Goal: Task Accomplishment & Management: Complete application form

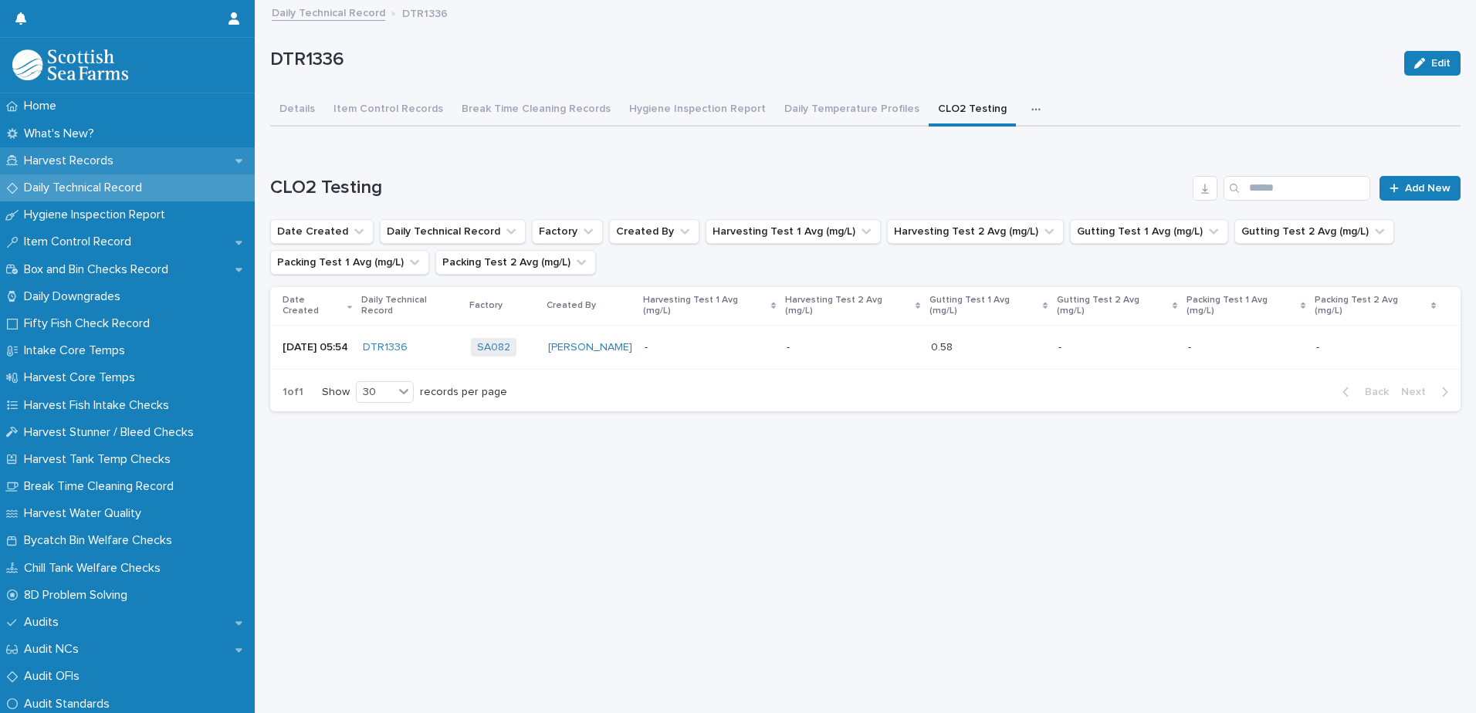
drag, startPoint x: 0, startPoint y: 0, endPoint x: 39, endPoint y: 157, distance: 162.1
click at [39, 157] on p "Harvest Records" at bounding box center [72, 161] width 108 height 15
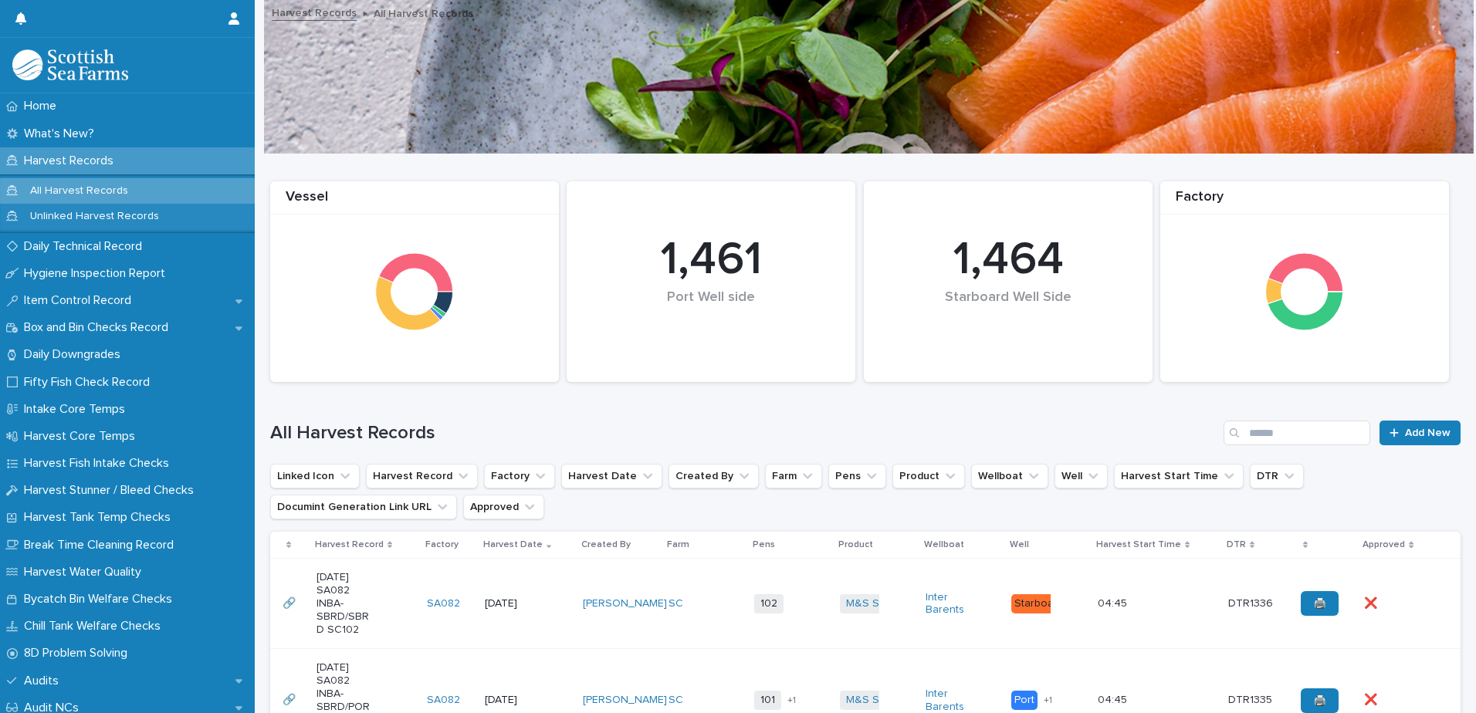
scroll to position [309, 0]
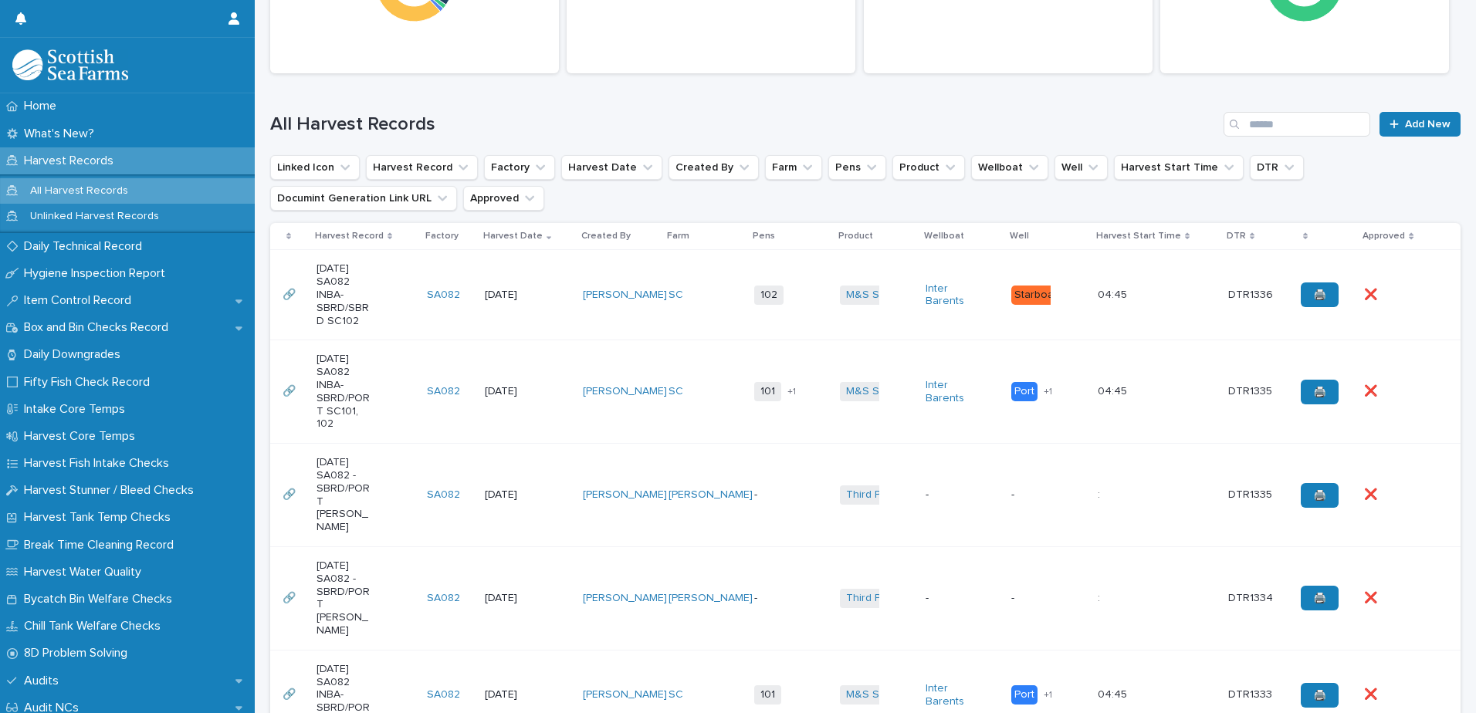
click at [795, 335] on td "102 + 0" at bounding box center [791, 295] width 86 height 90
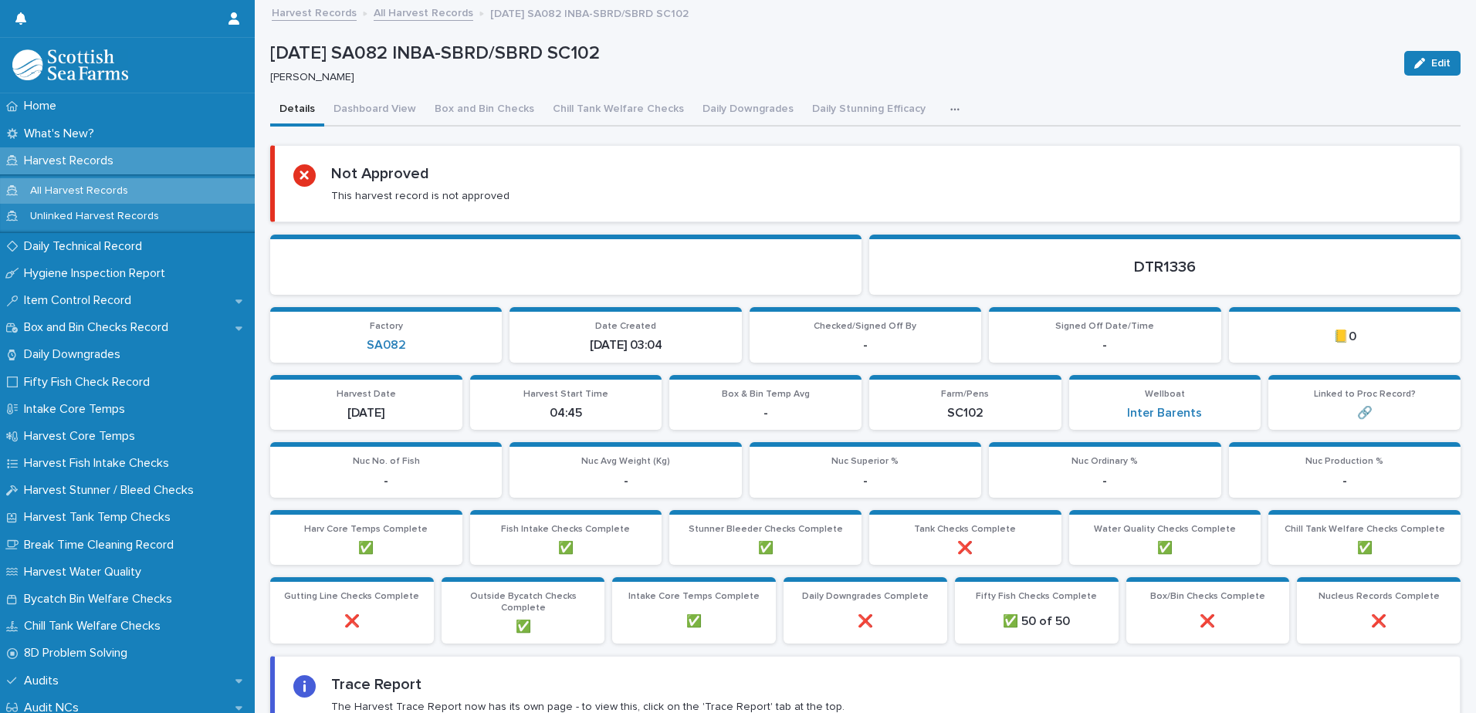
click at [950, 111] on icon "button" at bounding box center [954, 109] width 9 height 11
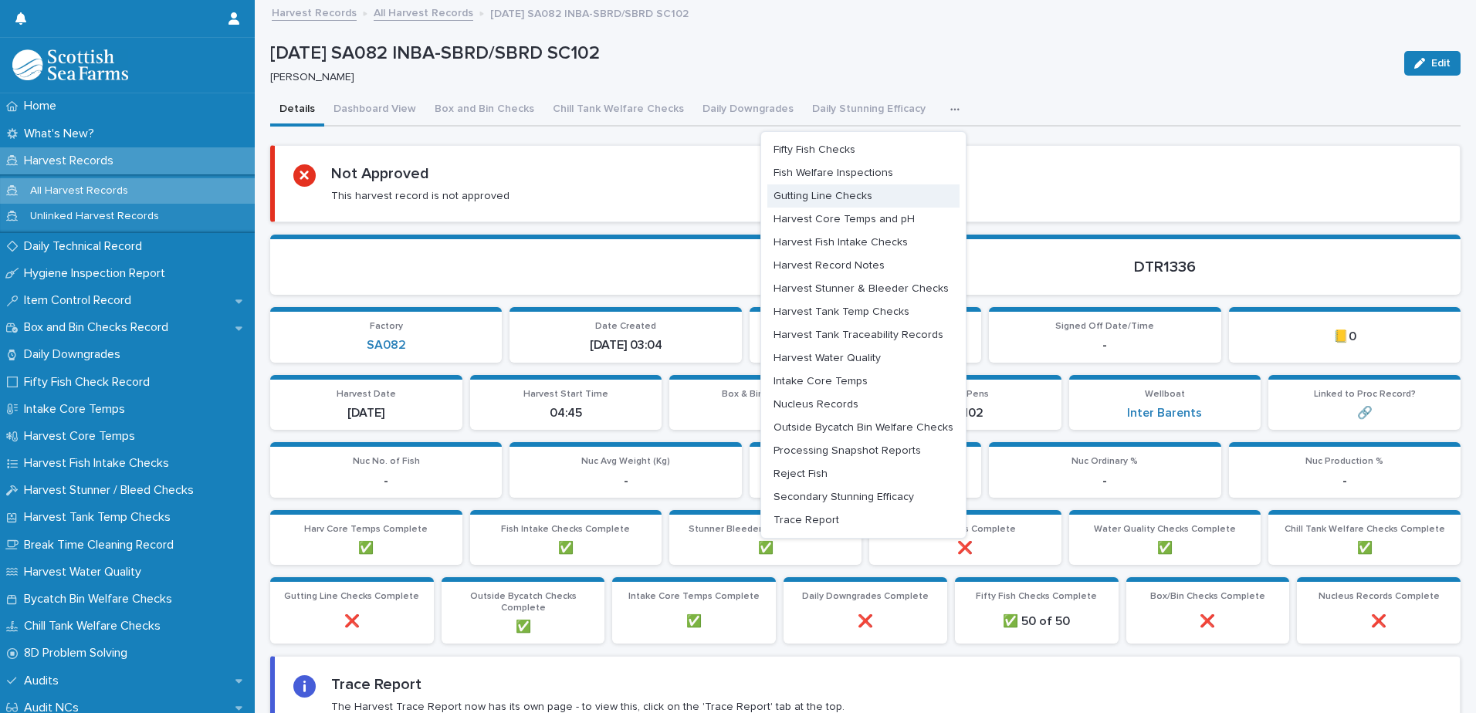
click at [798, 201] on span "Gutting Line Checks" at bounding box center [822, 196] width 99 height 11
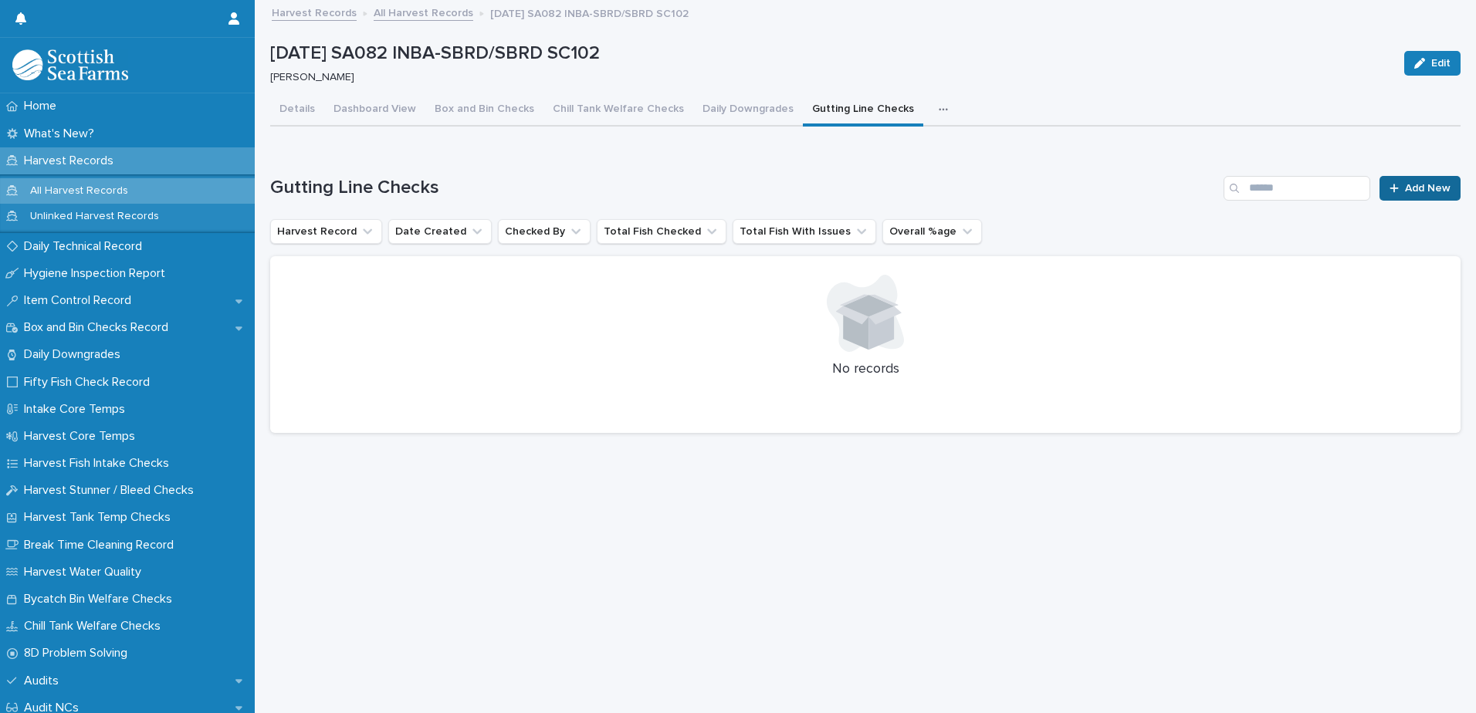
click at [1413, 196] on link "Add New" at bounding box center [1419, 188] width 81 height 25
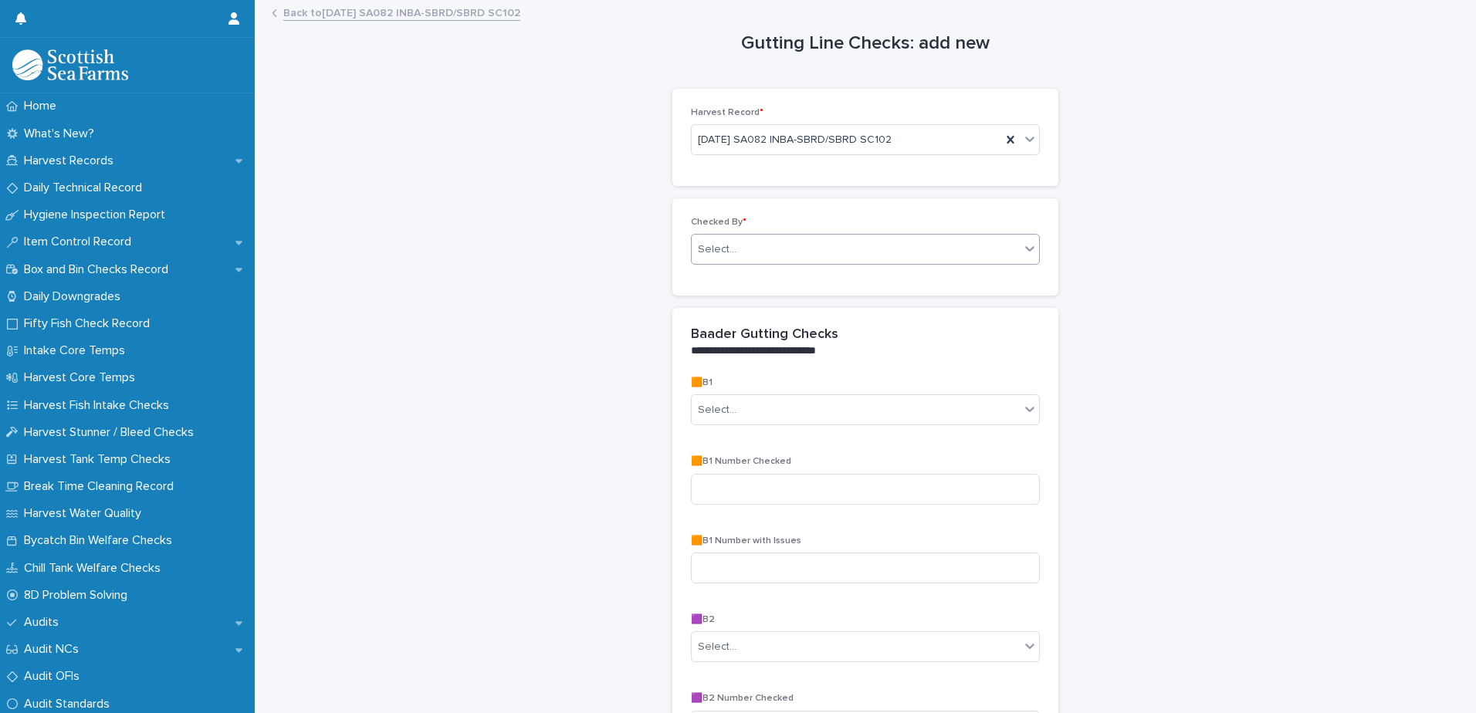
click at [749, 243] on div "Select..." at bounding box center [855, 249] width 328 height 25
type input "*****"
click at [730, 282] on div "[PERSON_NAME]" at bounding box center [859, 278] width 347 height 27
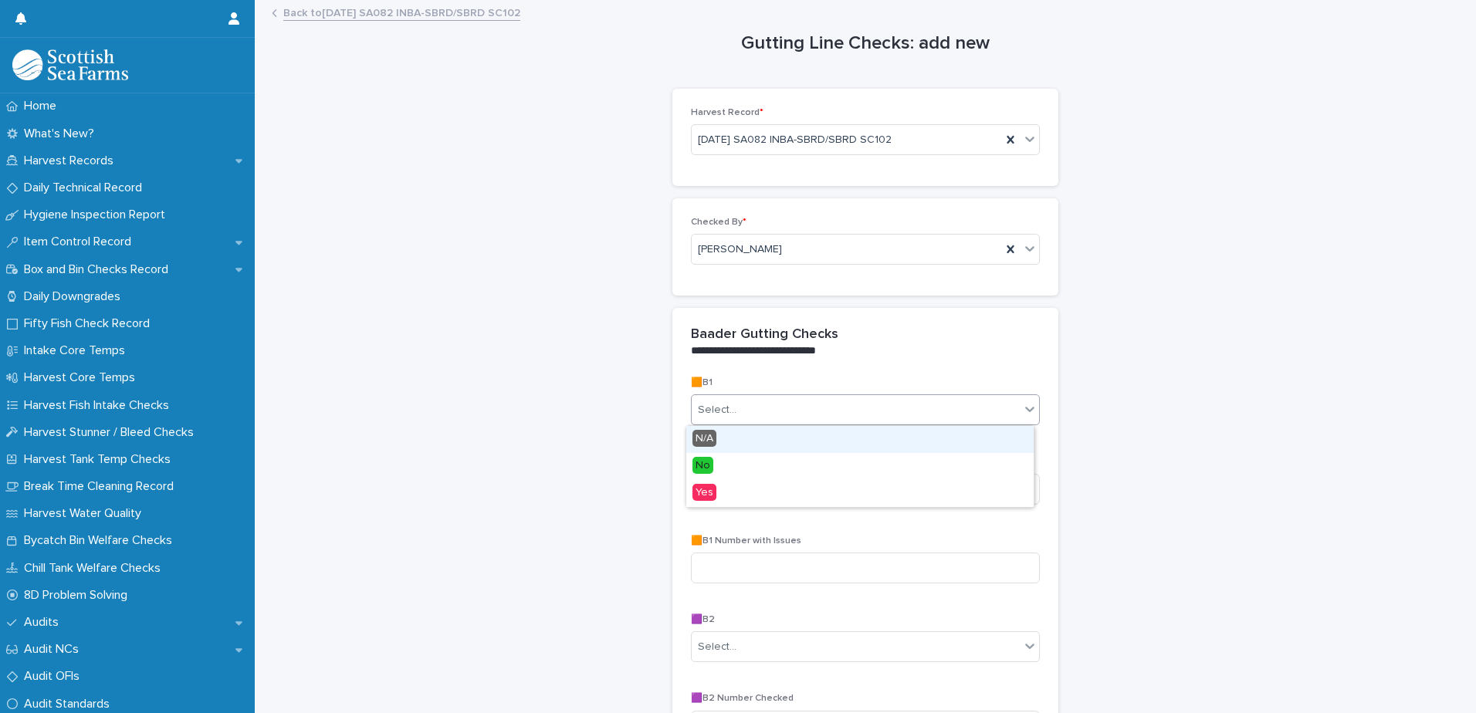
click at [715, 405] on div "Select..." at bounding box center [717, 410] width 39 height 16
click at [713, 467] on div "No" at bounding box center [859, 466] width 347 height 27
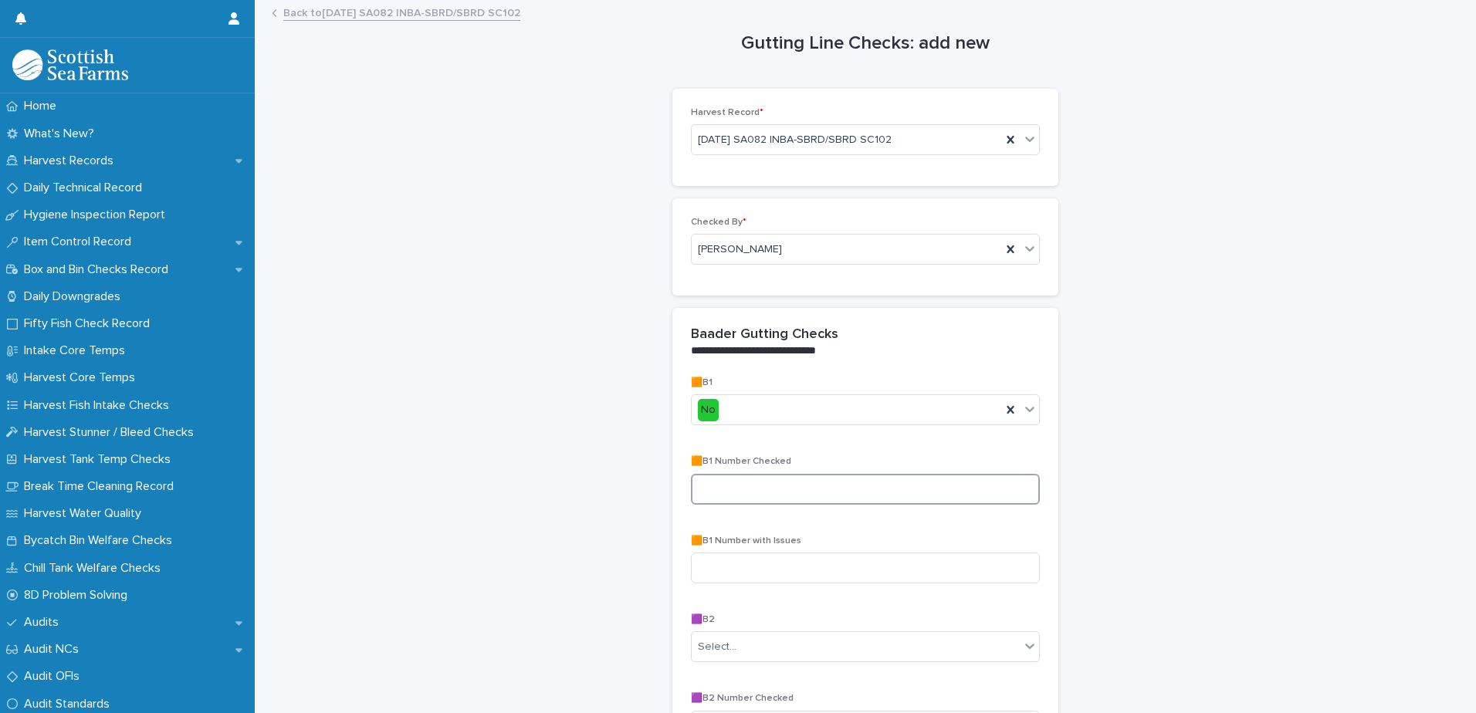
click at [715, 488] on input at bounding box center [865, 489] width 349 height 31
type input "**"
type input "*"
click at [713, 642] on div "Select..." at bounding box center [717, 647] width 39 height 16
click at [726, 560] on div "N/A" at bounding box center [859, 562] width 347 height 27
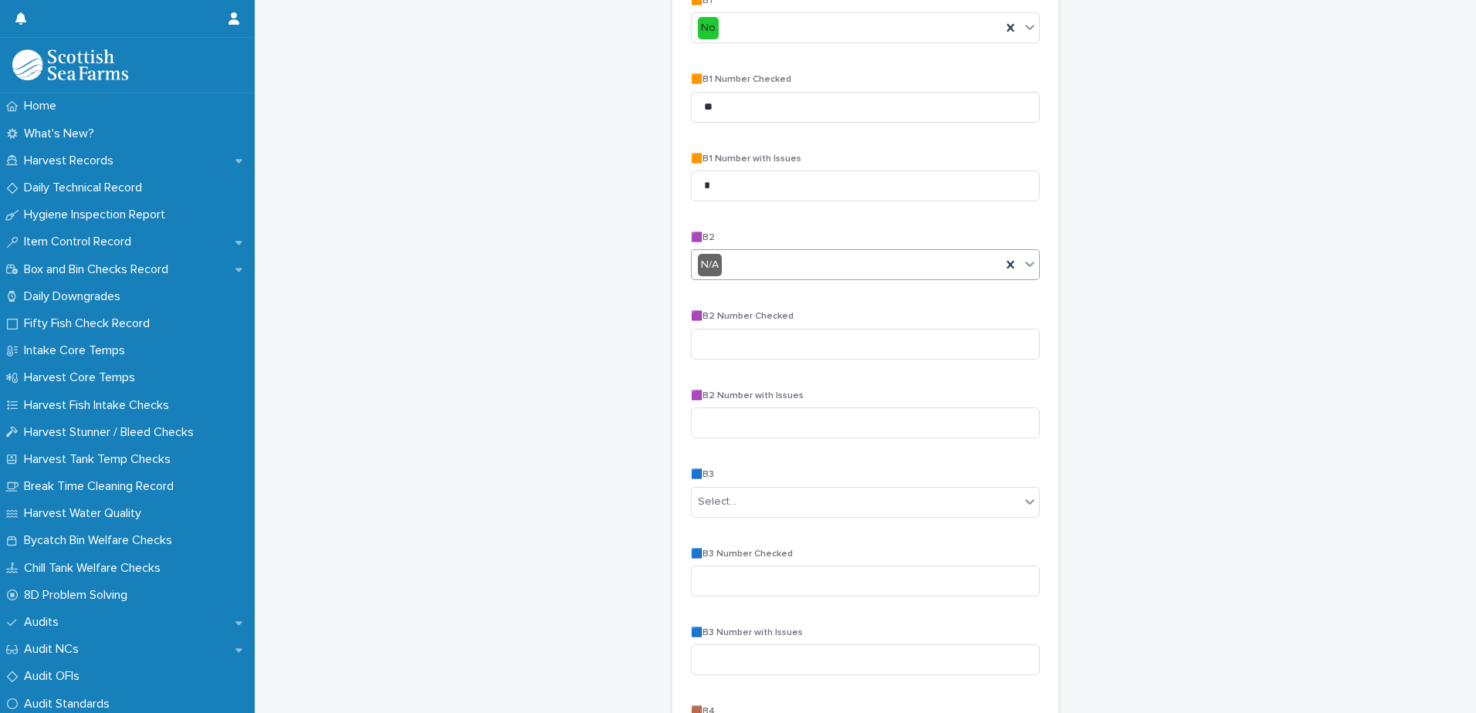
scroll to position [386, 0]
click at [712, 422] on input at bounding box center [865, 419] width 349 height 31
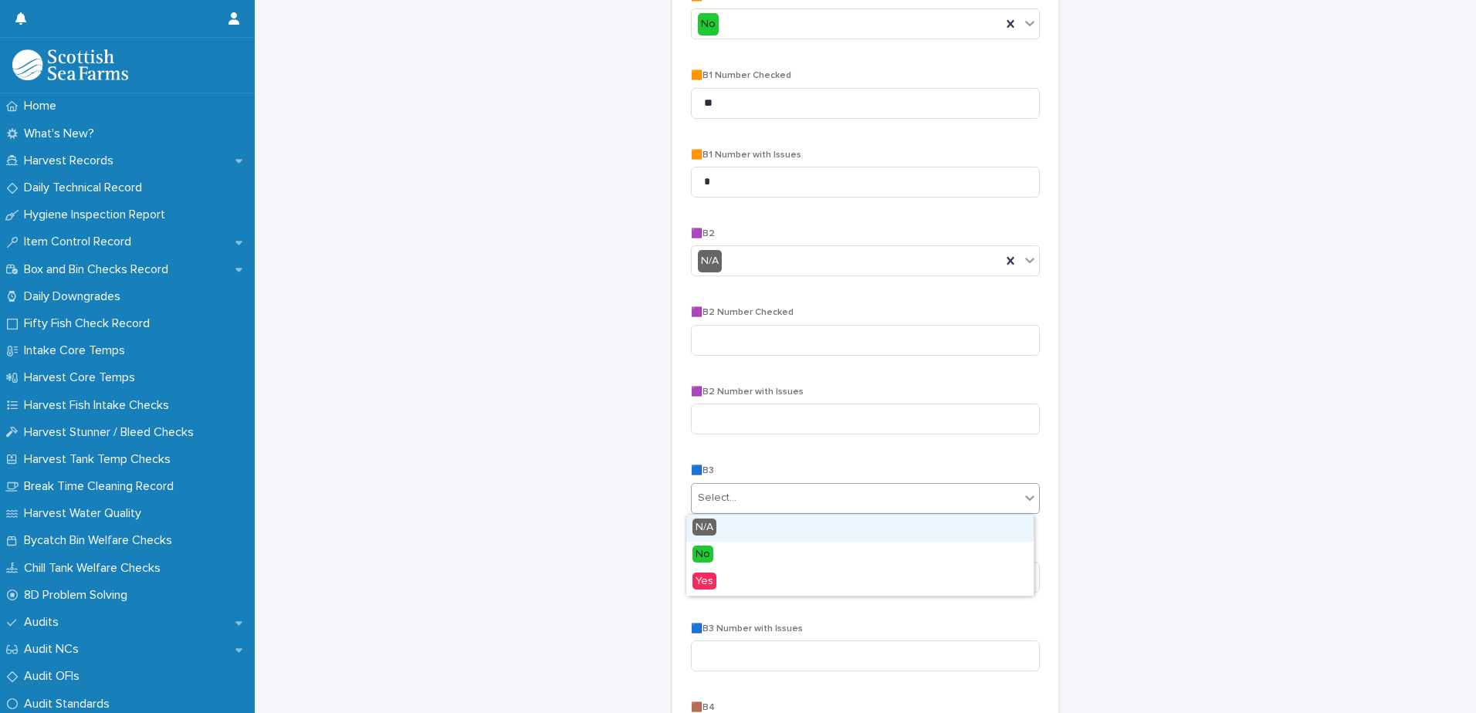
click at [703, 505] on div "Select..." at bounding box center [717, 498] width 39 height 16
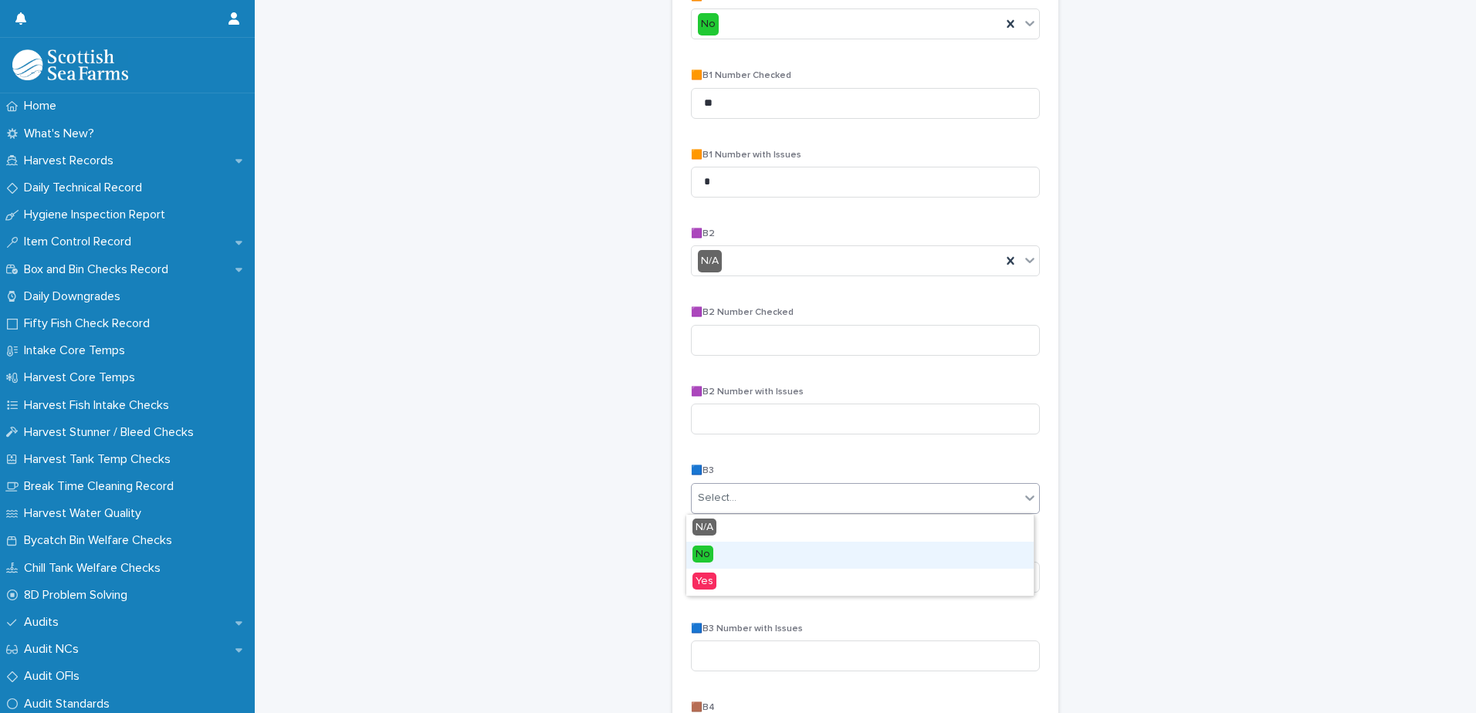
click at [713, 555] on div "No" at bounding box center [859, 555] width 347 height 27
click at [708, 586] on input at bounding box center [865, 577] width 349 height 31
type input "**"
type input "*"
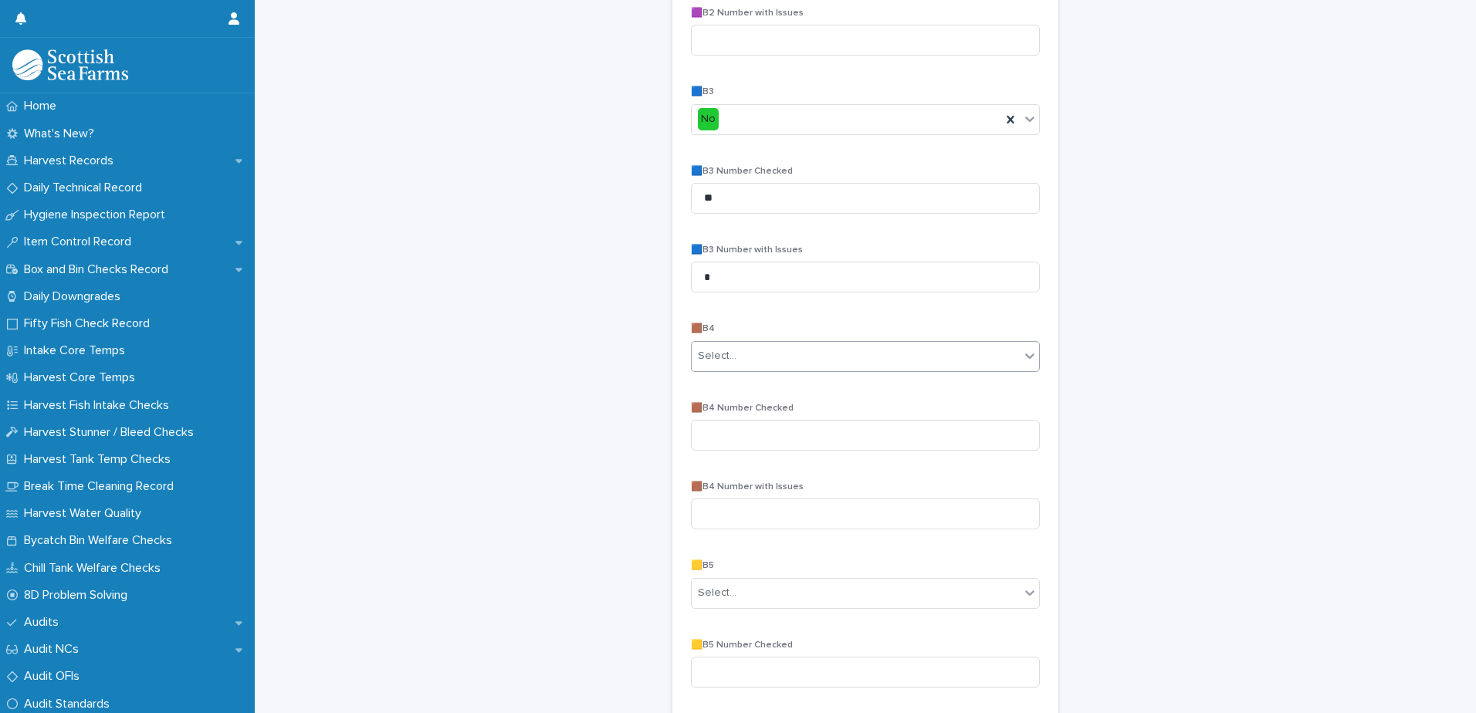
click at [715, 356] on div "Select..." at bounding box center [717, 356] width 39 height 16
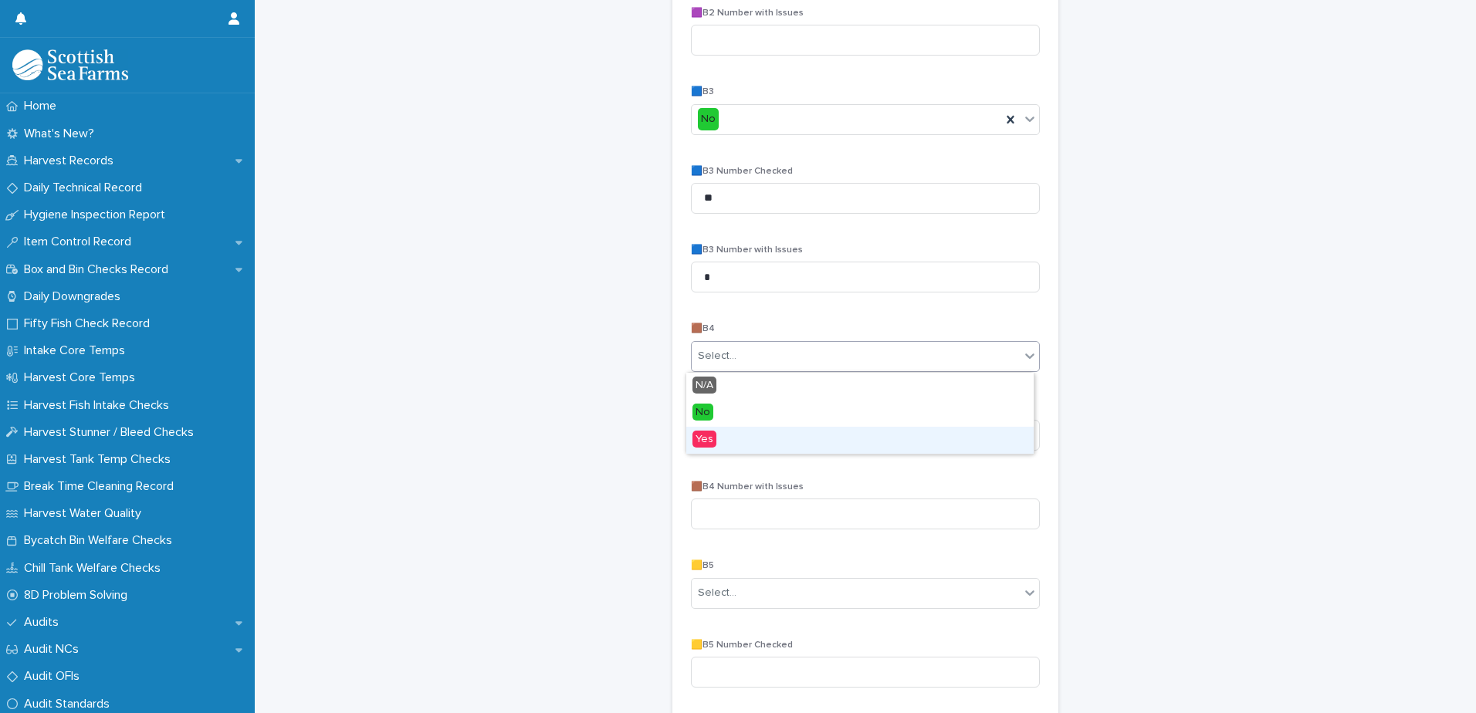
click at [712, 442] on span "Yes" at bounding box center [704, 439] width 24 height 17
click at [708, 434] on input at bounding box center [865, 435] width 349 height 31
type input "**"
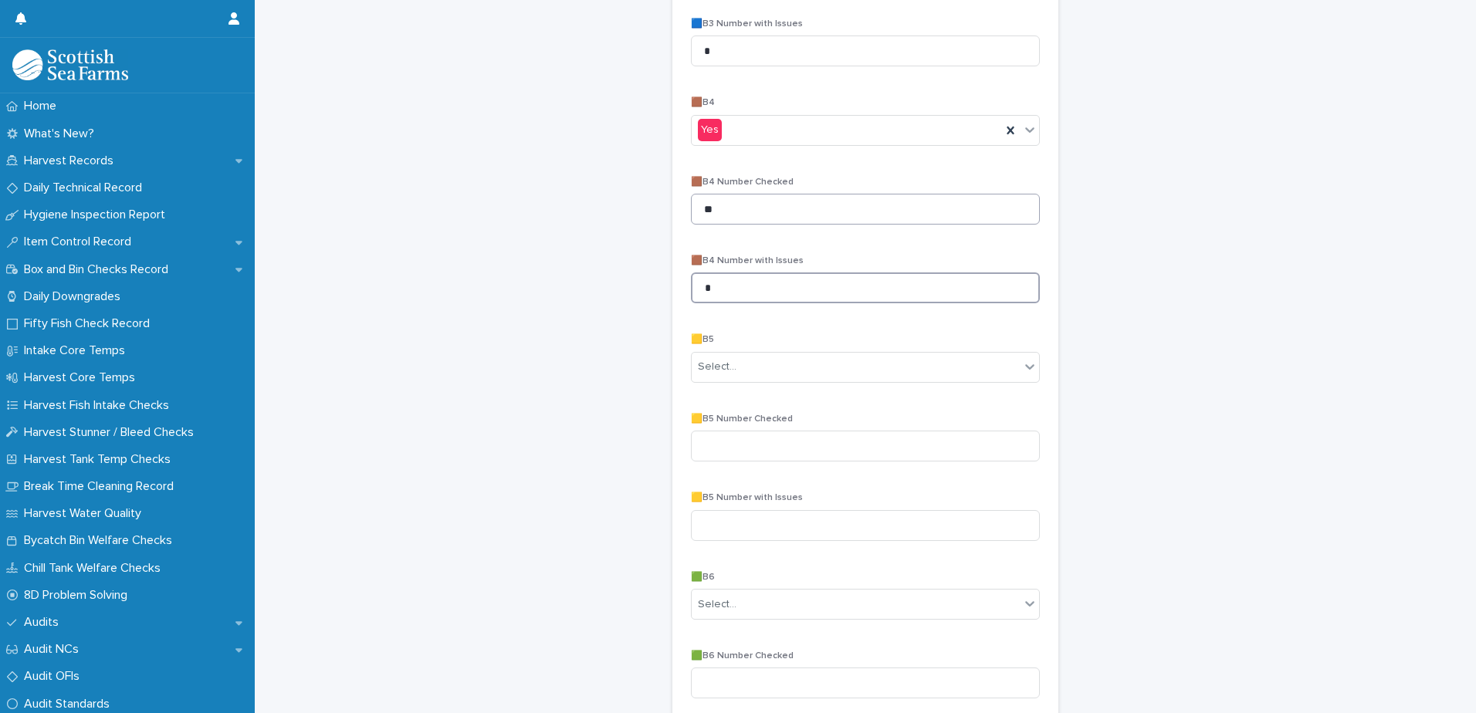
scroll to position [996, 0]
type input "*"
click at [708, 357] on div "Select..." at bounding box center [717, 361] width 39 height 16
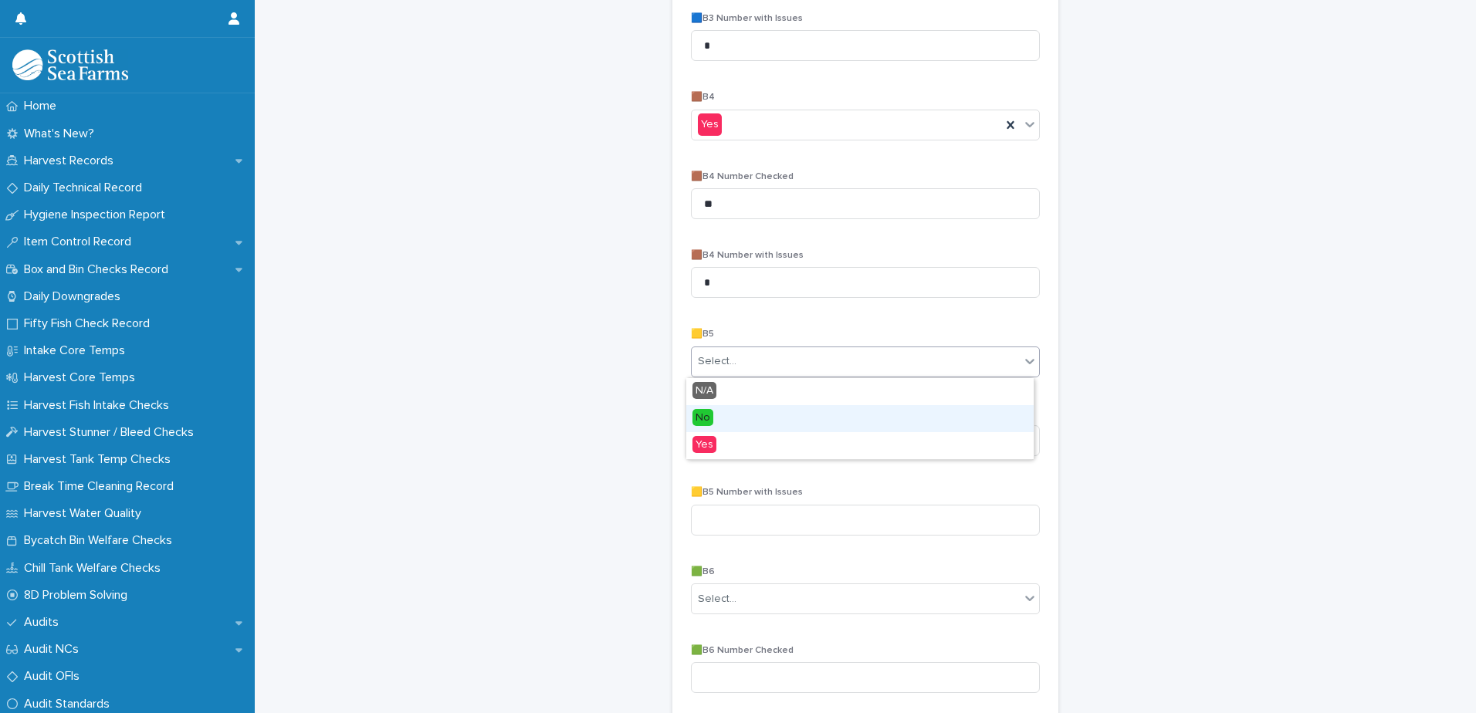
click at [708, 418] on span "No" at bounding box center [702, 417] width 21 height 17
click at [709, 440] on input at bounding box center [865, 440] width 349 height 31
type input "**"
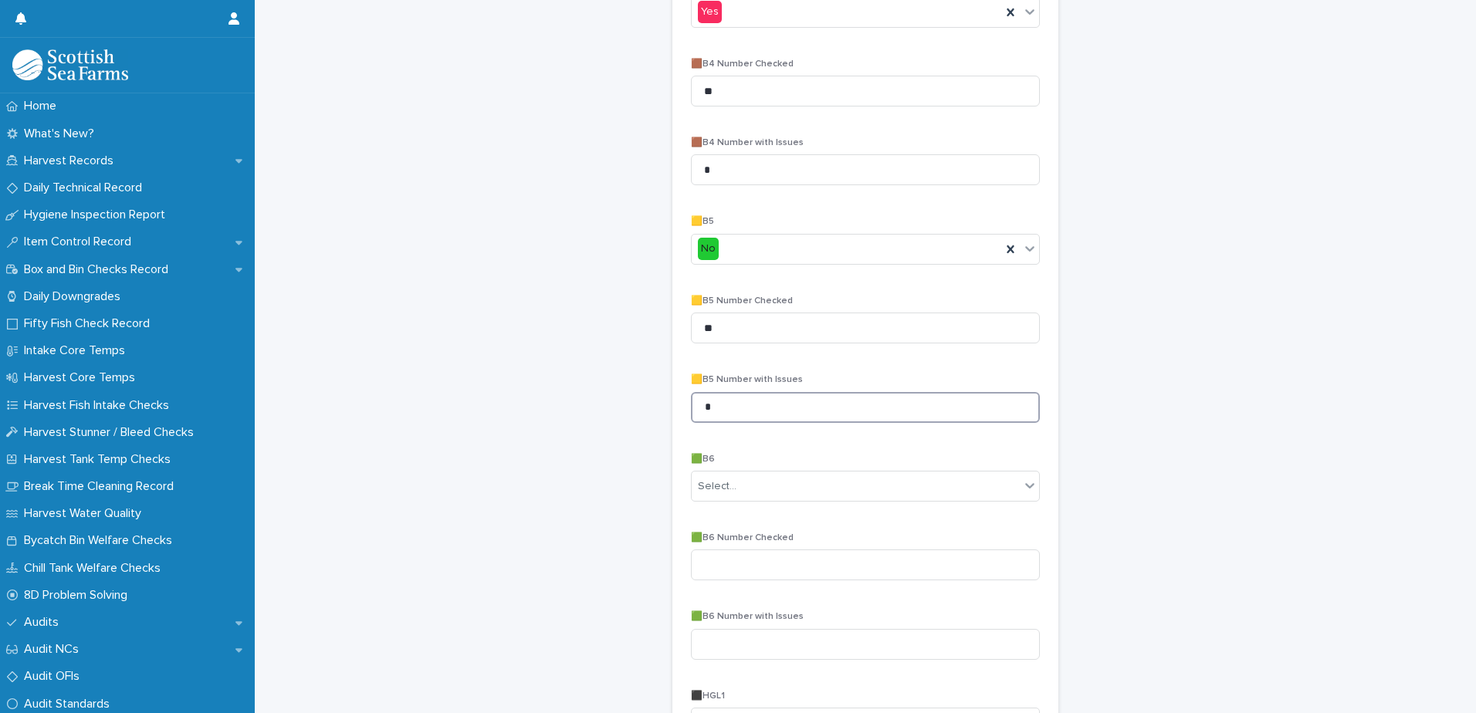
scroll to position [1305, 0]
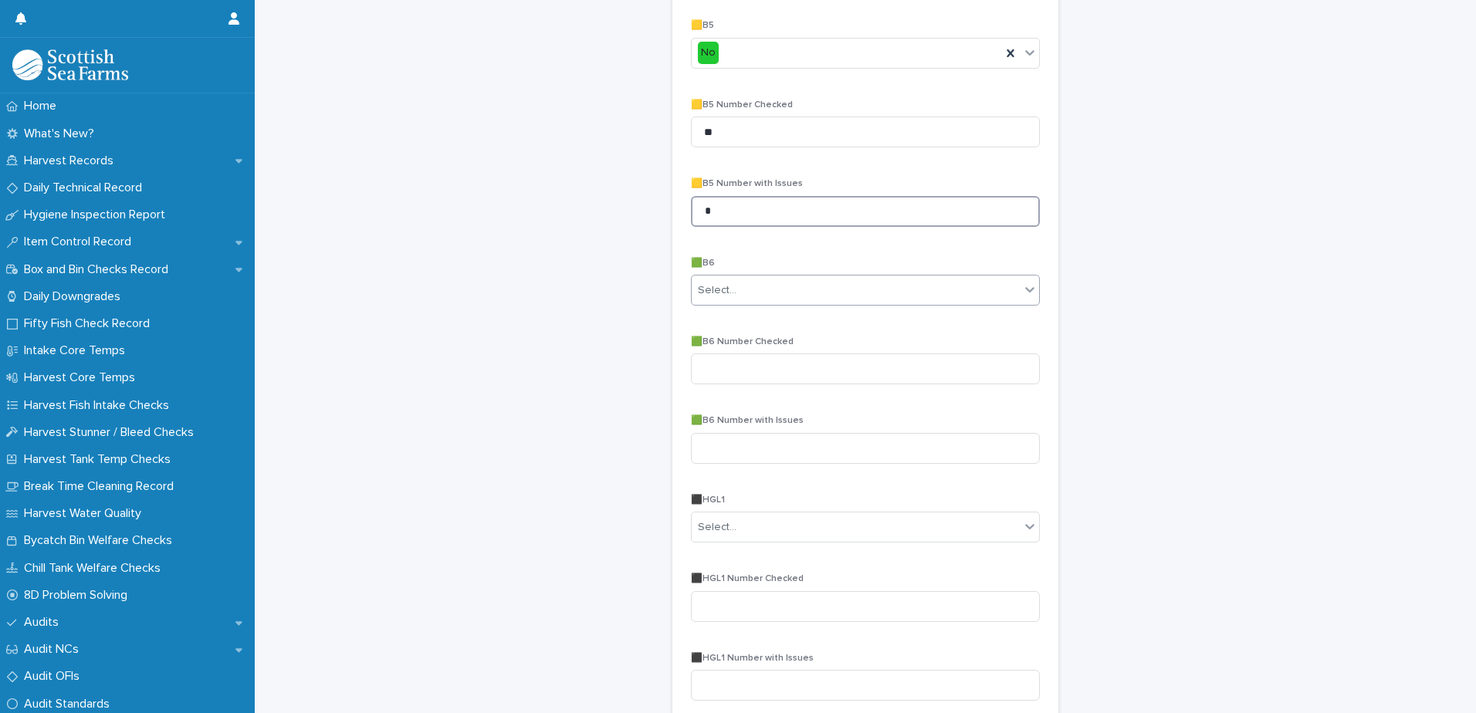
type input "*"
click at [702, 292] on div "Select..." at bounding box center [717, 290] width 39 height 16
click at [705, 348] on span "No" at bounding box center [702, 345] width 21 height 17
click at [717, 362] on input at bounding box center [865, 368] width 349 height 31
type input "**"
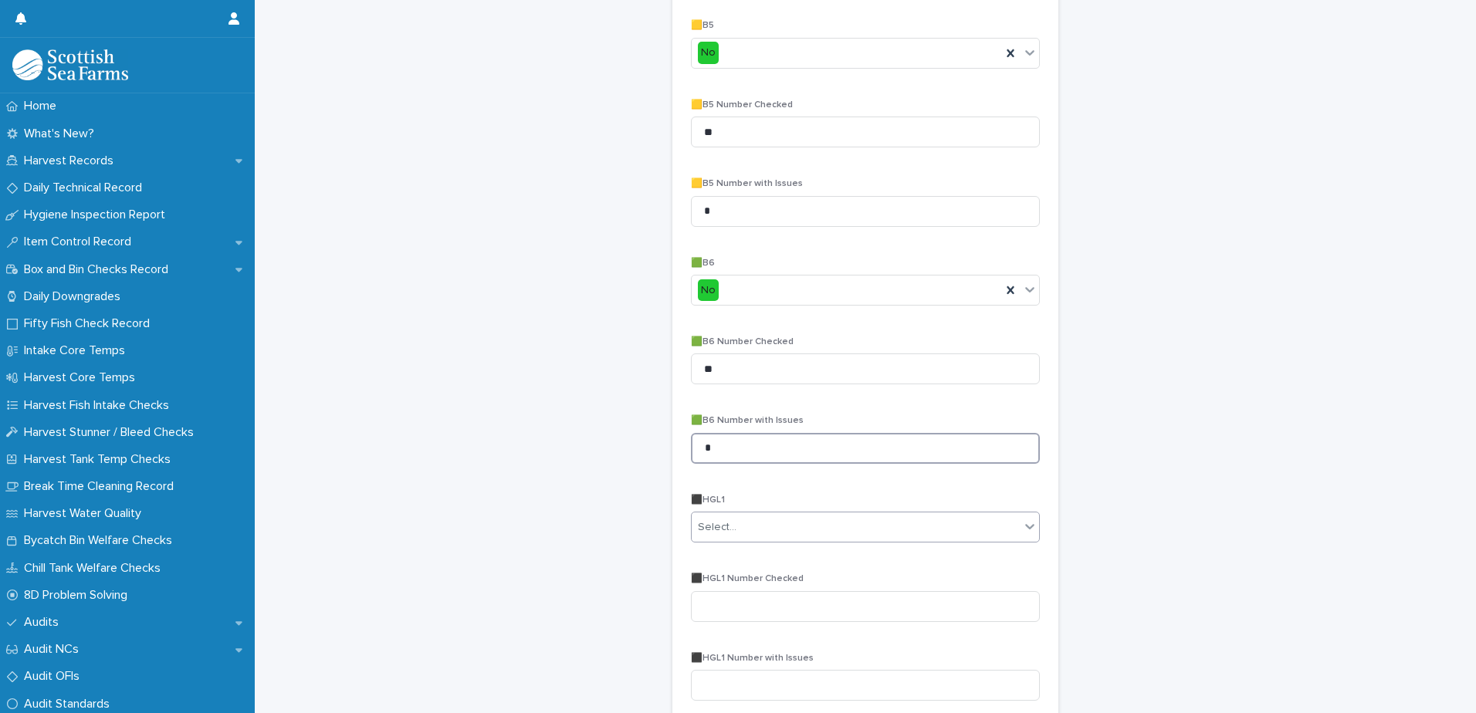
type input "*"
click at [718, 527] on div "Select..." at bounding box center [717, 527] width 39 height 16
click at [706, 584] on span "No" at bounding box center [702, 582] width 21 height 17
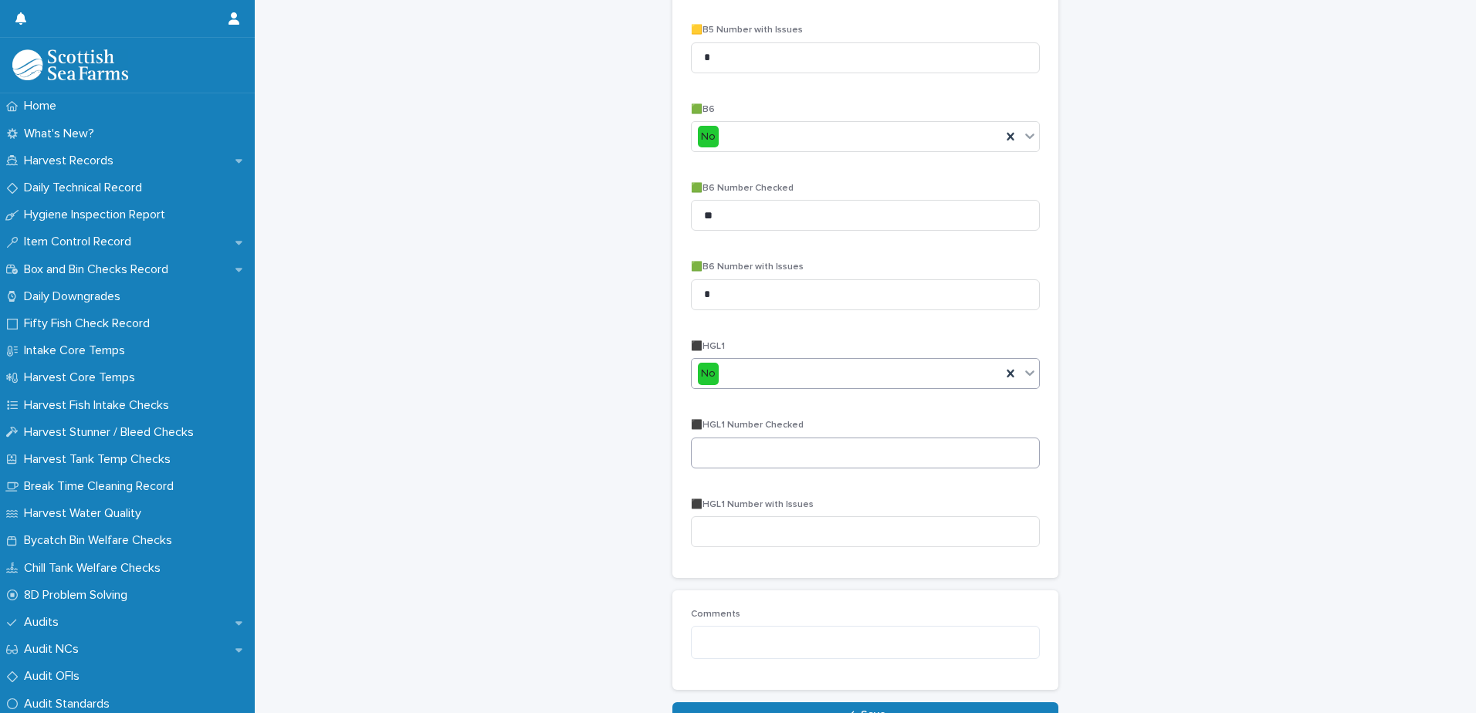
scroll to position [1459, 0]
click at [737, 448] on input at bounding box center [865, 452] width 349 height 31
type input "**"
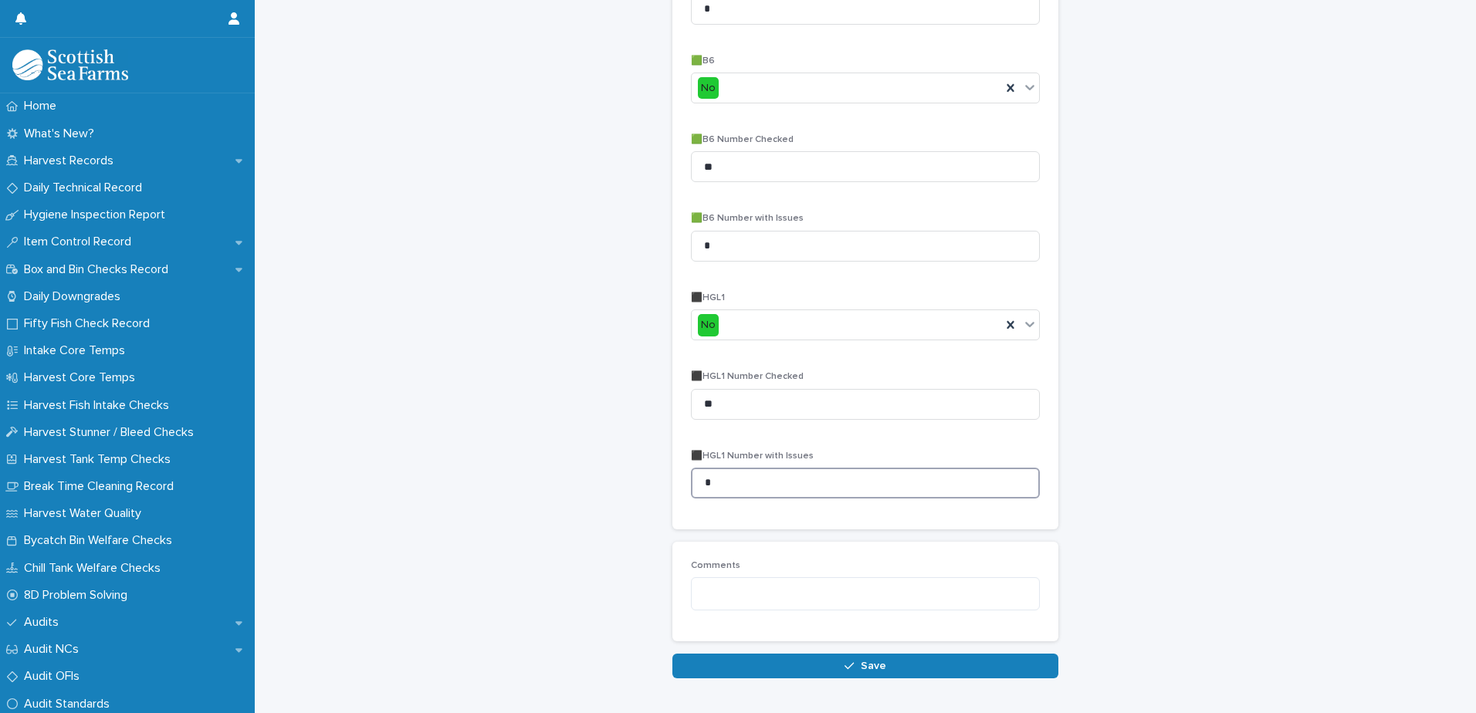
scroll to position [1561, 0]
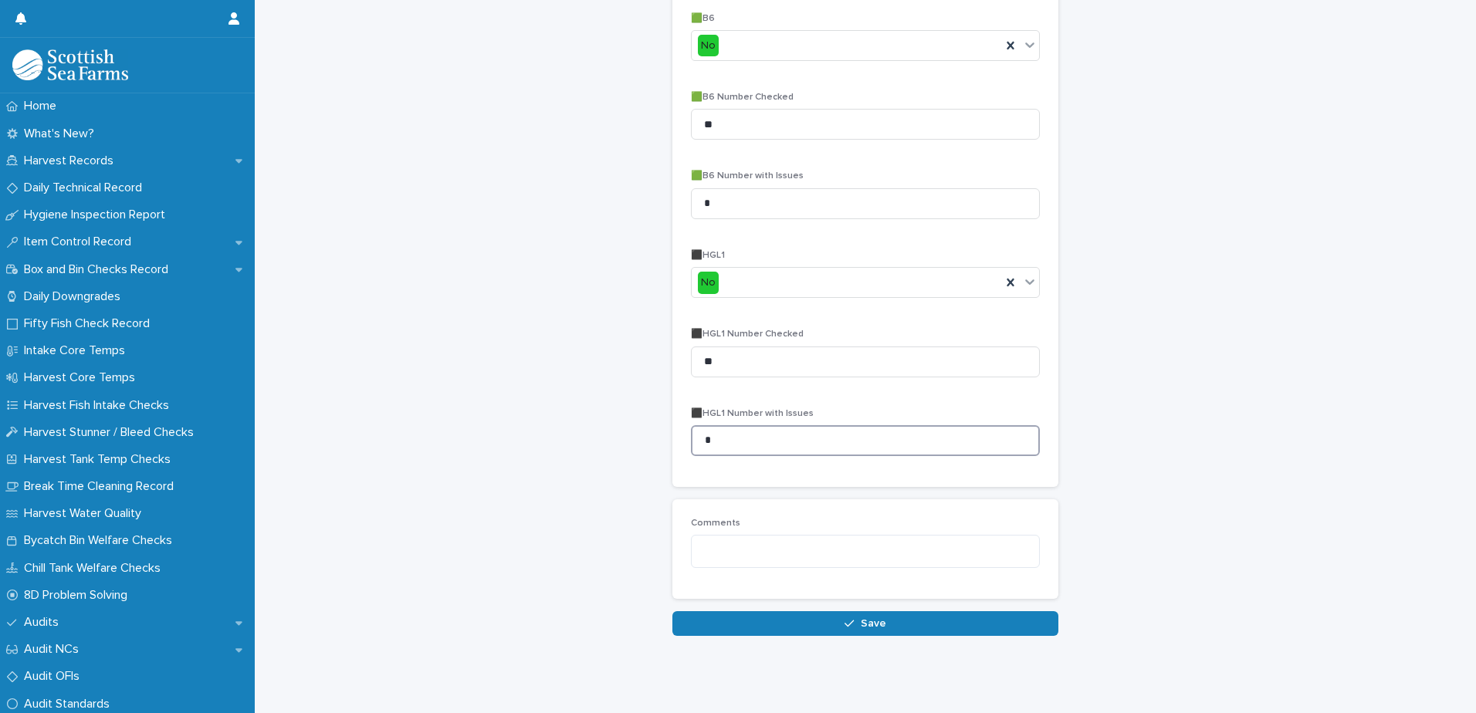
type input "*"
click at [732, 614] on button "Save" at bounding box center [865, 623] width 386 height 25
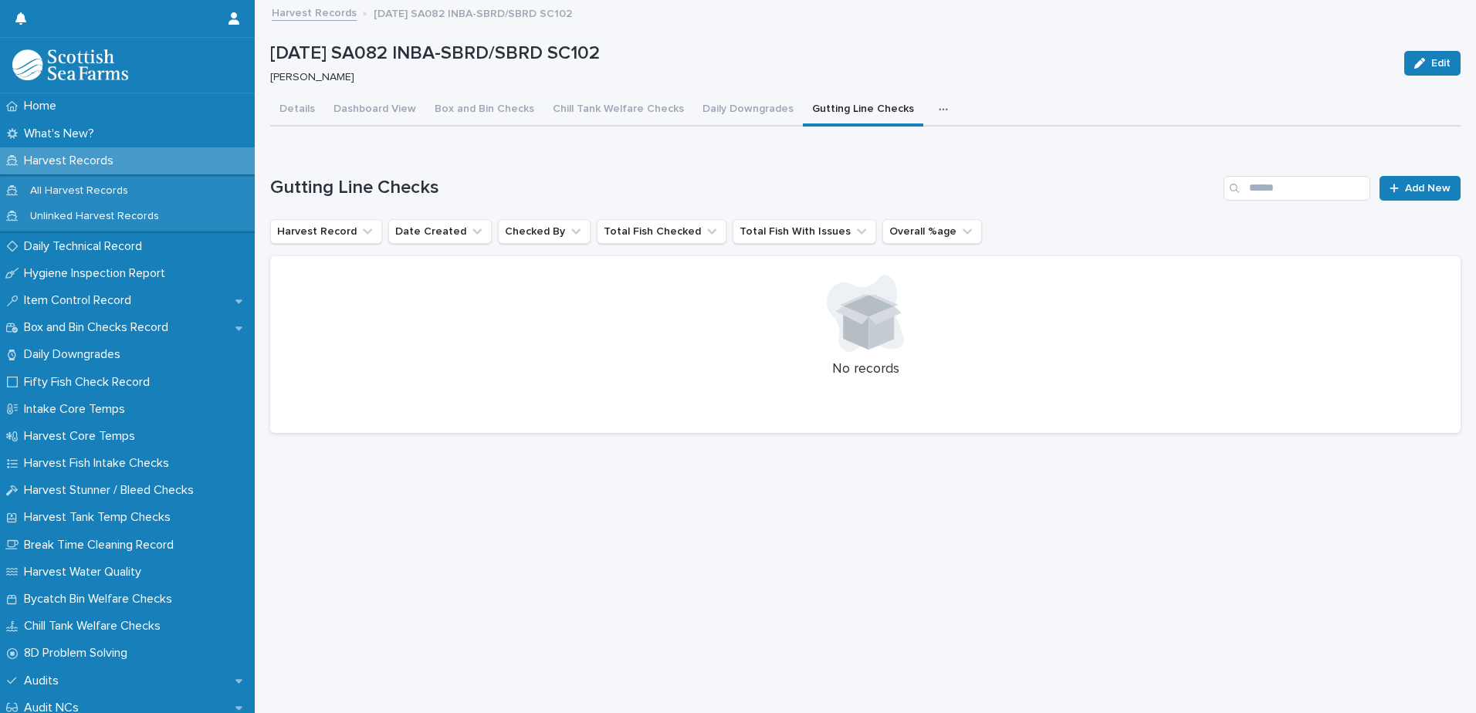
scroll to position [12, 0]
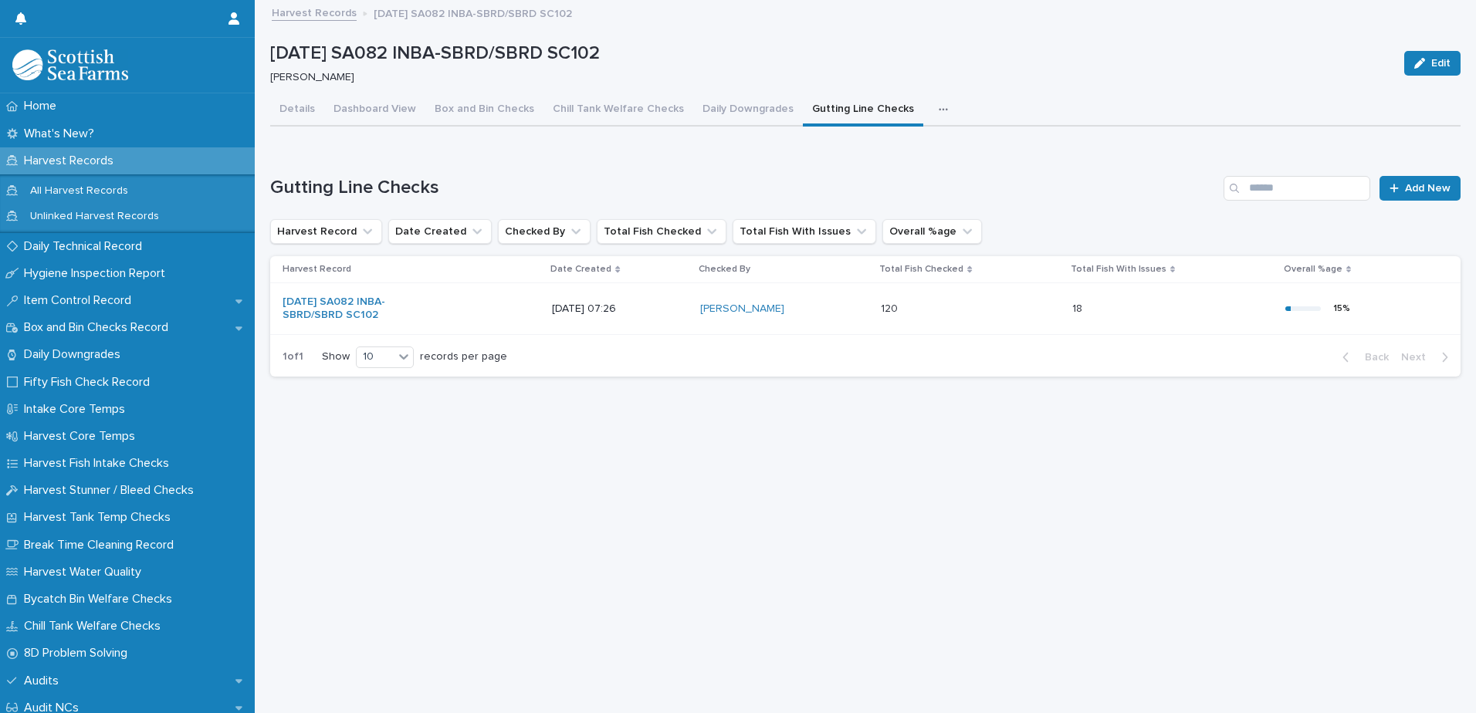
click at [938, 104] on icon "button" at bounding box center [942, 109] width 9 height 11
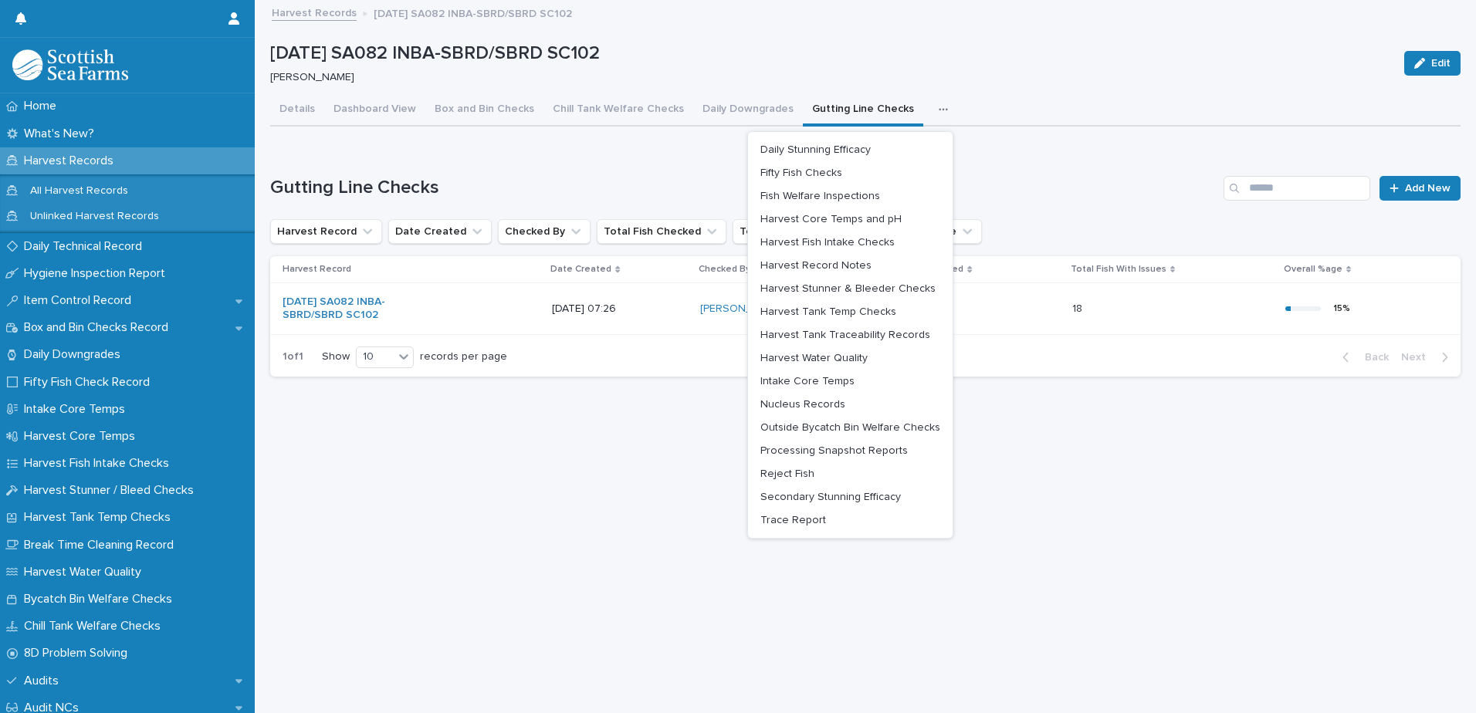
click at [652, 145] on div "Loading... Saving… Gutting Line Checks Add New Harvest Record Date Created Chec…" at bounding box center [865, 267] width 1190 height 244
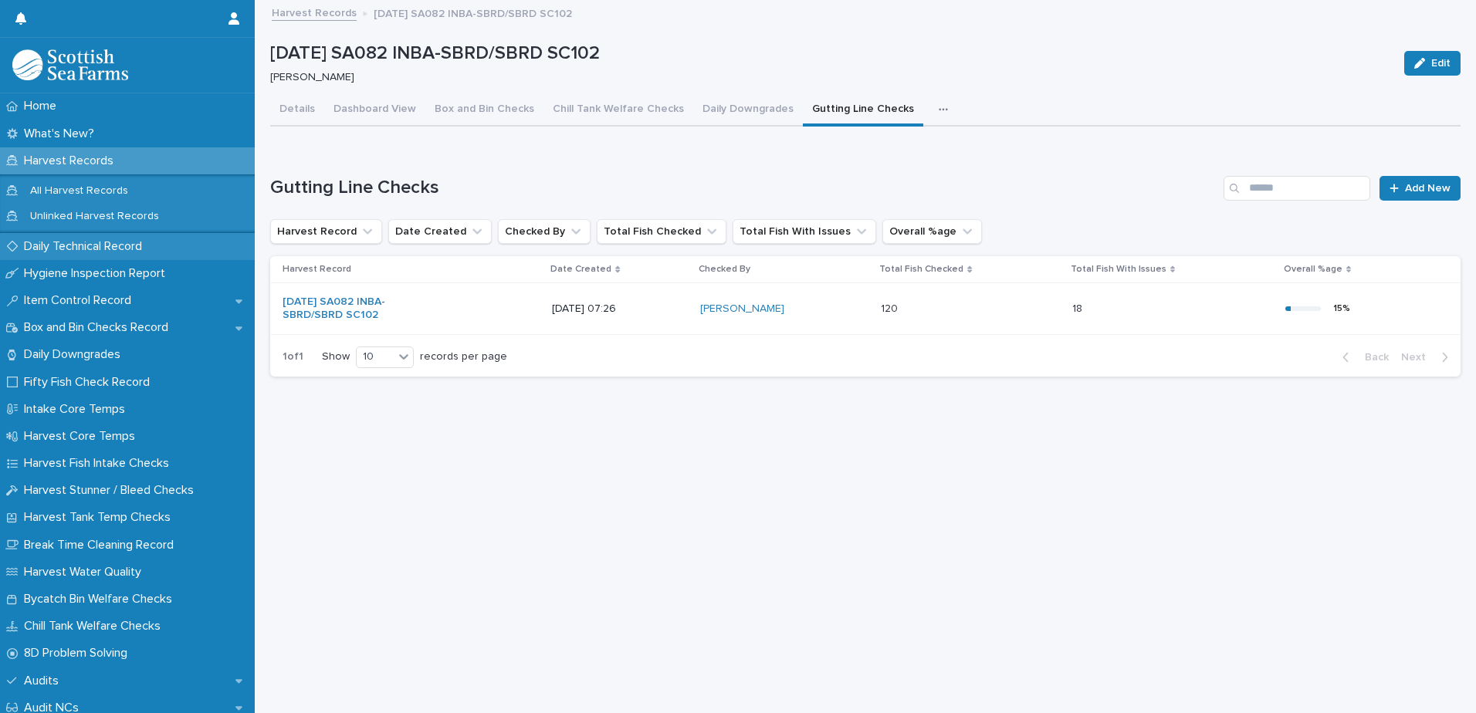
click at [81, 252] on p "Daily Technical Record" at bounding box center [86, 246] width 137 height 15
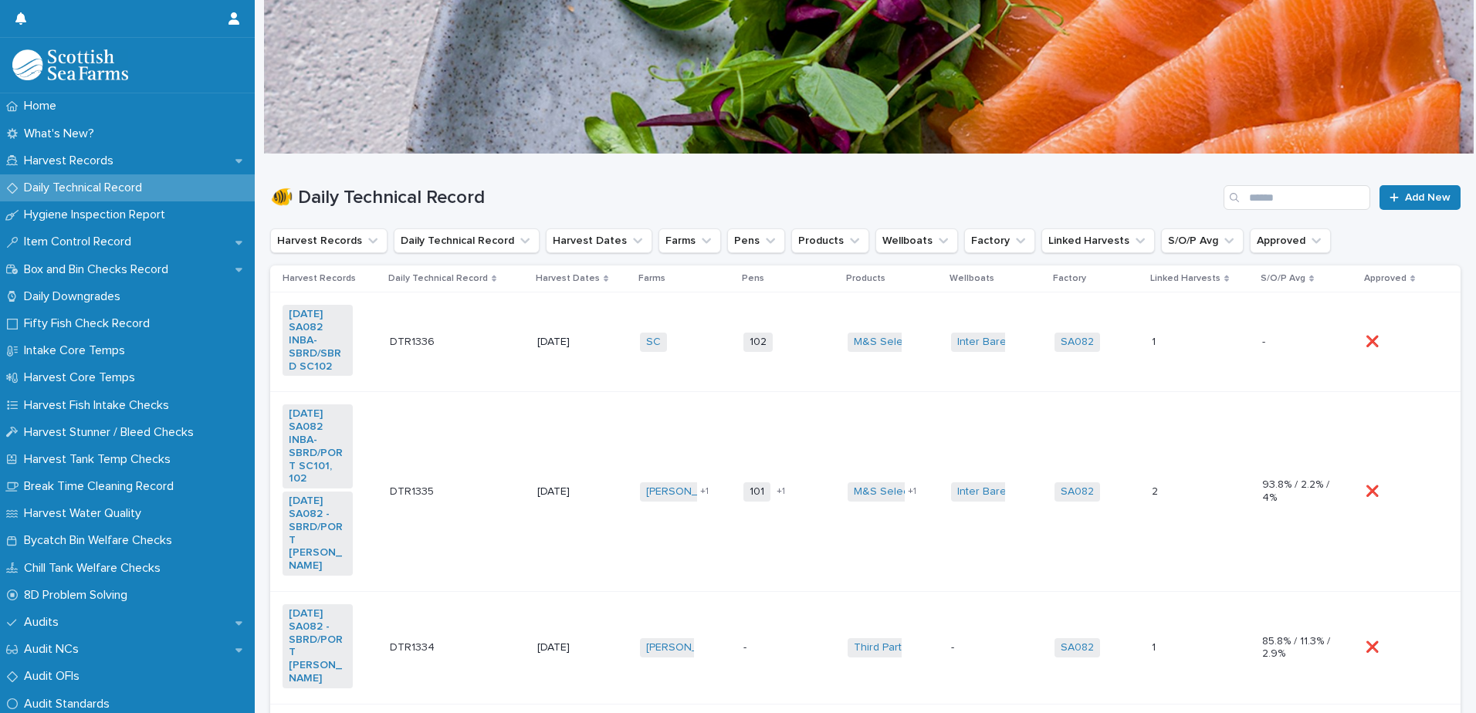
click at [803, 365] on td "102 + 0" at bounding box center [788, 342] width 103 height 100
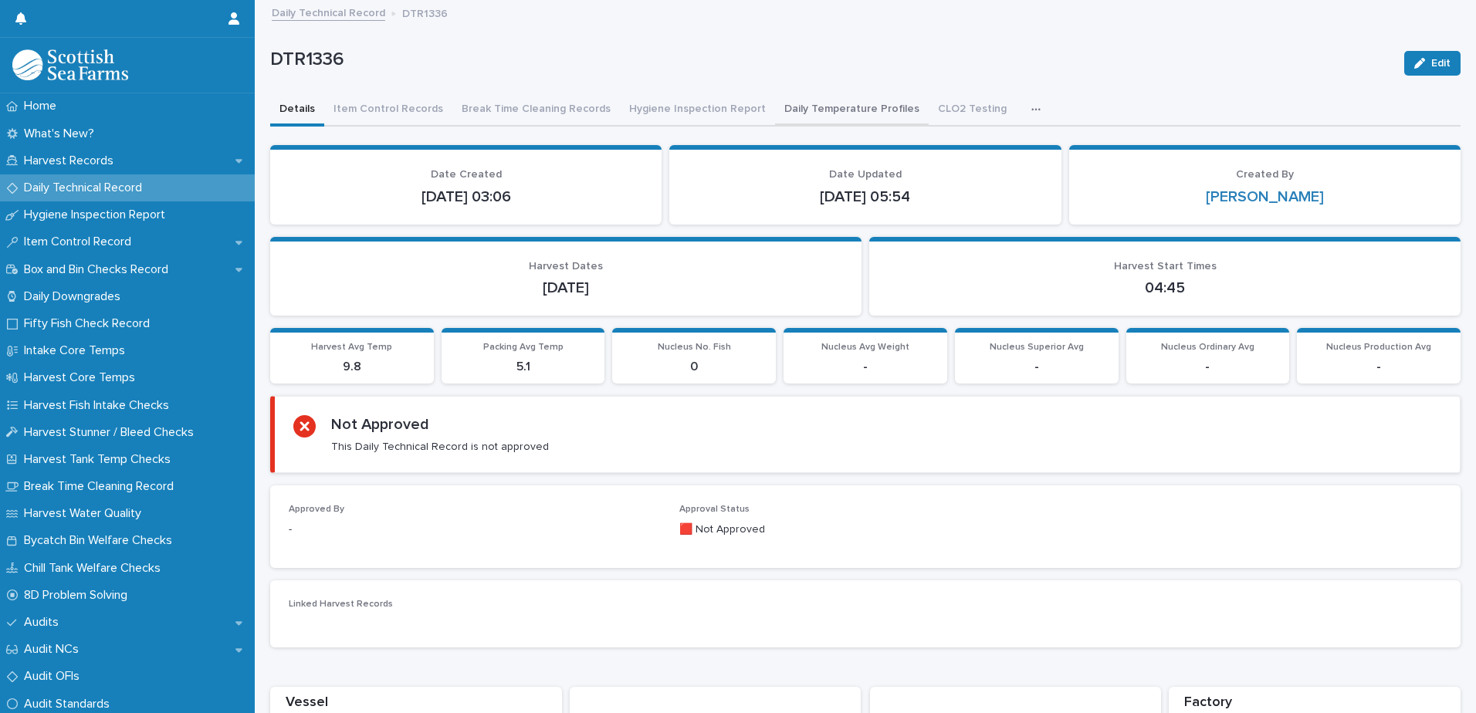
click at [812, 108] on button "Daily Temperature Profiles" at bounding box center [852, 110] width 154 height 32
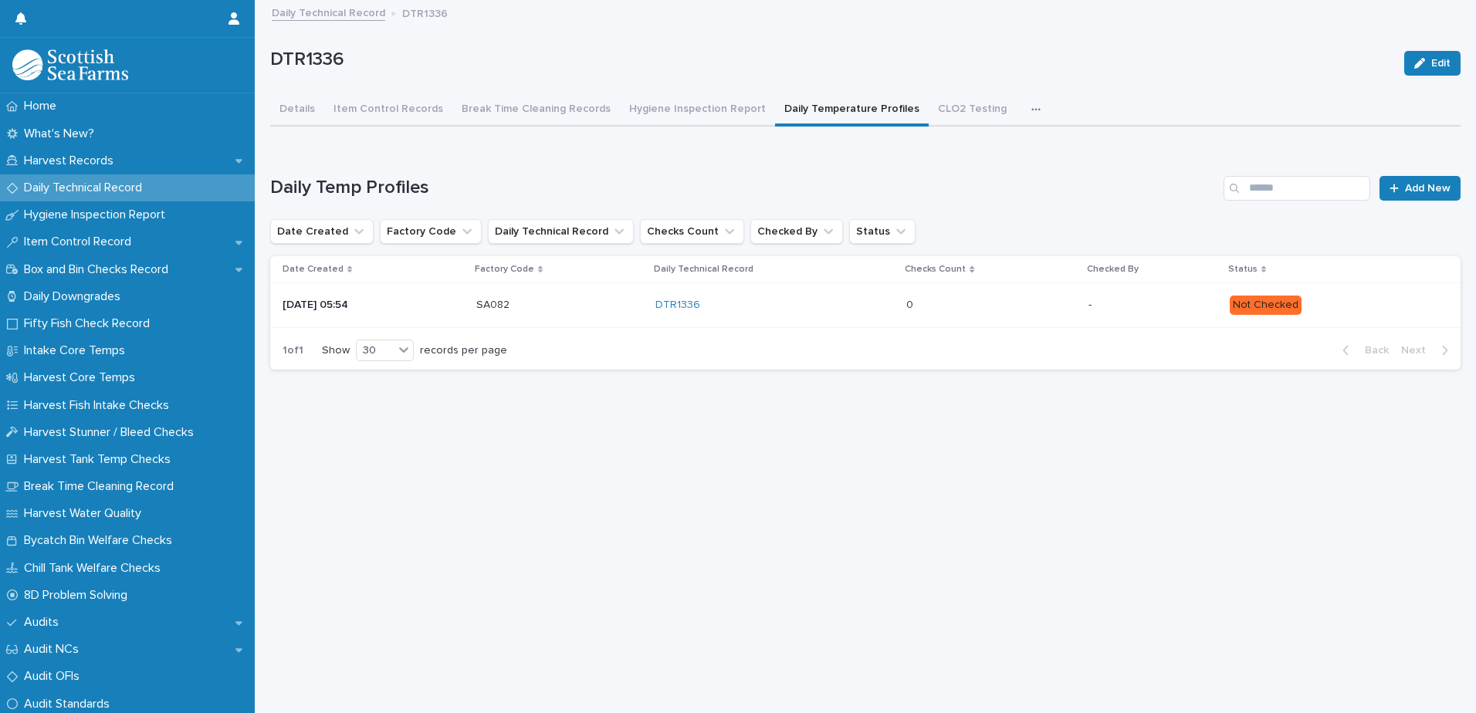
click at [996, 299] on p at bounding box center [973, 305] width 135 height 13
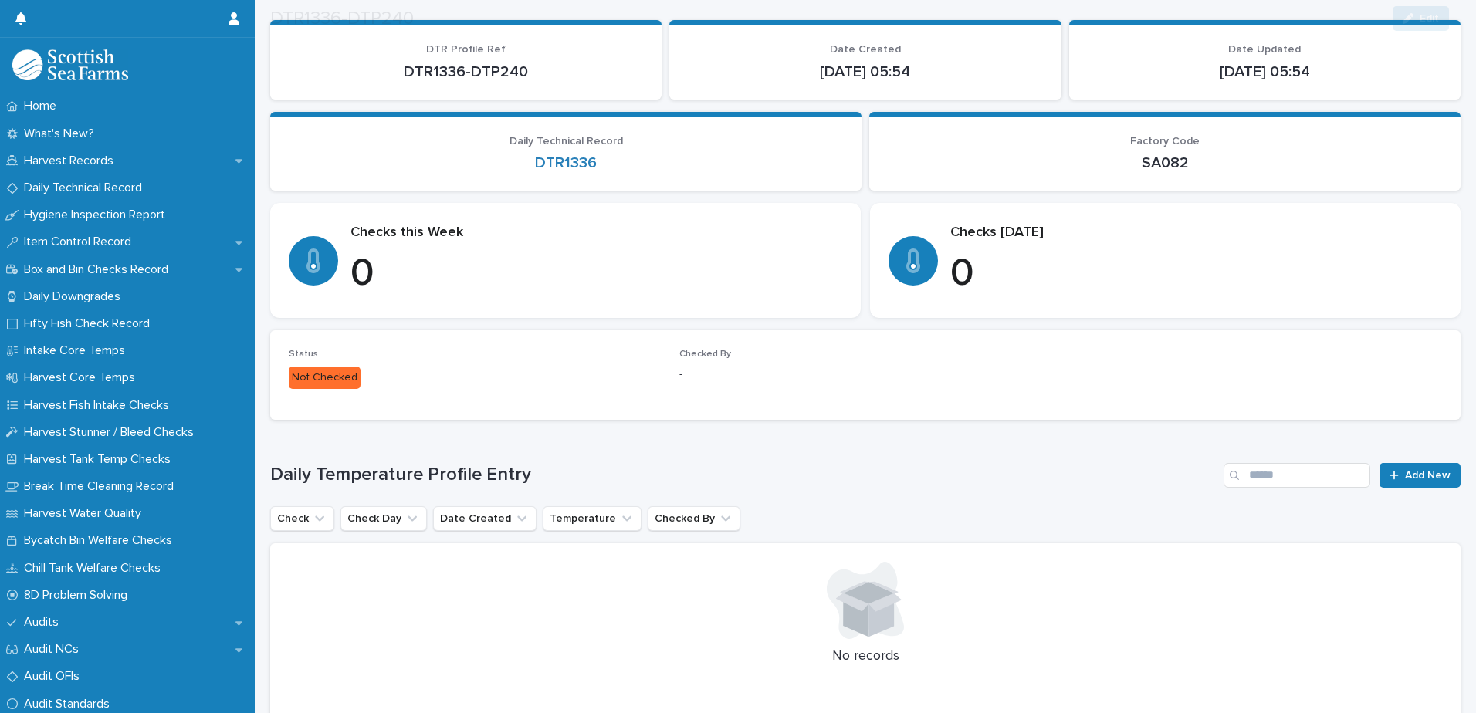
scroll to position [201, 0]
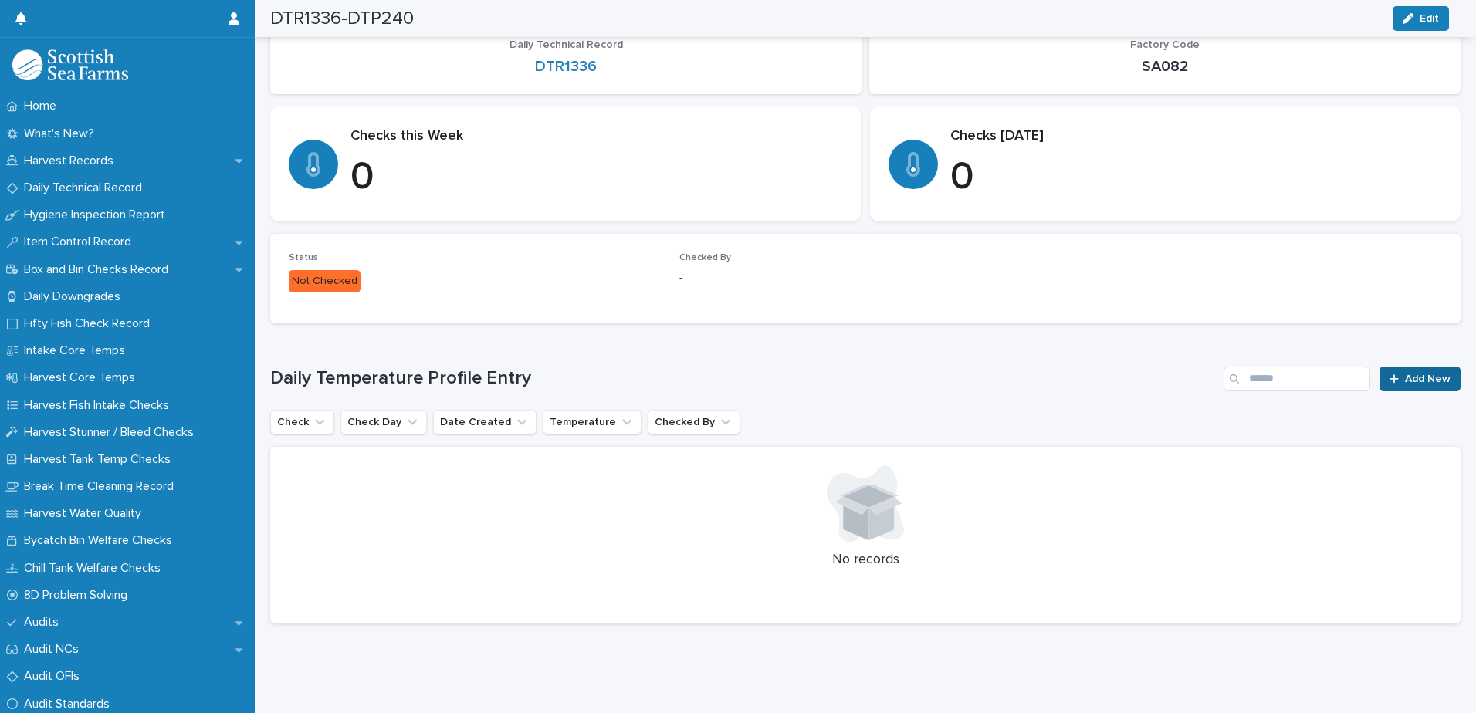
click at [1389, 374] on icon at bounding box center [1393, 379] width 9 height 11
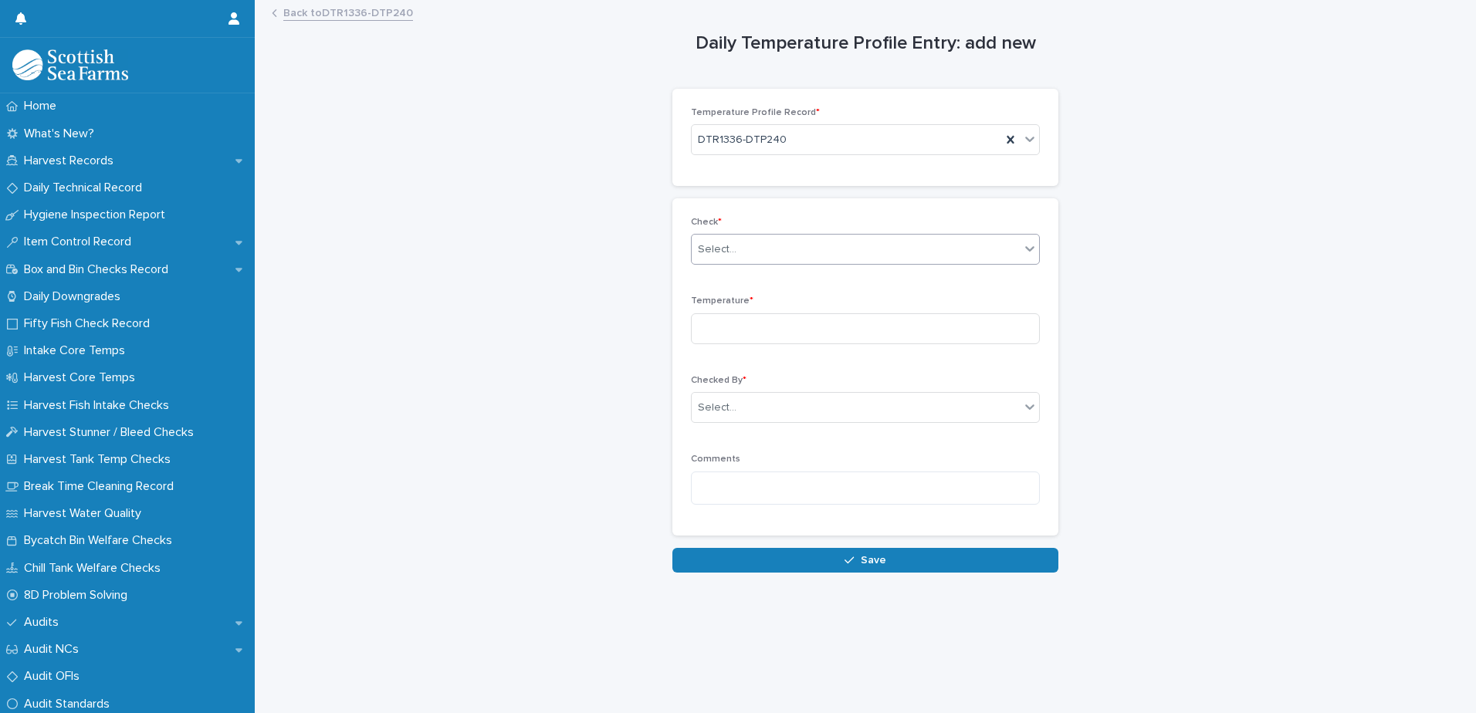
click at [738, 249] on div "Select..." at bounding box center [855, 249] width 328 height 25
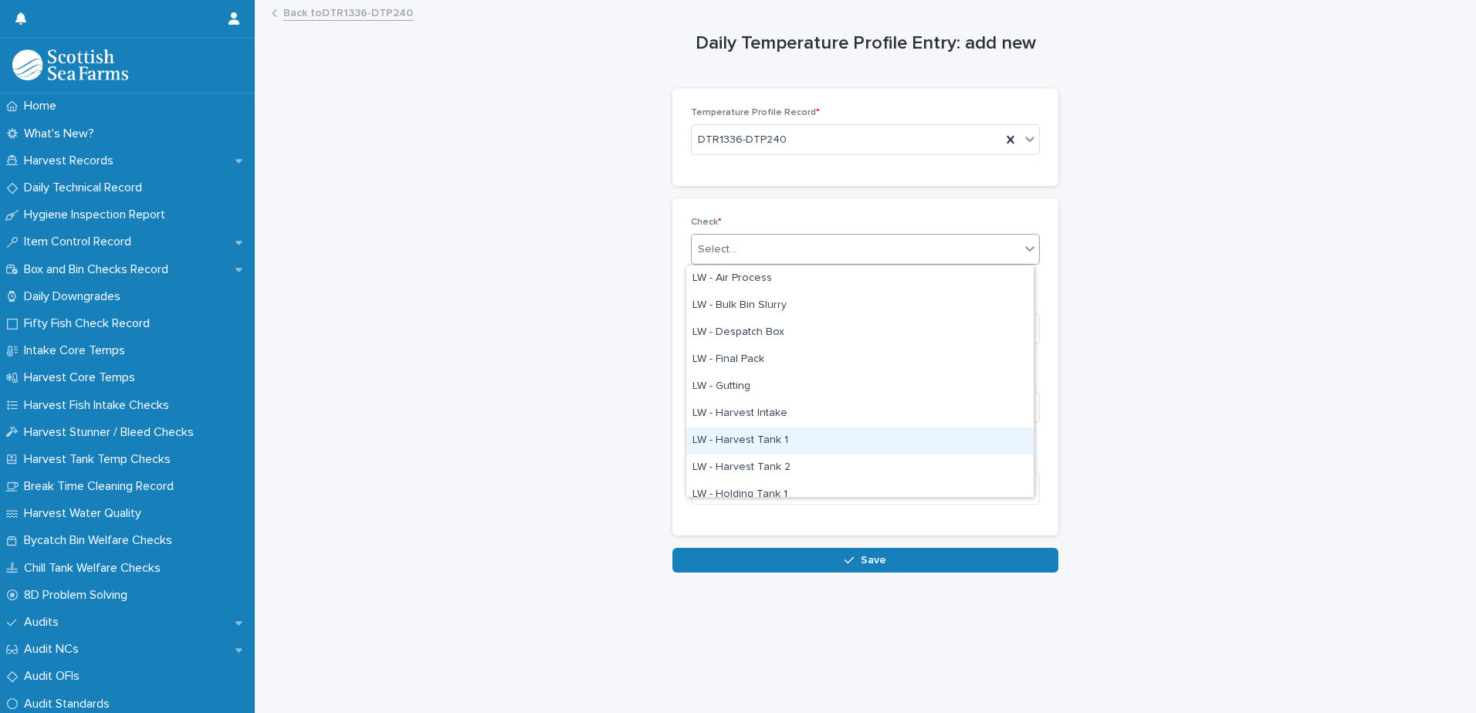
click at [741, 436] on div "LW - Harvest Tank 1" at bounding box center [859, 441] width 347 height 27
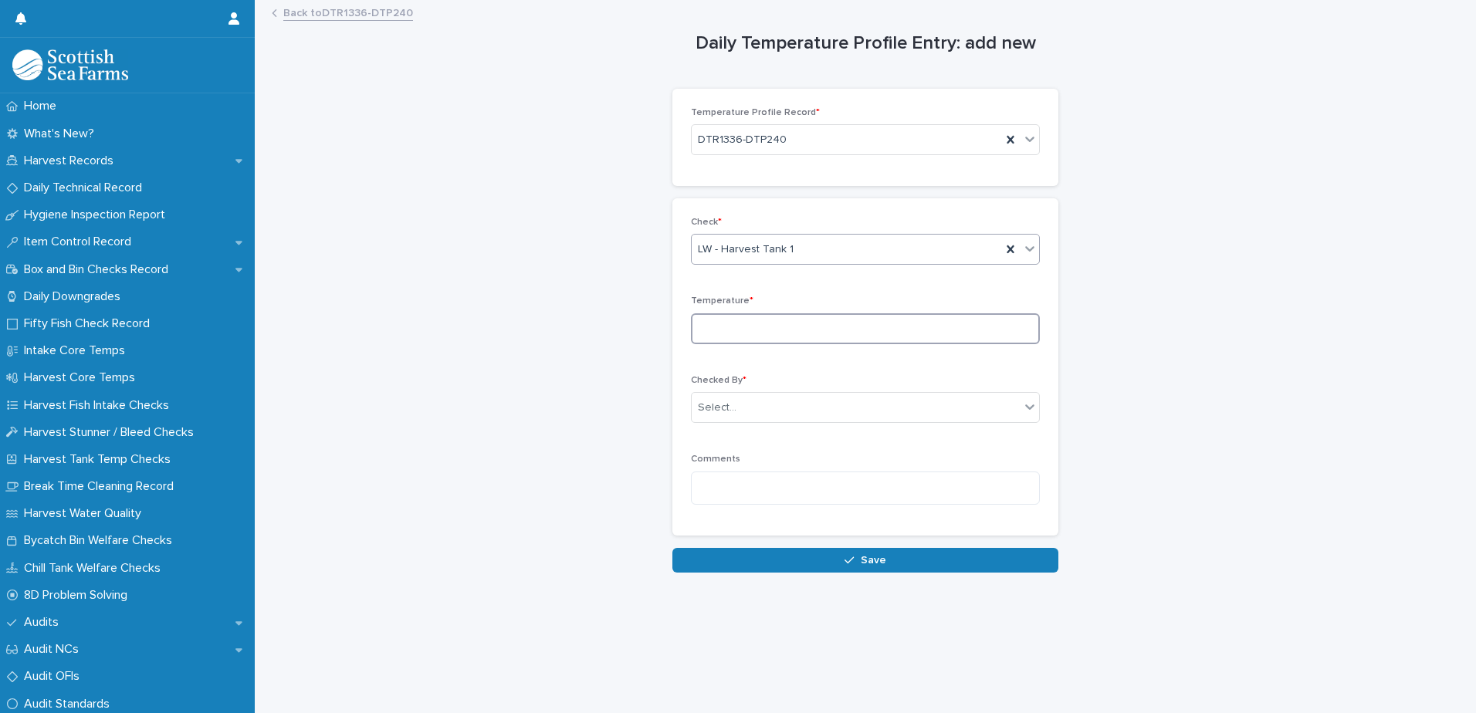
click at [747, 330] on input at bounding box center [865, 328] width 349 height 31
type input "***"
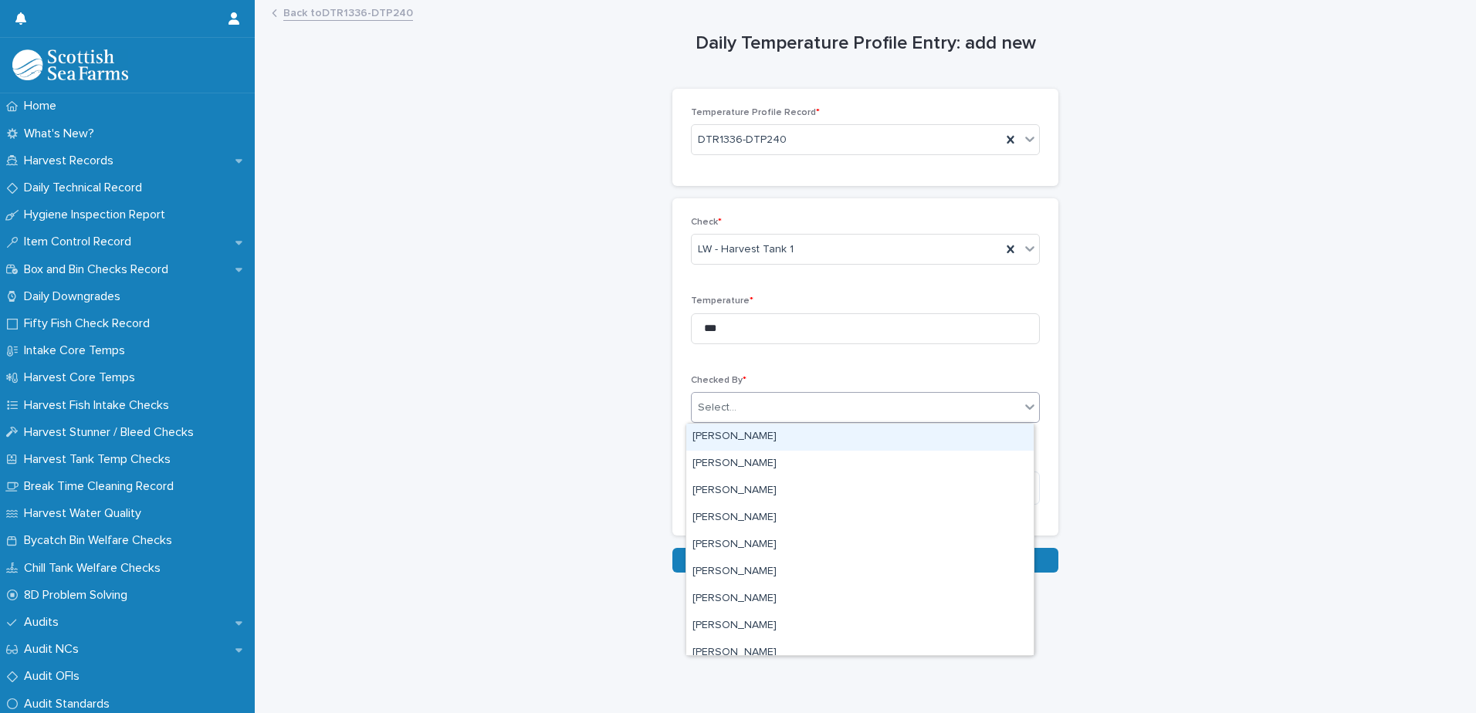
click at [715, 411] on div "Select..." at bounding box center [717, 408] width 39 height 16
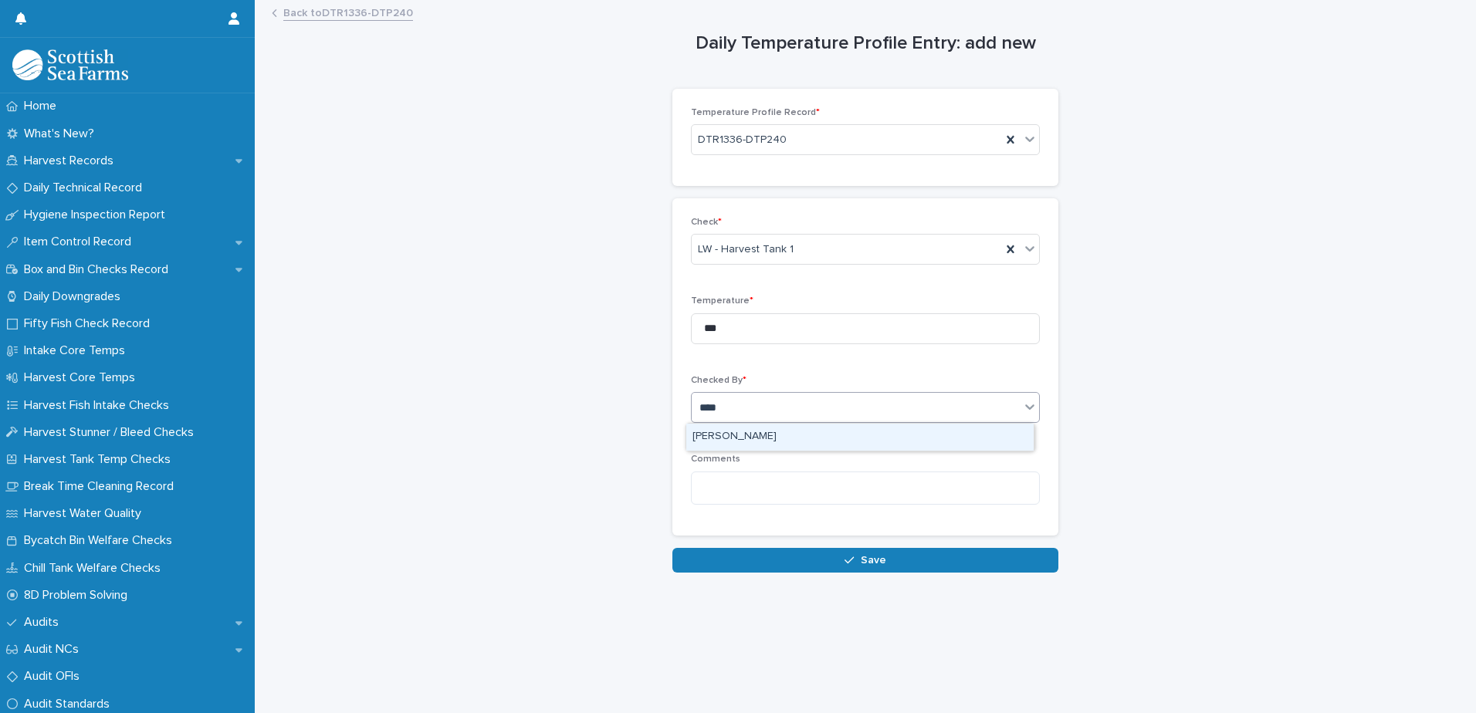
type input "*****"
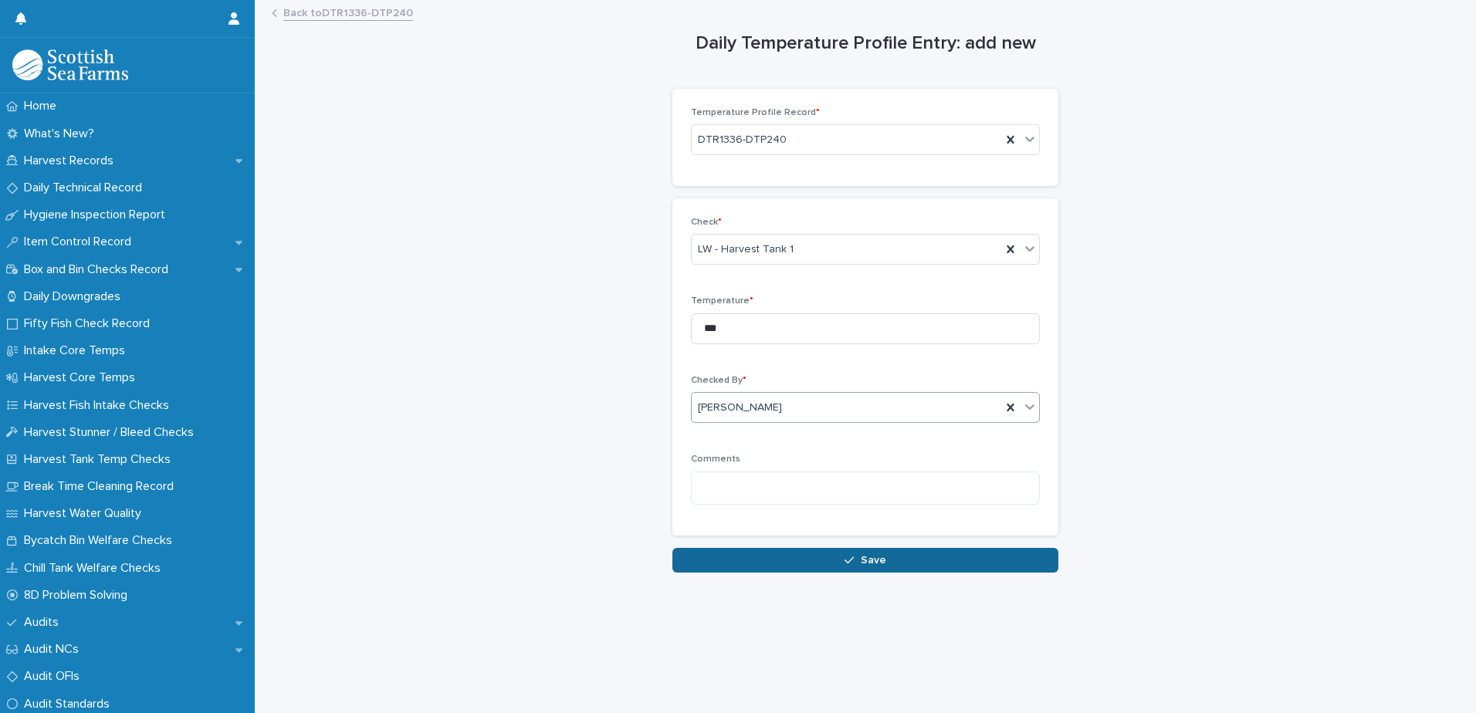
click at [739, 563] on button "Save" at bounding box center [865, 560] width 386 height 25
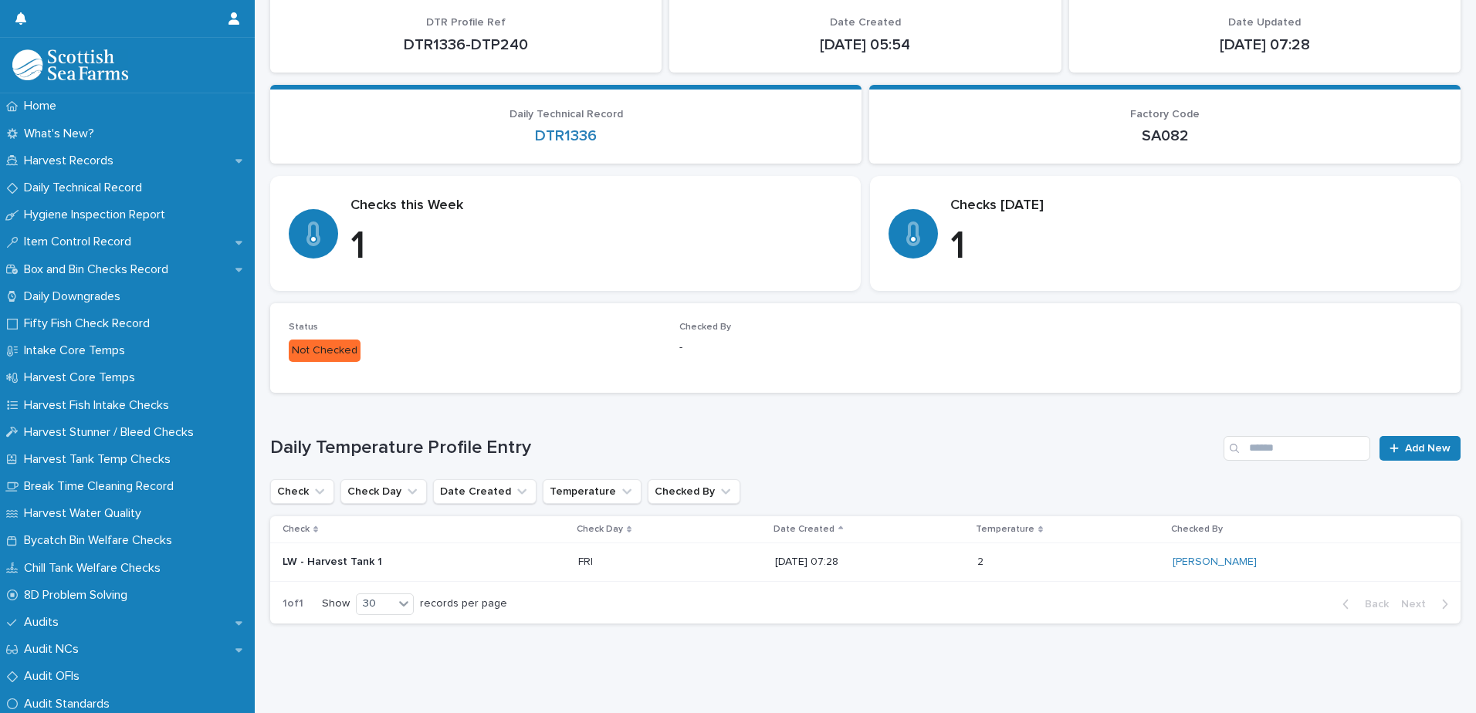
scroll to position [131, 0]
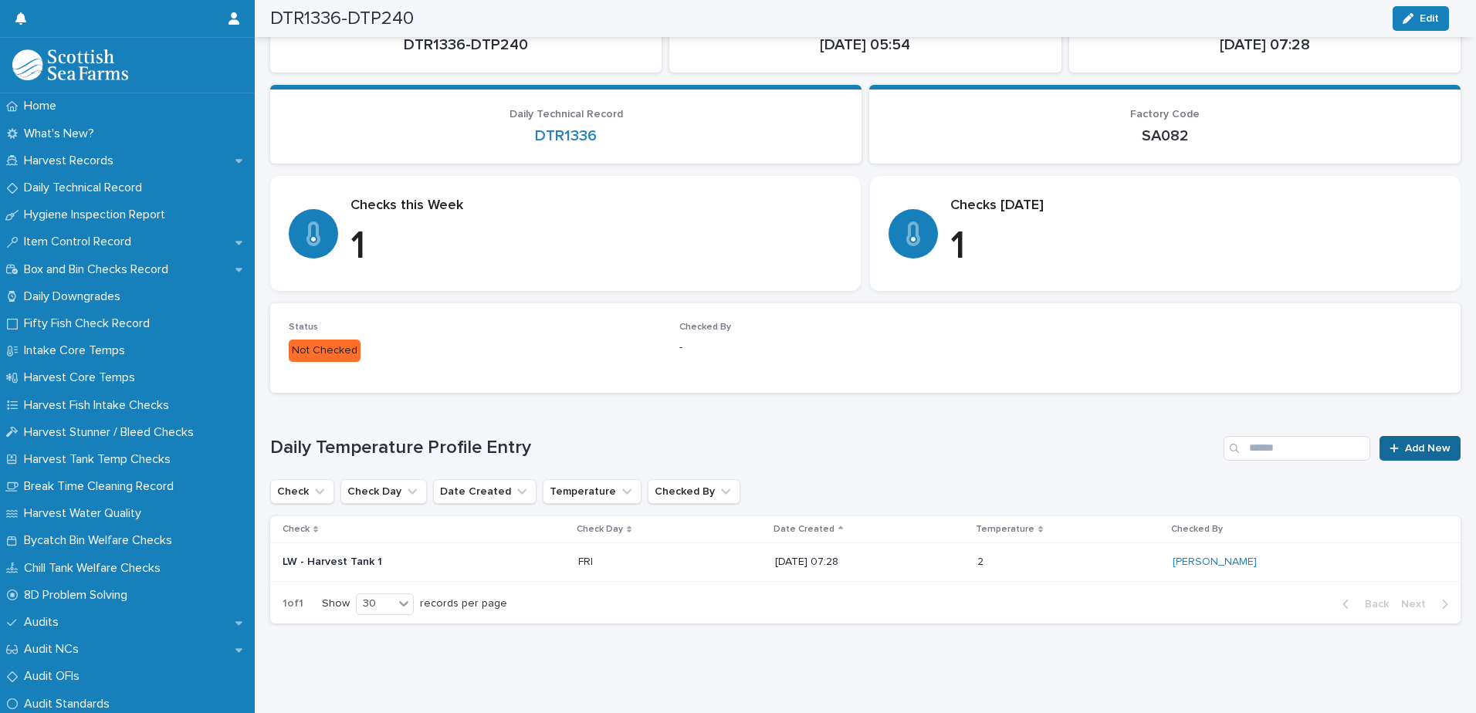
click at [1405, 443] on span "Add New" at bounding box center [1428, 448] width 46 height 11
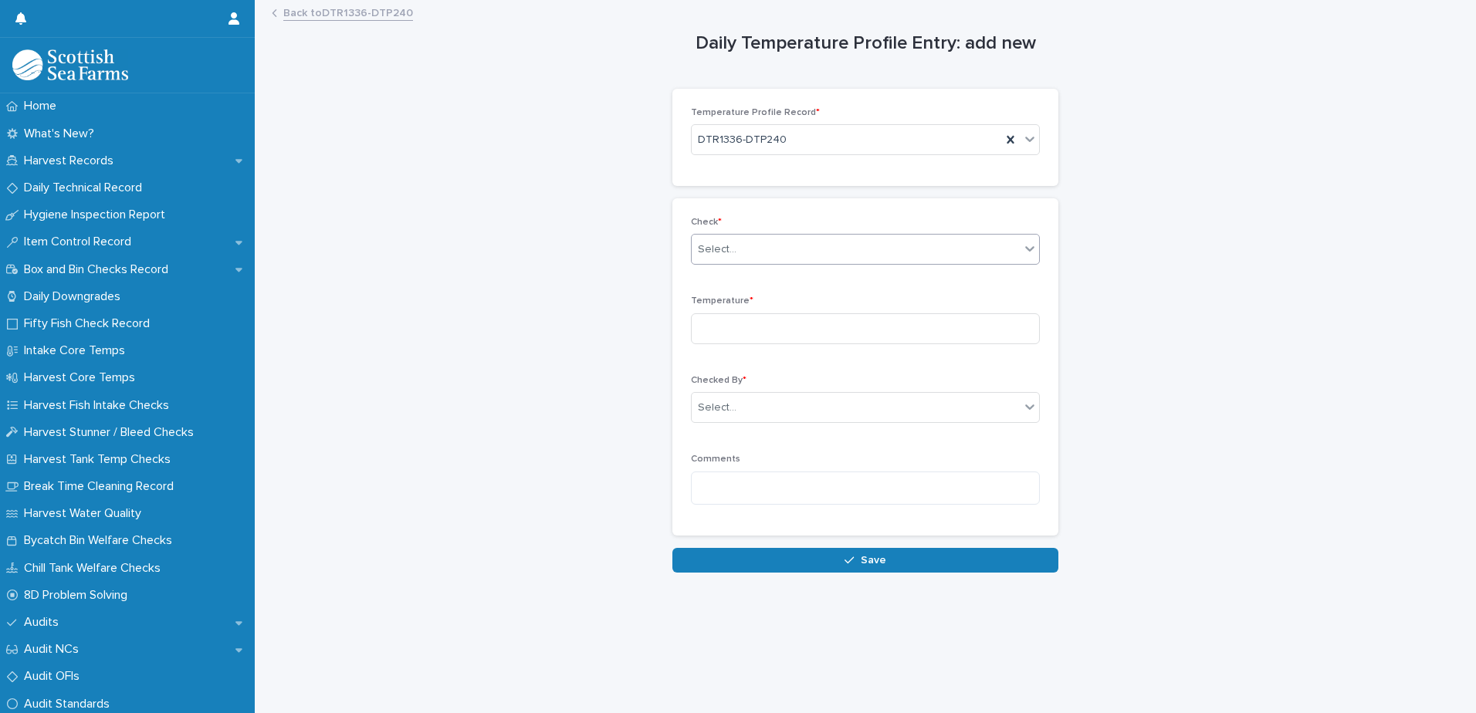
click at [738, 251] on input "text" at bounding box center [739, 249] width 2 height 13
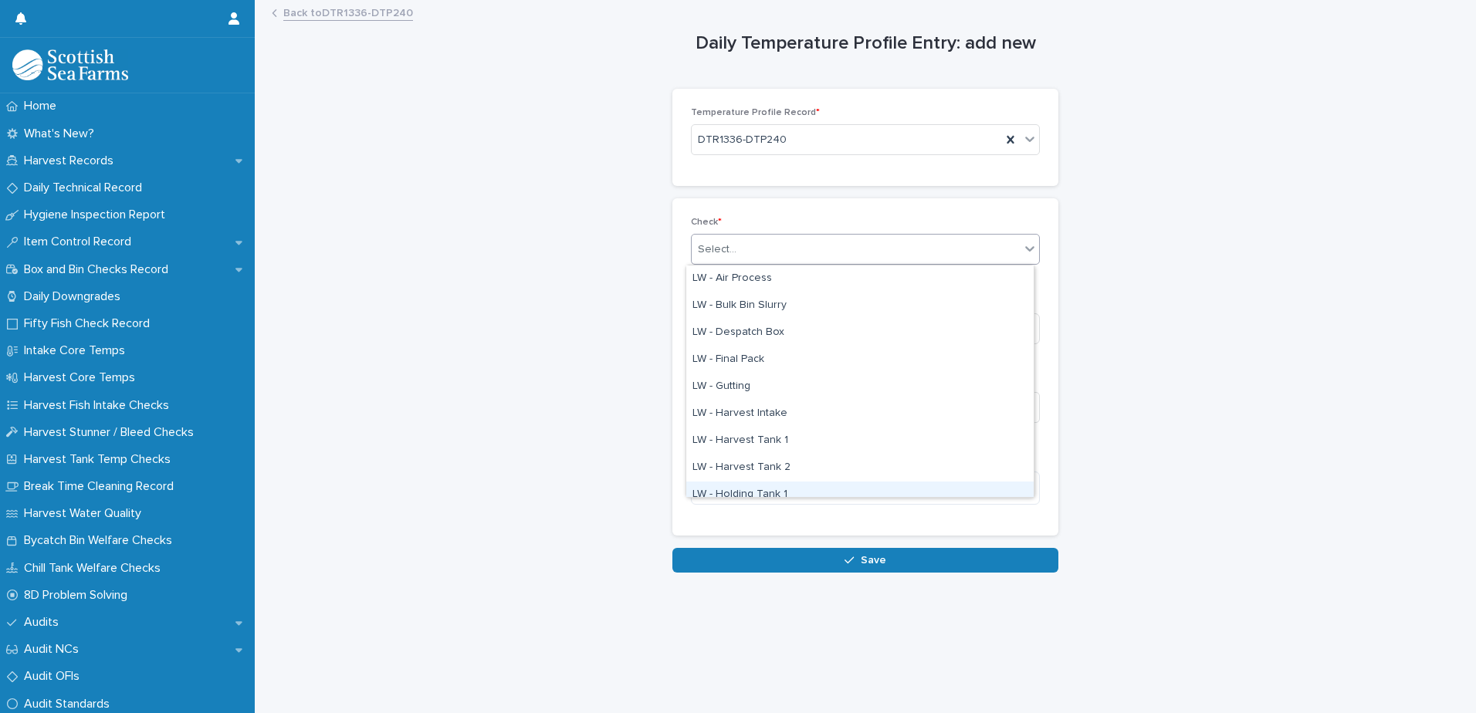
click at [757, 487] on div "LW - Holding Tank 1" at bounding box center [859, 495] width 347 height 27
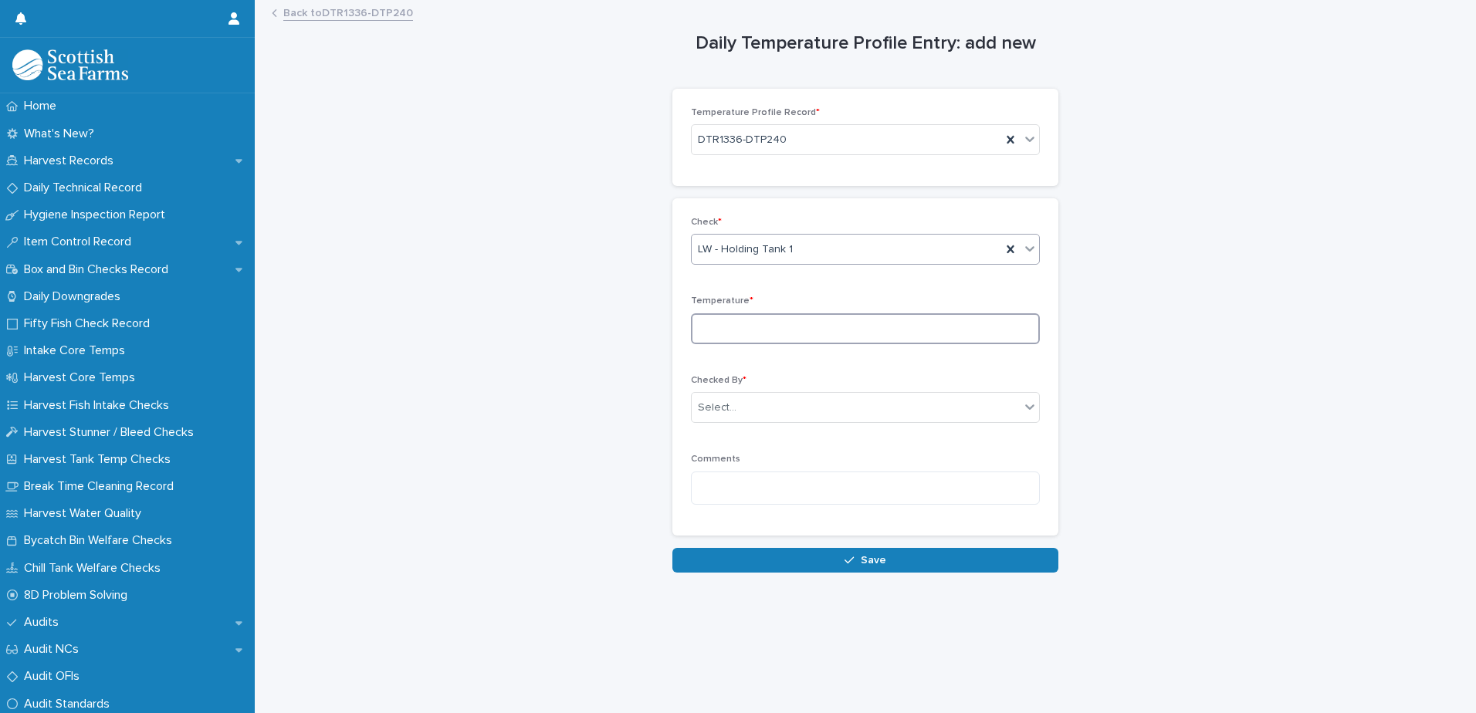
click at [737, 332] on input at bounding box center [865, 328] width 349 height 31
type input "***"
click at [728, 407] on div "Select..." at bounding box center [717, 408] width 39 height 16
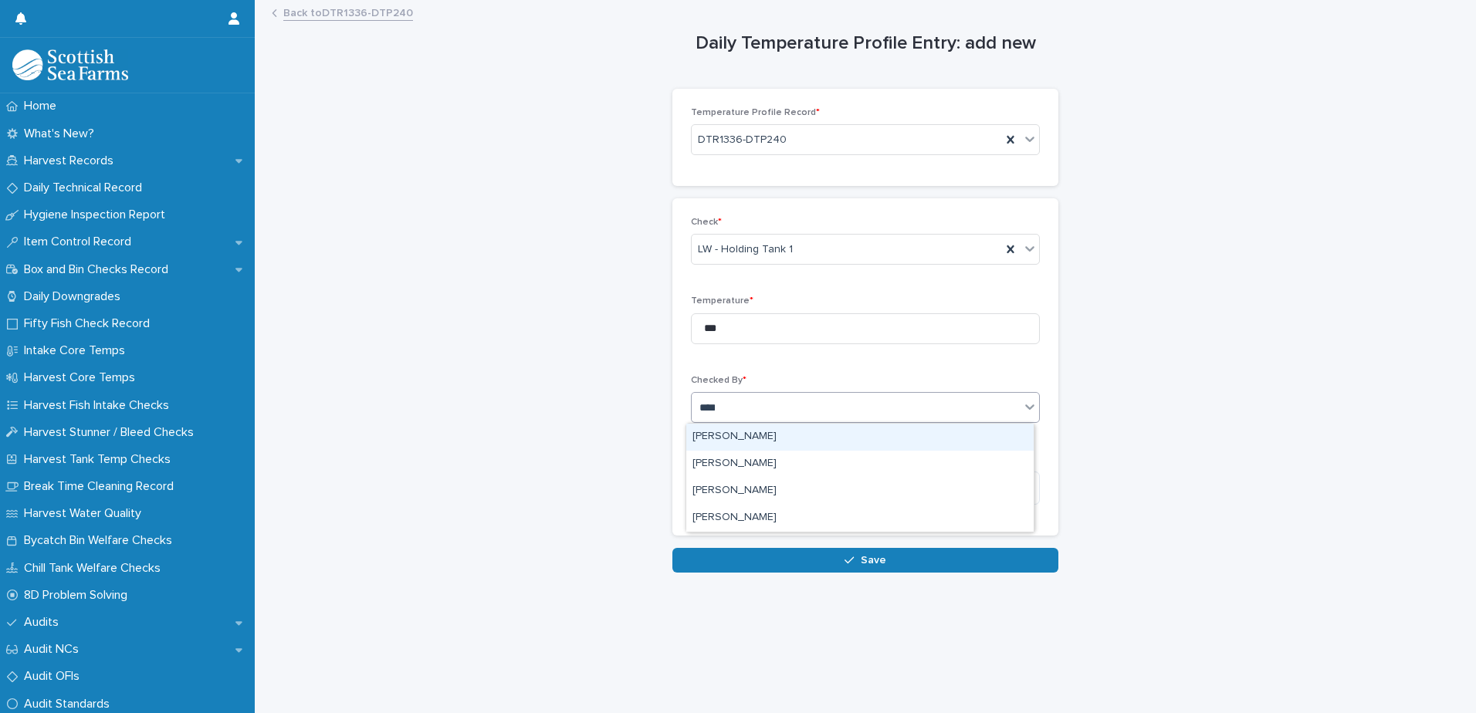
type input "*****"
click at [725, 441] on div "[PERSON_NAME]" at bounding box center [859, 437] width 347 height 27
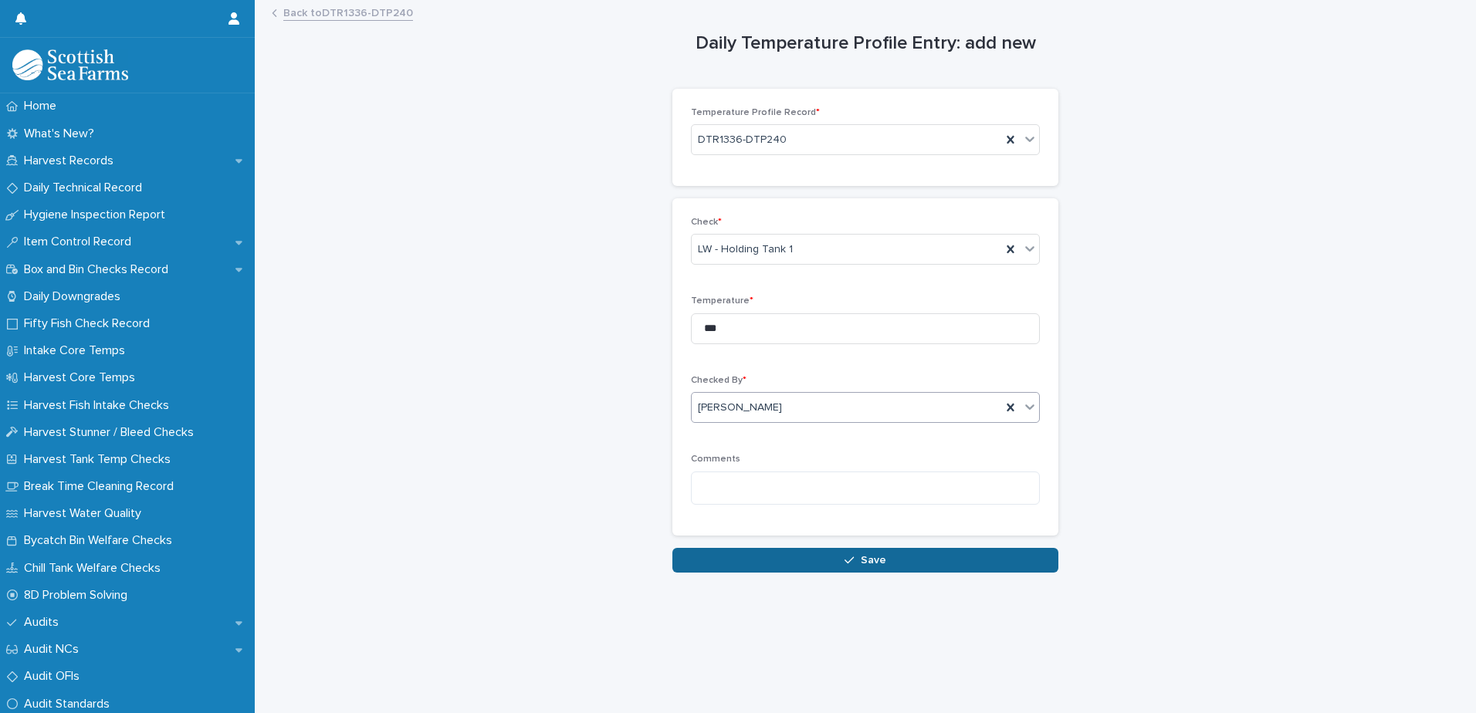
click at [725, 564] on button "Save" at bounding box center [865, 560] width 386 height 25
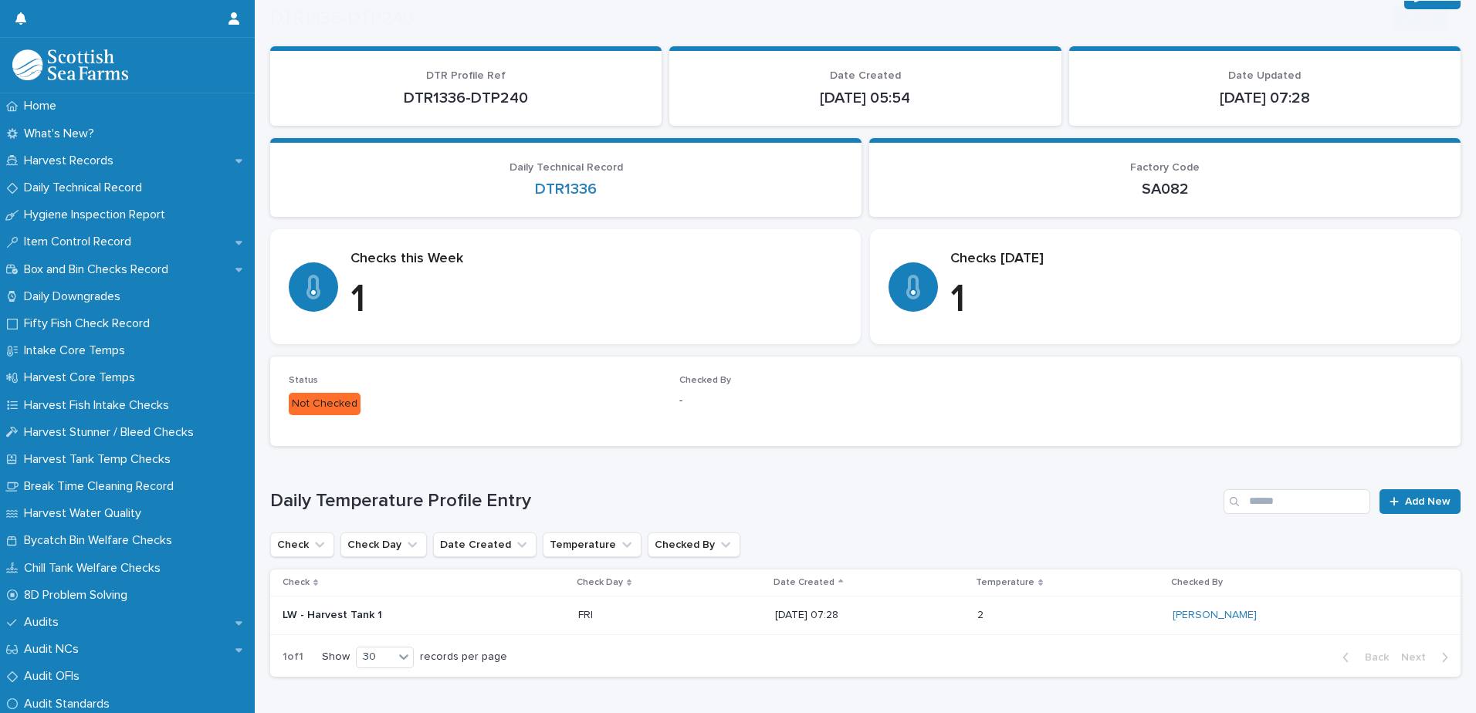
scroll to position [131, 0]
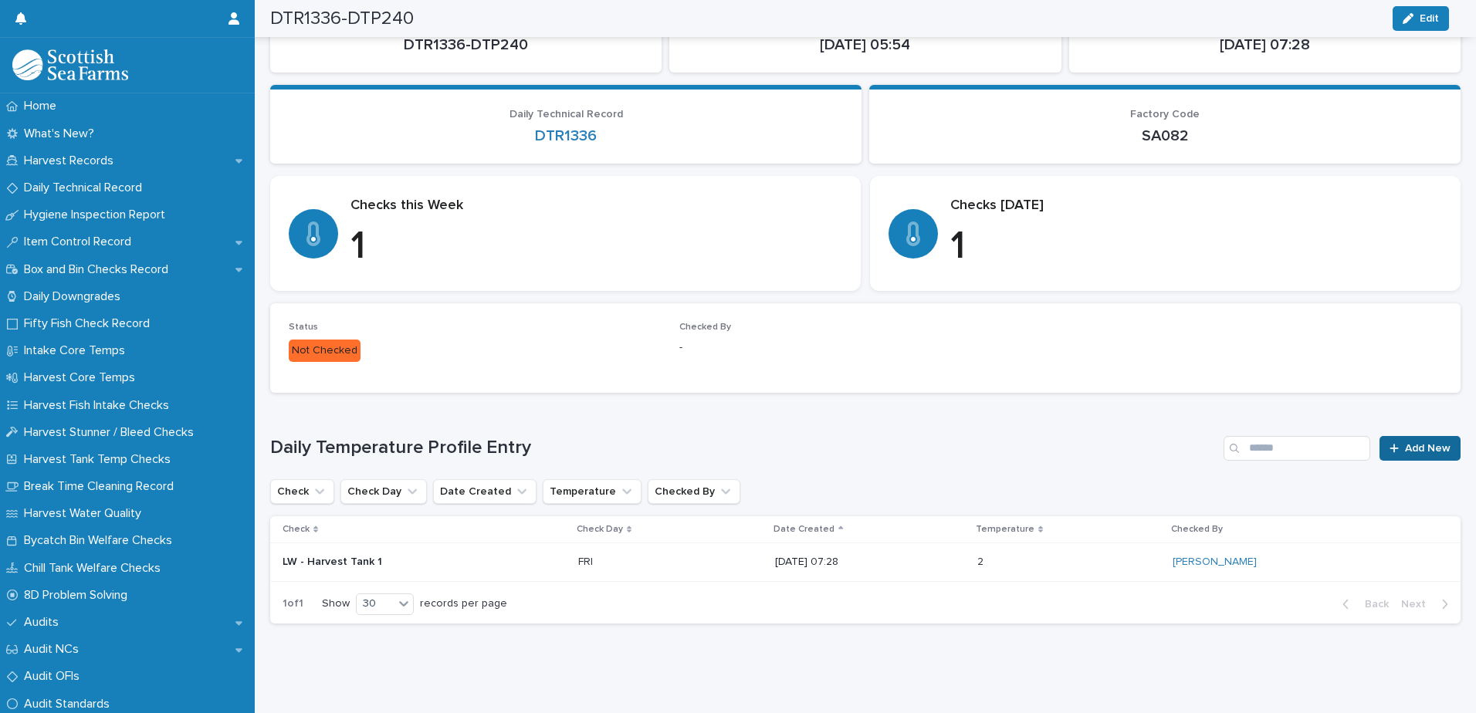
click at [1405, 443] on span "Add New" at bounding box center [1428, 448] width 46 height 11
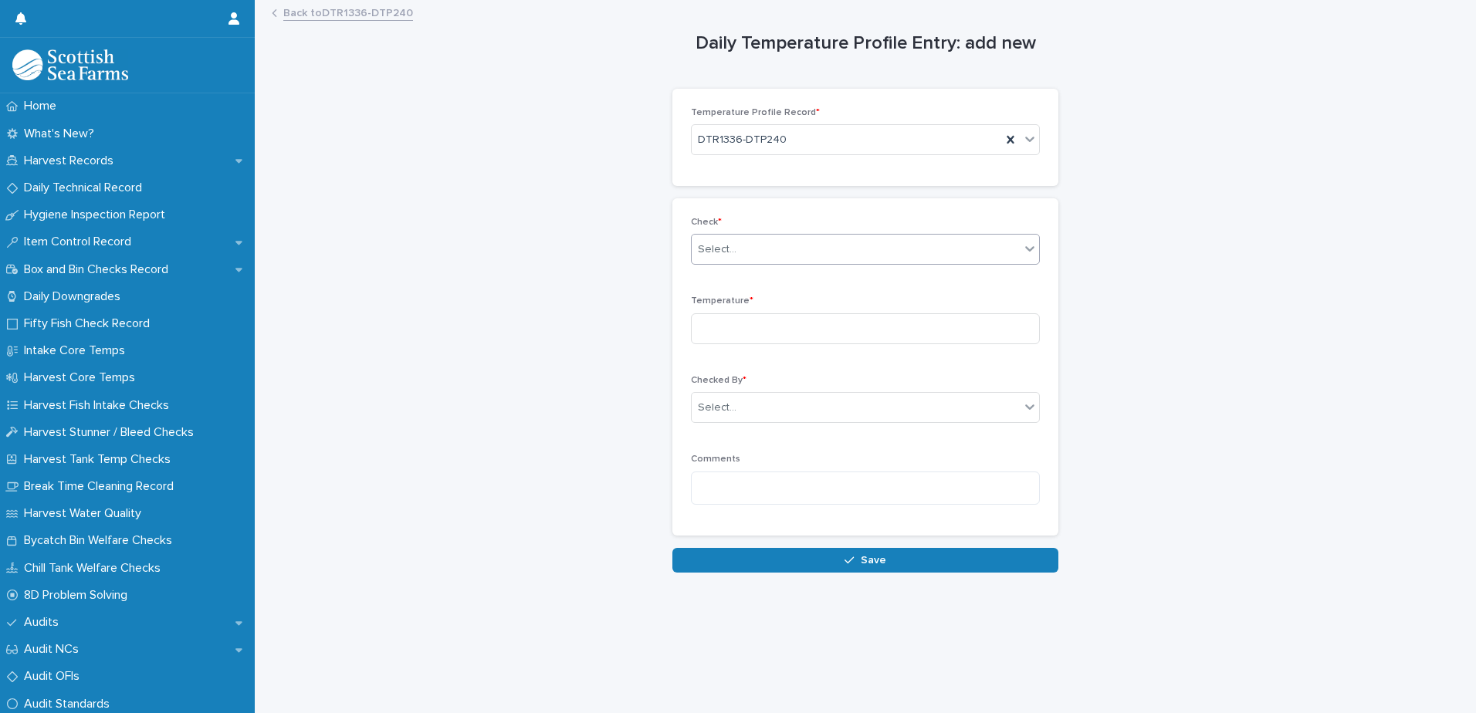
click at [718, 249] on div "Select..." at bounding box center [717, 250] width 39 height 16
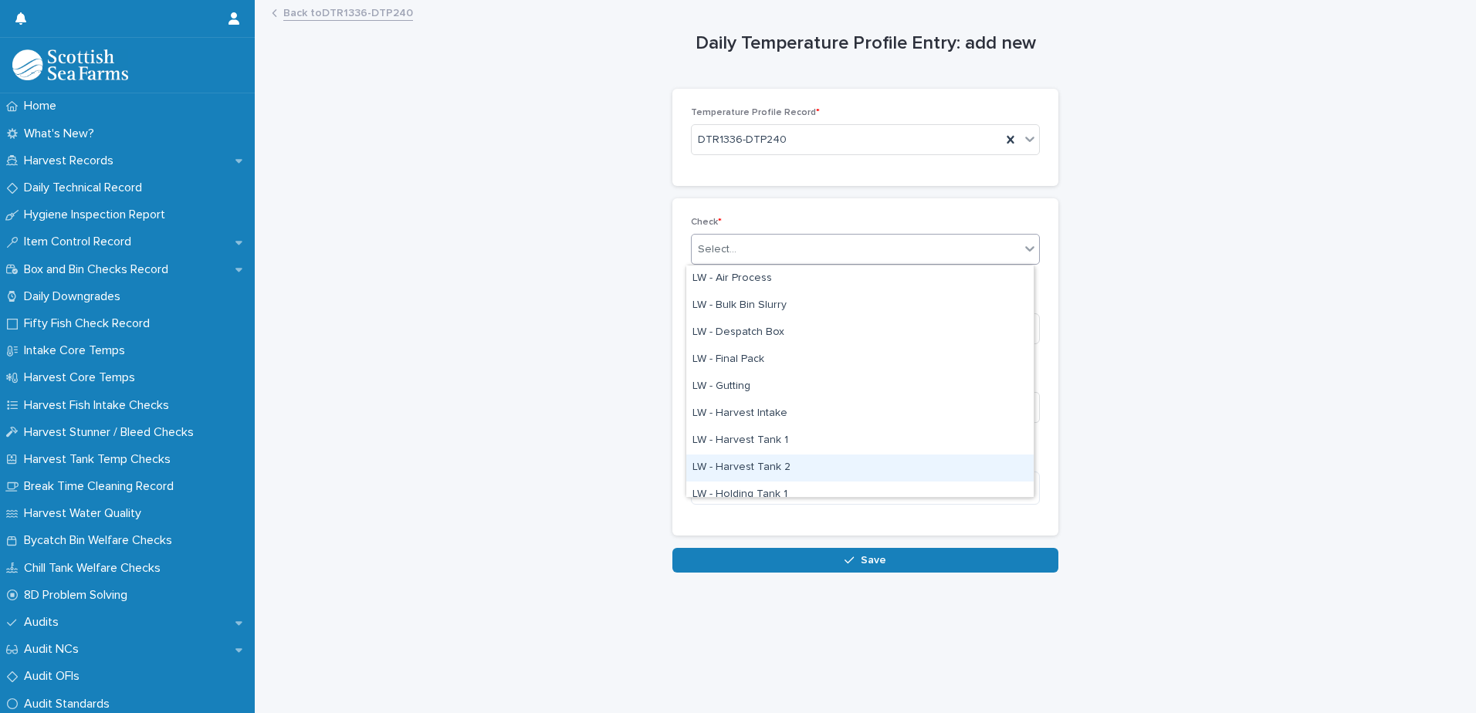
scroll to position [77, 0]
click at [773, 445] on div "LW - Holding Tank 2" at bounding box center [859, 444] width 347 height 27
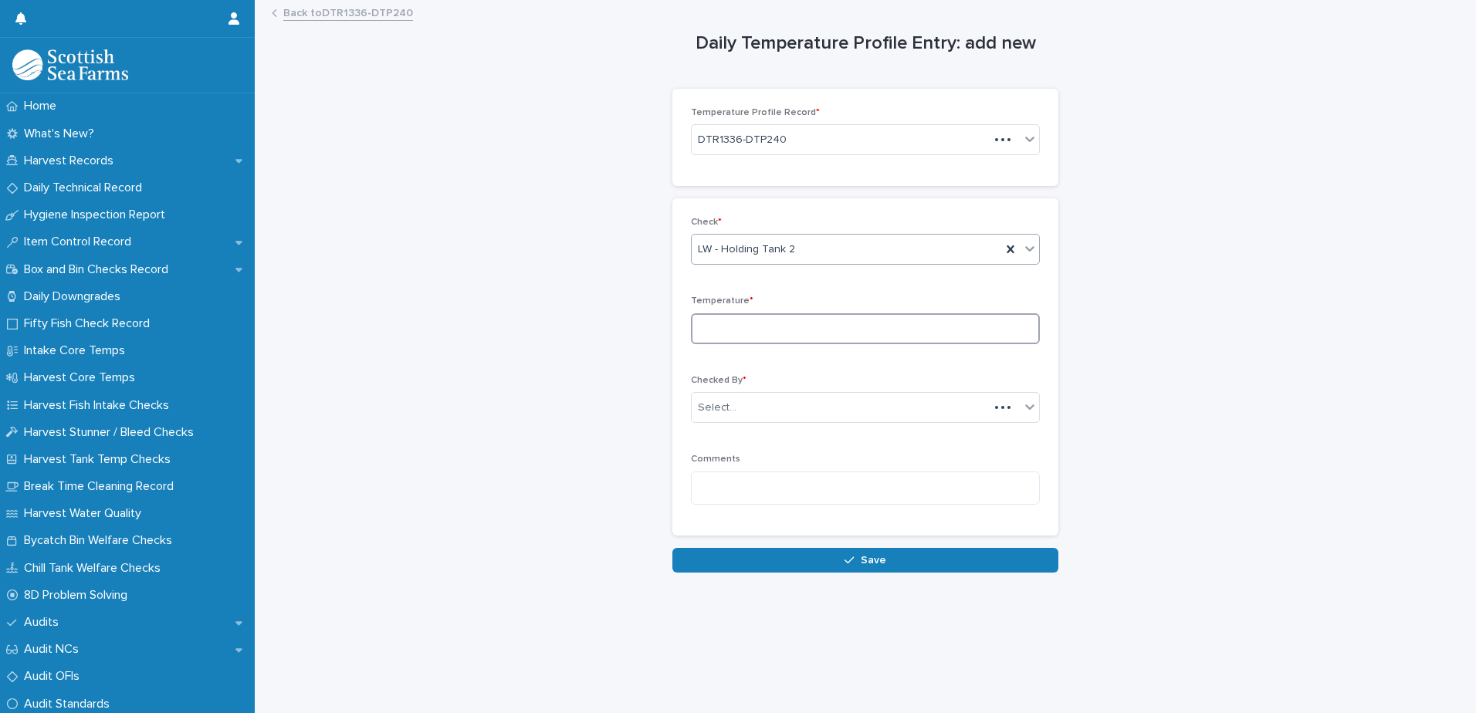
click at [703, 321] on input at bounding box center [865, 328] width 349 height 31
type input "***"
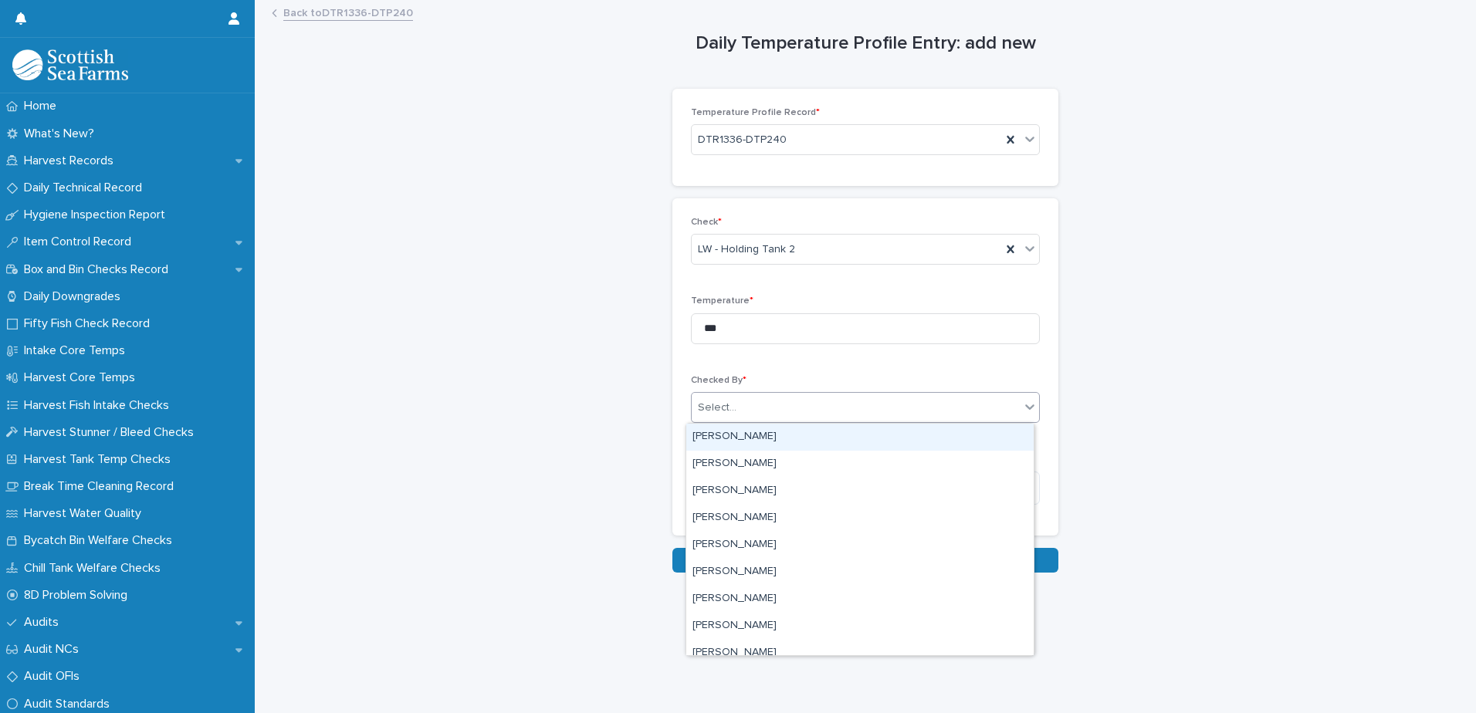
click at [709, 408] on div "Select..." at bounding box center [717, 408] width 39 height 16
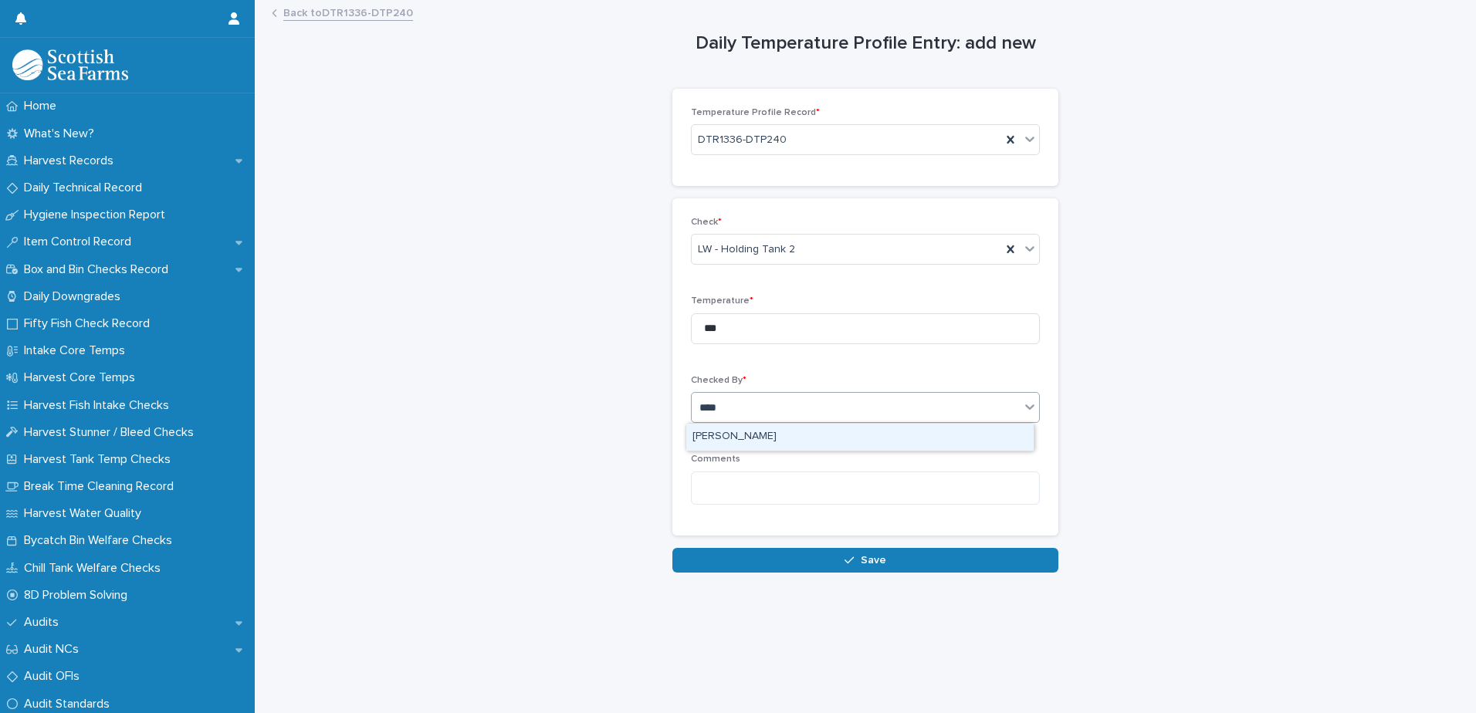
type input "*****"
click at [725, 431] on div "[PERSON_NAME]" at bounding box center [859, 437] width 347 height 27
click at [731, 560] on button "Save" at bounding box center [865, 560] width 386 height 25
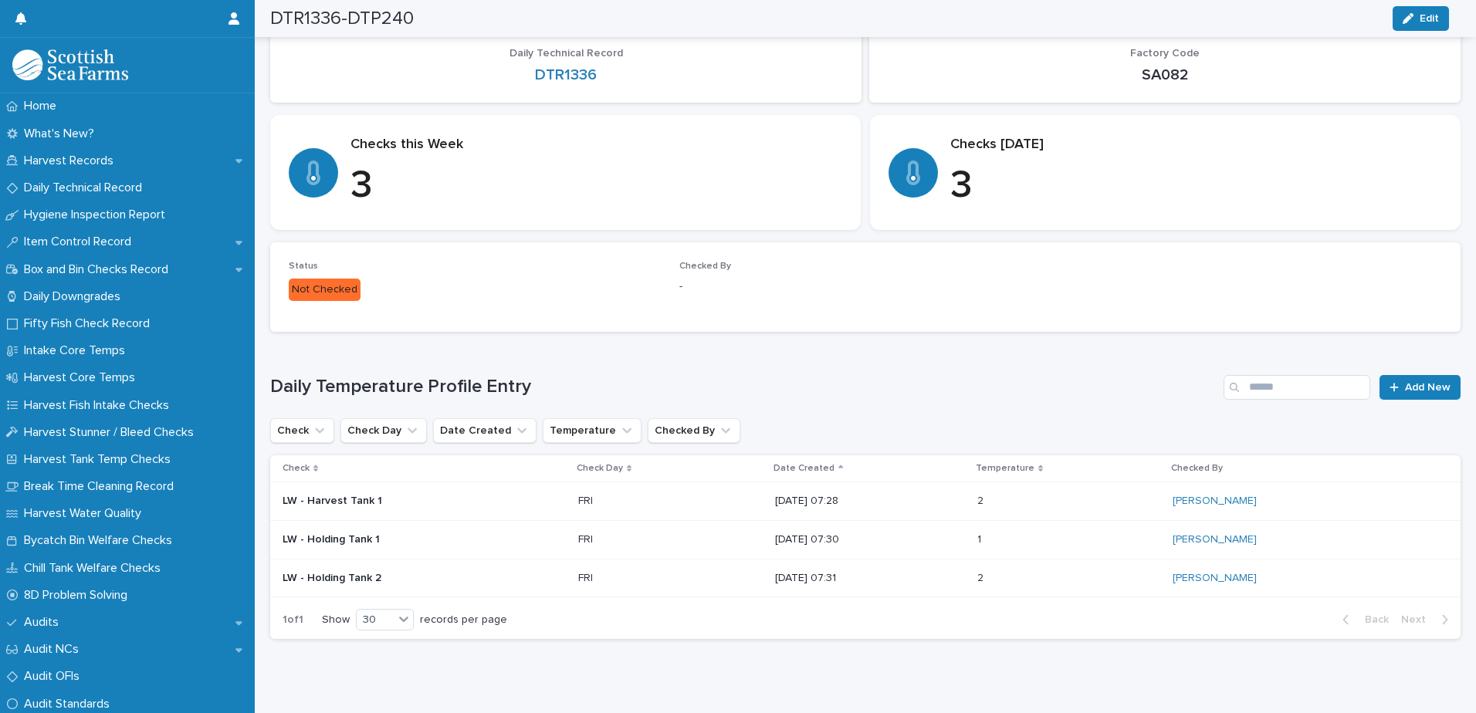
scroll to position [208, 0]
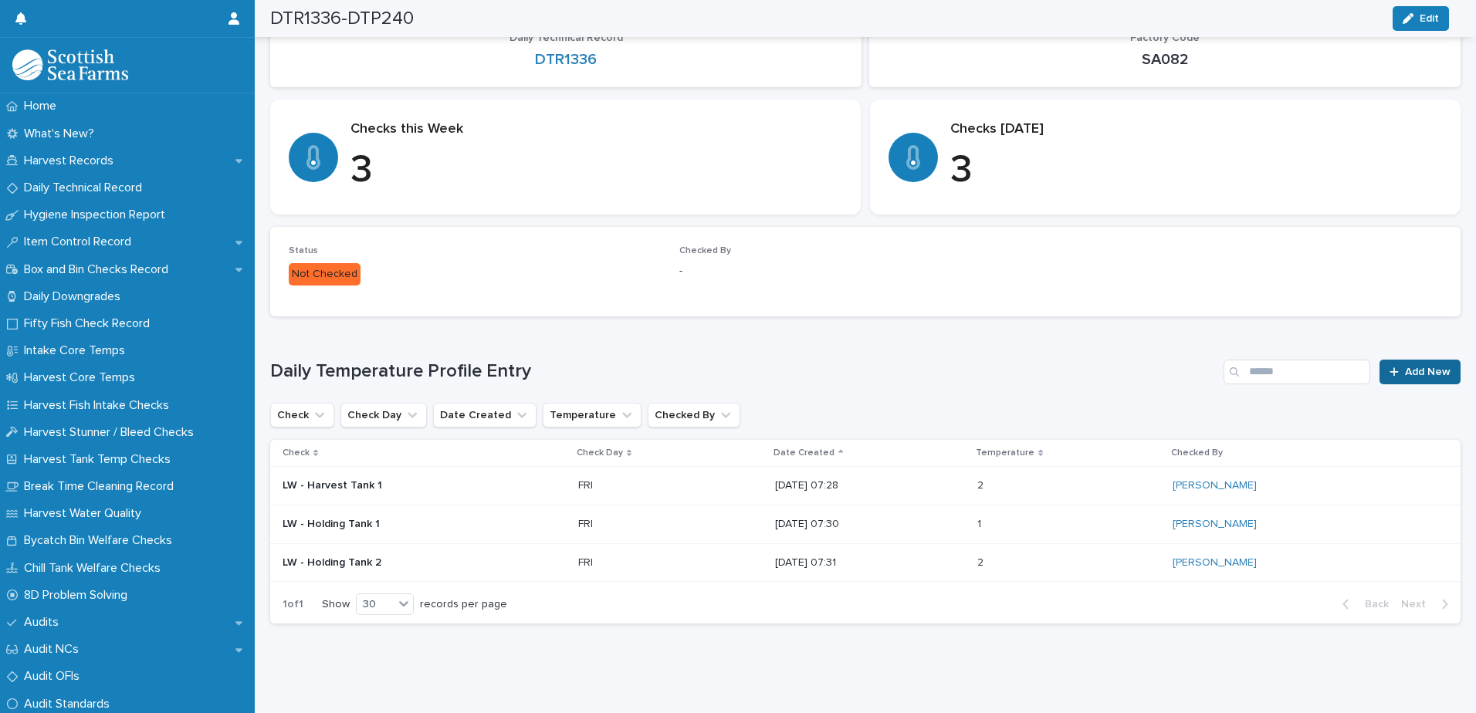
click at [1412, 367] on span "Add New" at bounding box center [1428, 372] width 46 height 11
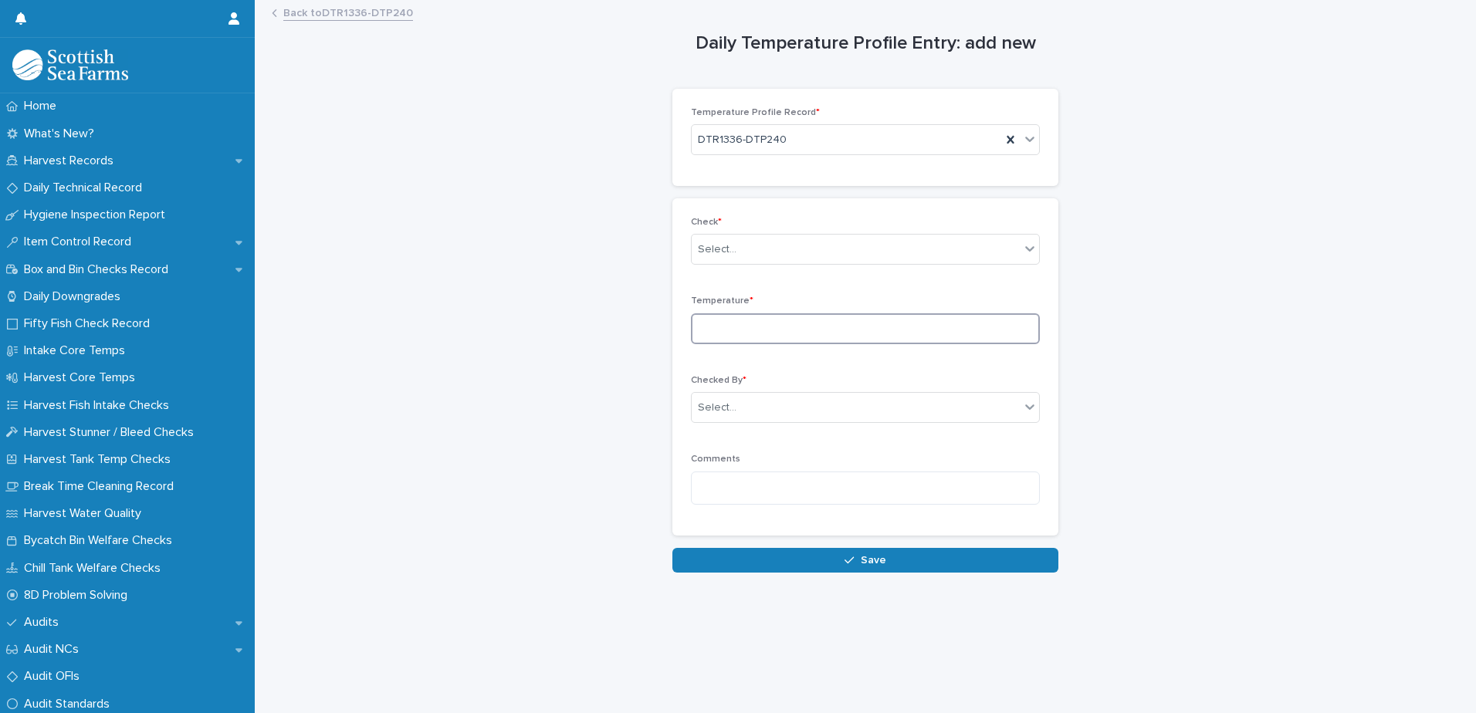
click at [711, 322] on input at bounding box center [865, 328] width 349 height 31
type input "***"
click at [715, 413] on div "Select..." at bounding box center [717, 408] width 39 height 16
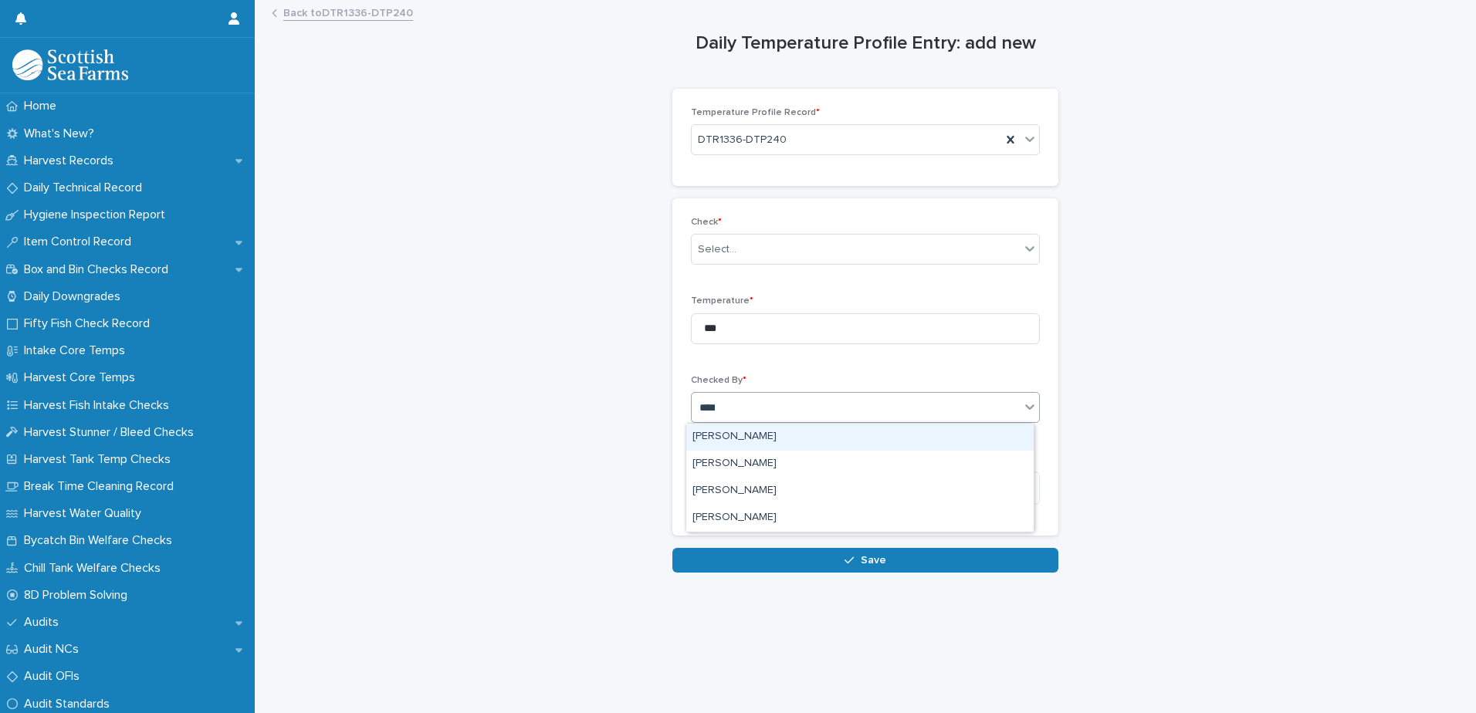
type input "*****"
click at [725, 438] on div "[PERSON_NAME]" at bounding box center [859, 437] width 347 height 27
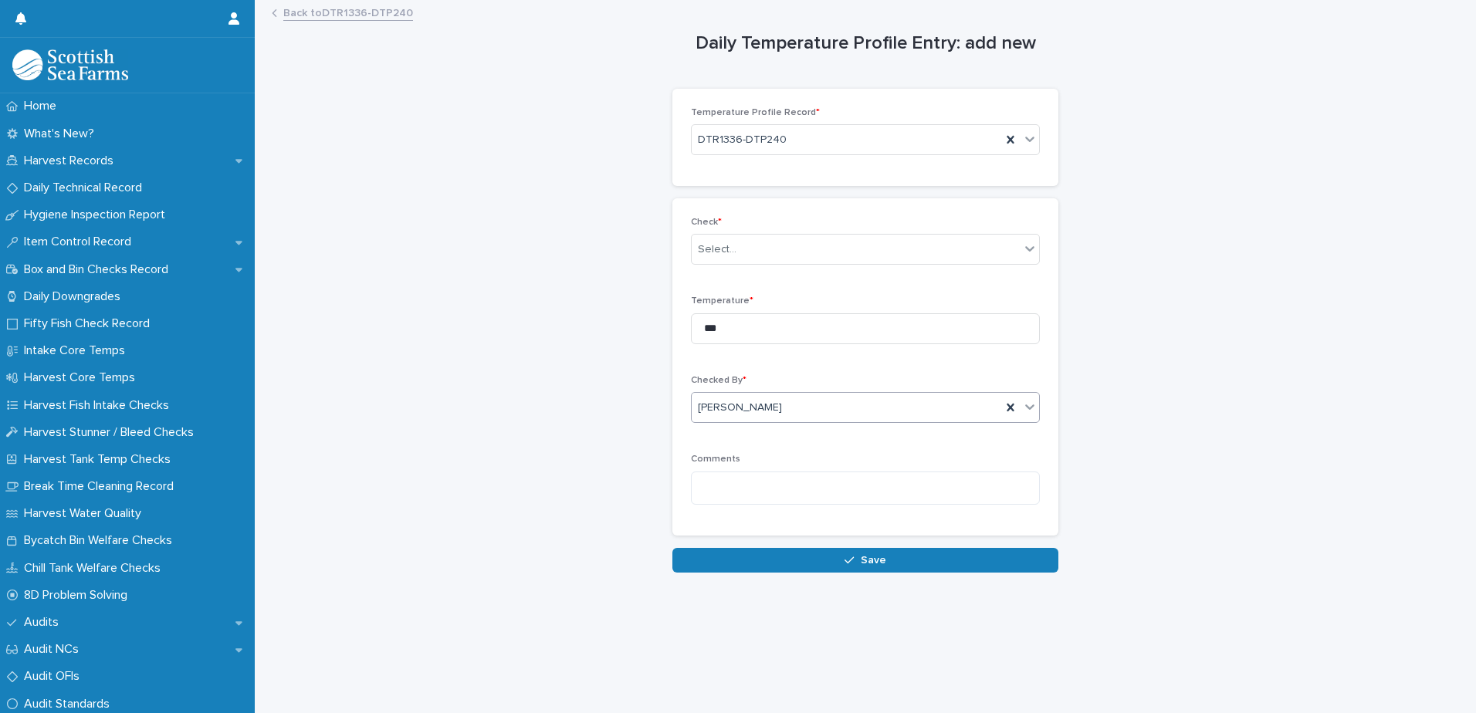
drag, startPoint x: 735, startPoint y: 560, endPoint x: 746, endPoint y: 558, distance: 10.9
click at [735, 560] on button "Save" at bounding box center [865, 560] width 386 height 25
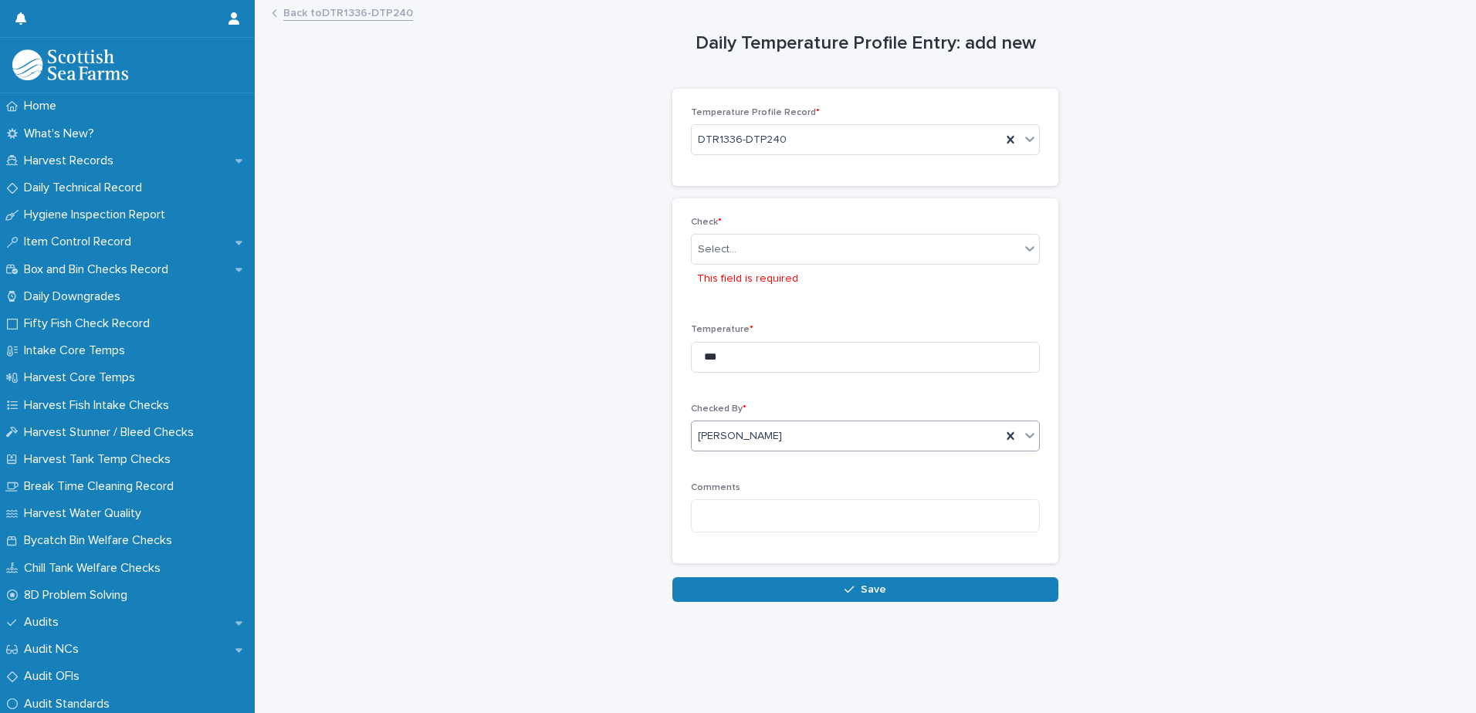
scroll to position [12, 0]
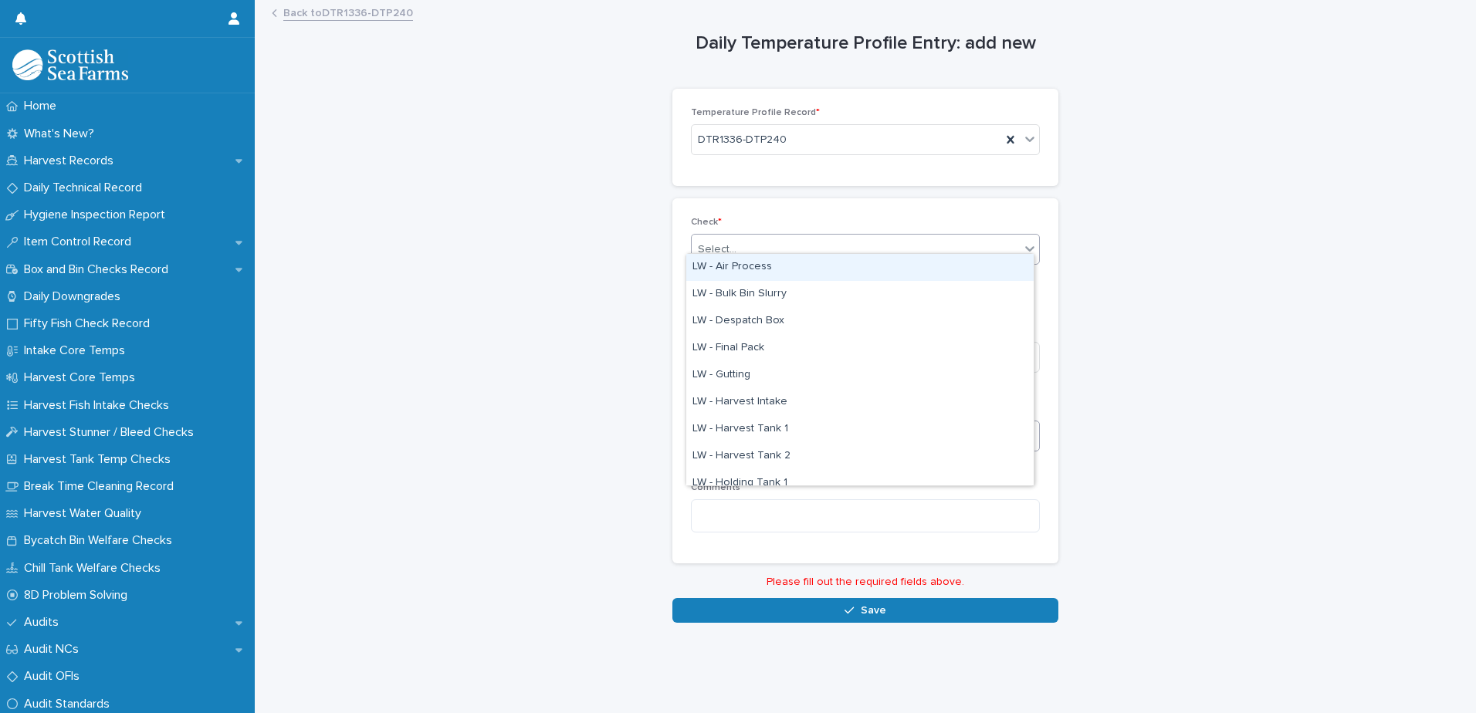
click at [724, 242] on div "Select..." at bounding box center [717, 250] width 39 height 16
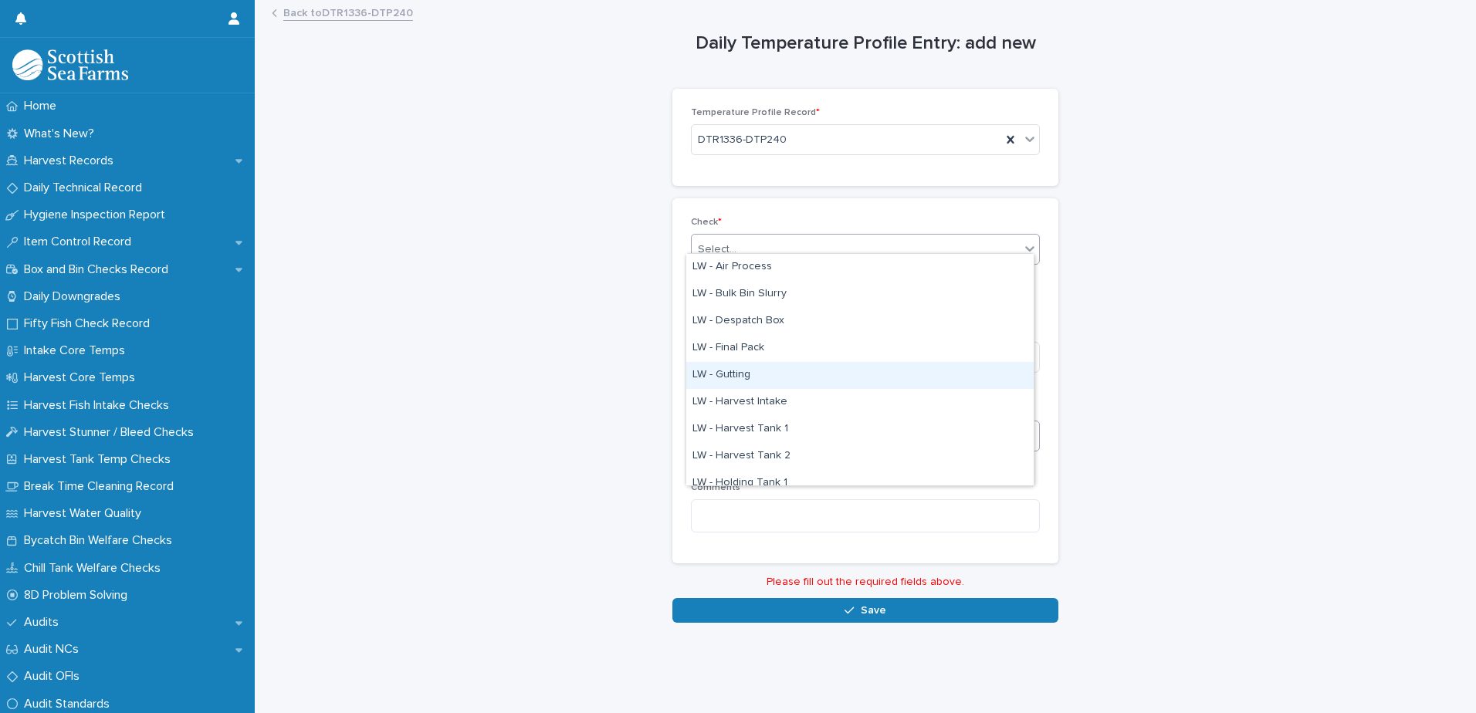
click at [729, 371] on div "LW - Gutting" at bounding box center [859, 375] width 347 height 27
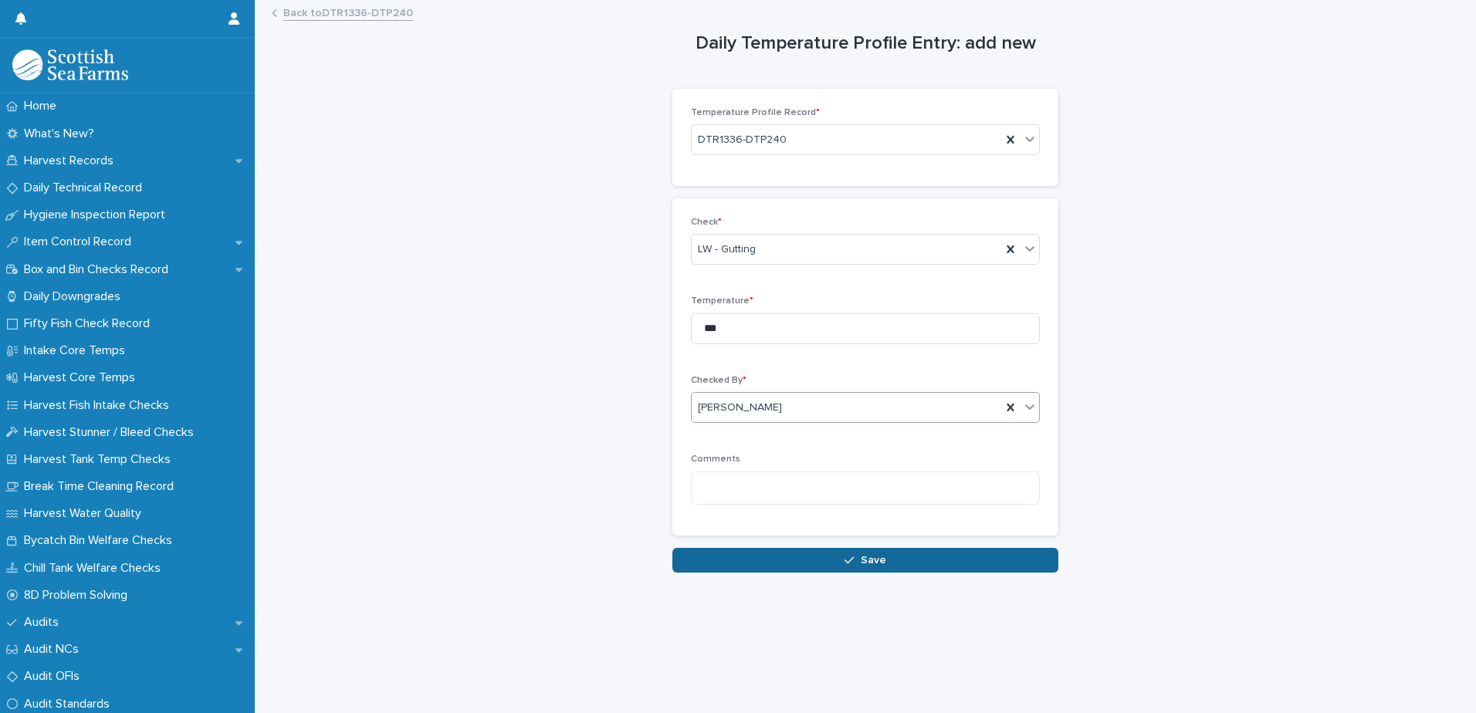
click at [732, 554] on button "Save" at bounding box center [865, 560] width 386 height 25
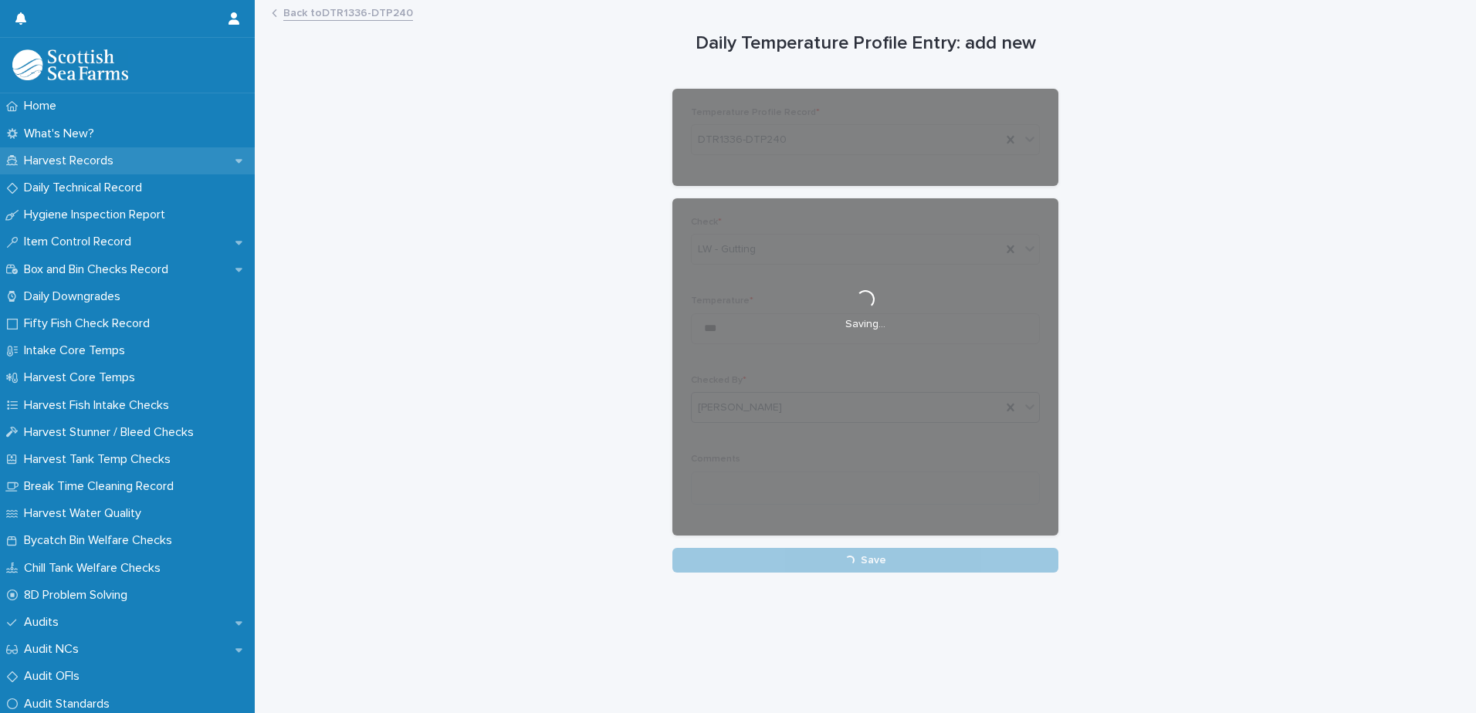
click at [71, 158] on p "Harvest Records" at bounding box center [72, 161] width 108 height 15
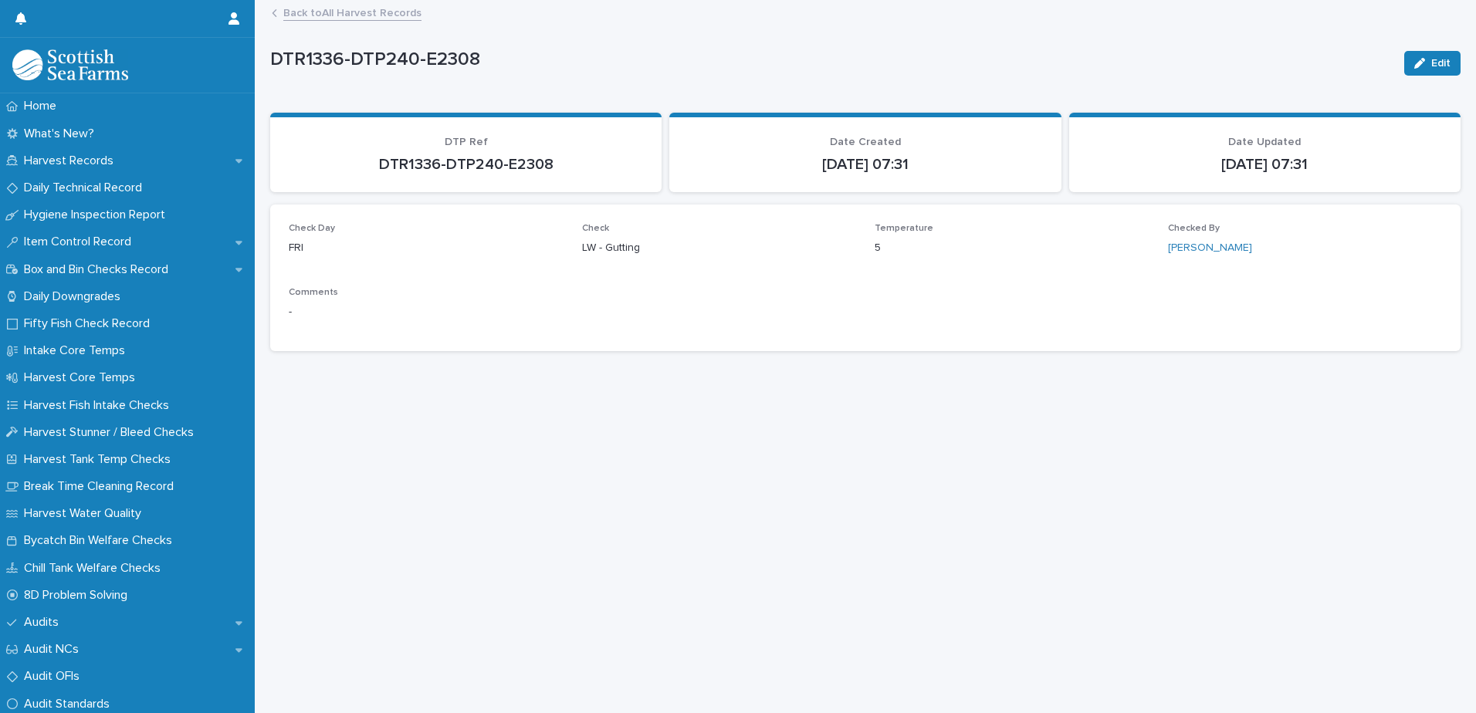
click at [354, 12] on link "Back to All Harvest Records" at bounding box center [352, 12] width 138 height 18
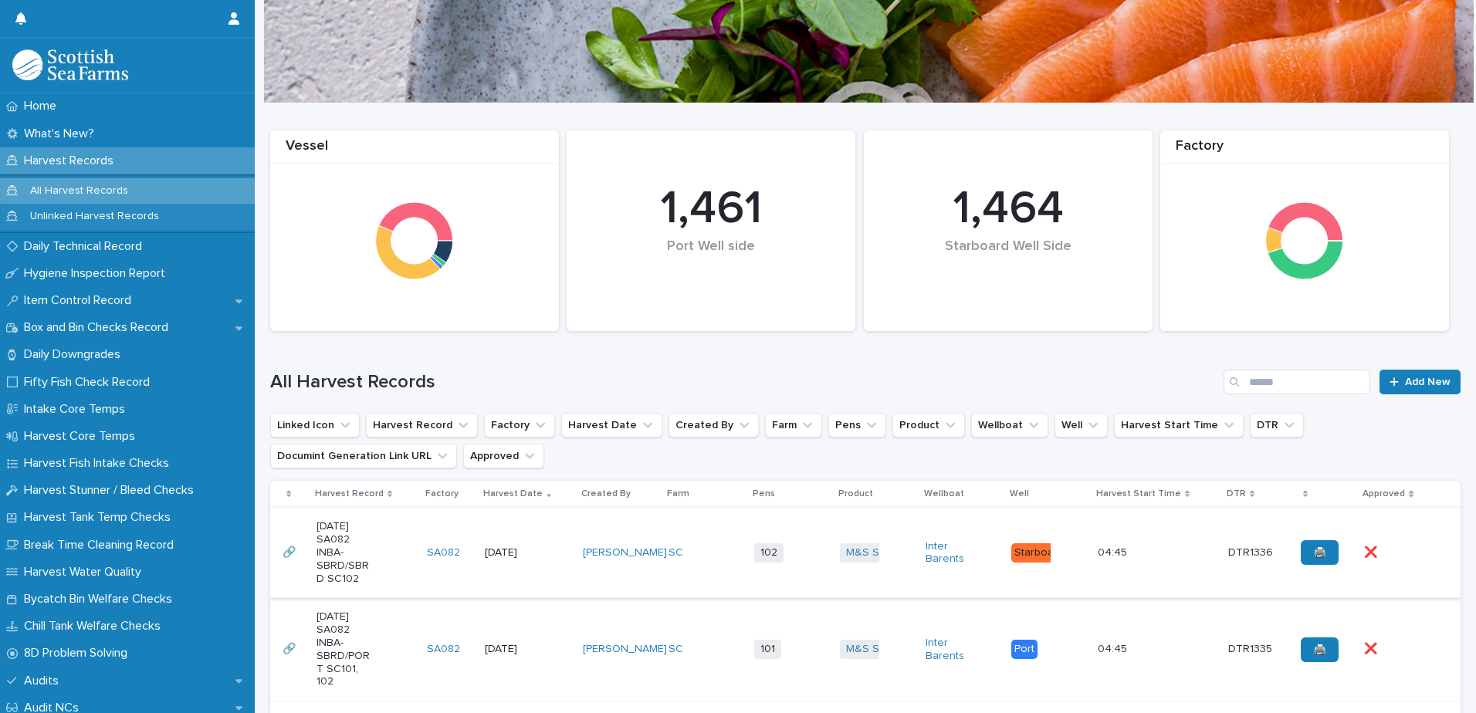
scroll to position [232, 0]
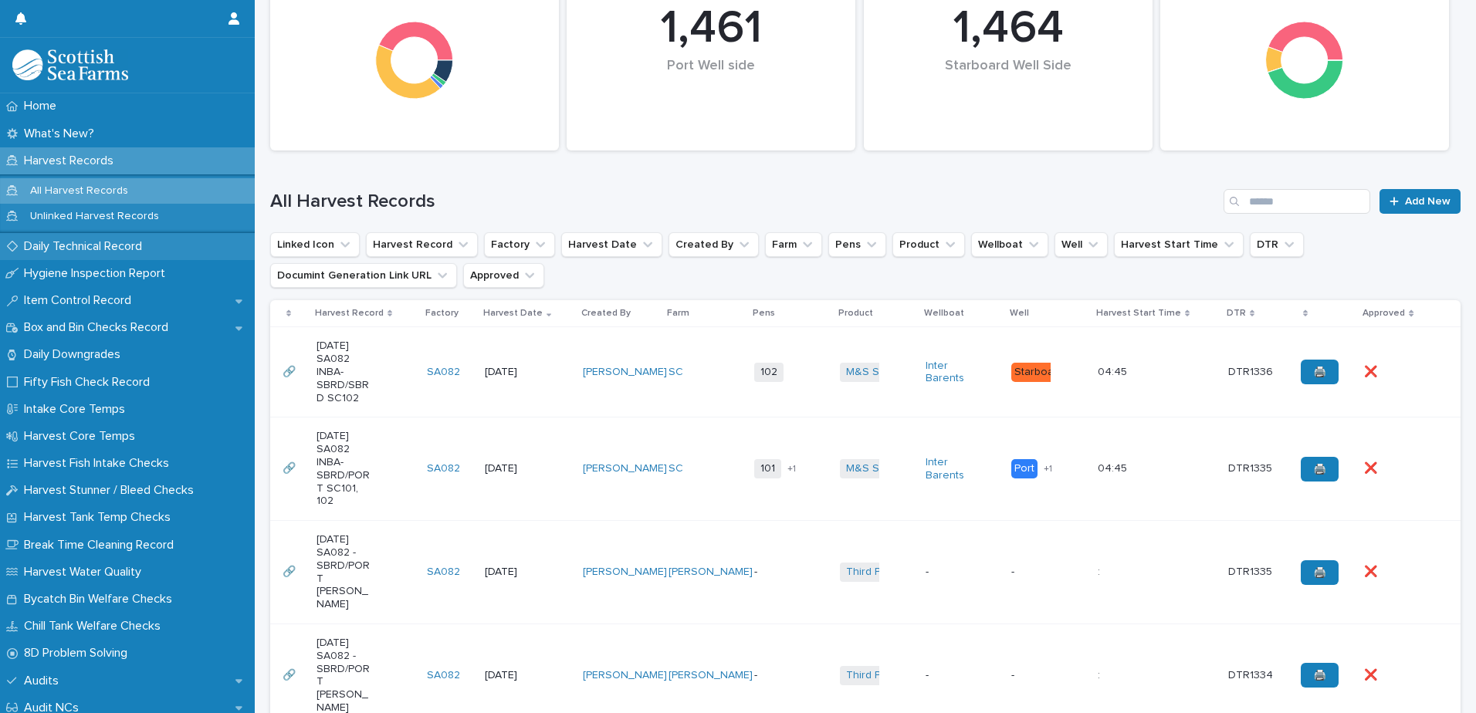
click at [49, 246] on p "Daily Technical Record" at bounding box center [86, 246] width 137 height 15
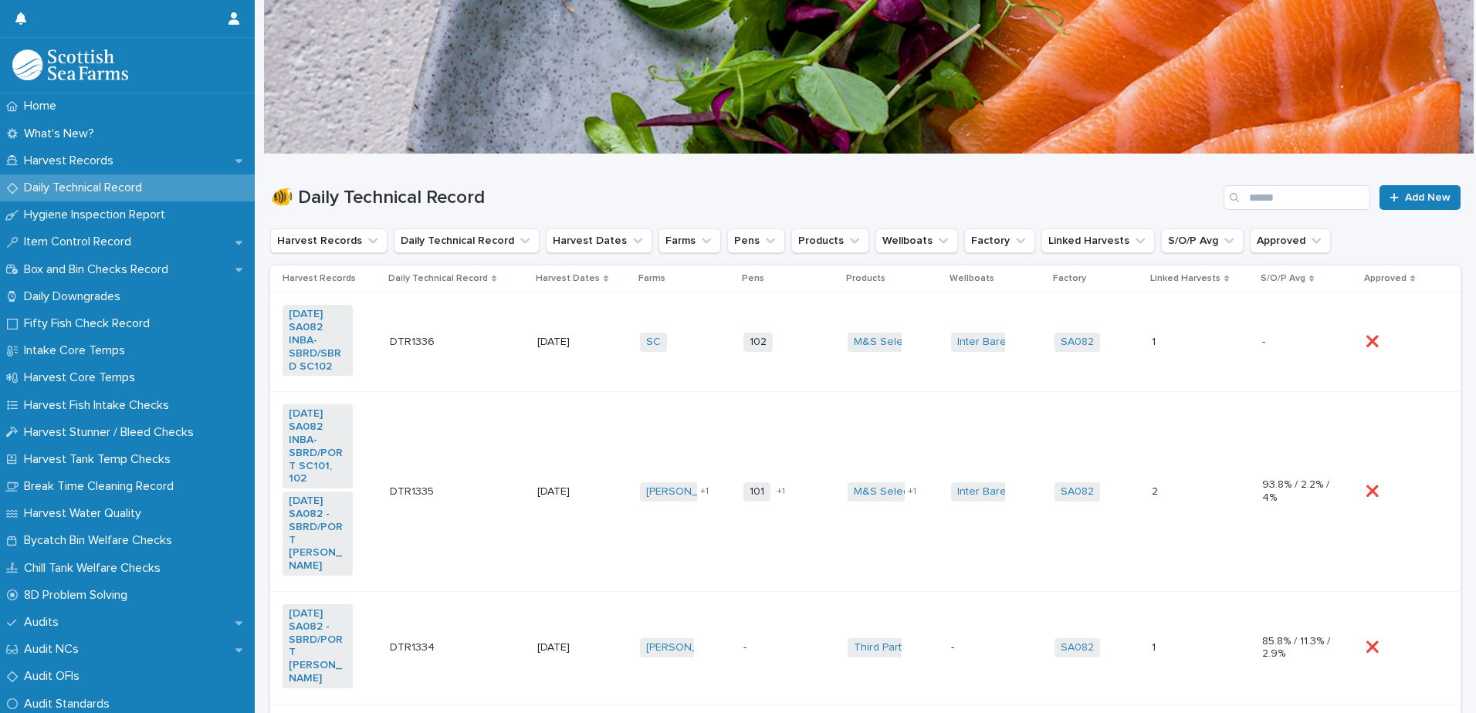
click at [645, 364] on td "SC + 0" at bounding box center [685, 342] width 103 height 100
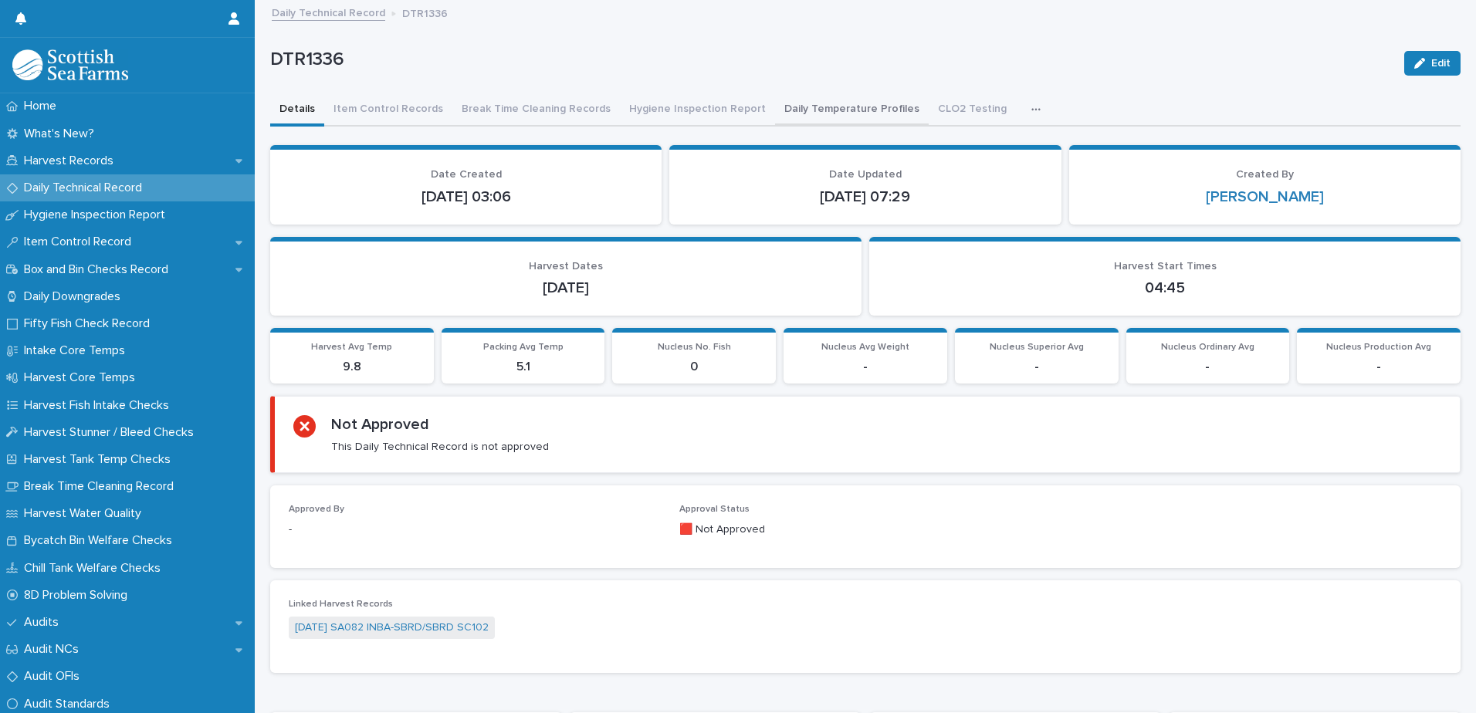
click at [827, 109] on button "Daily Temperature Profiles" at bounding box center [852, 110] width 154 height 32
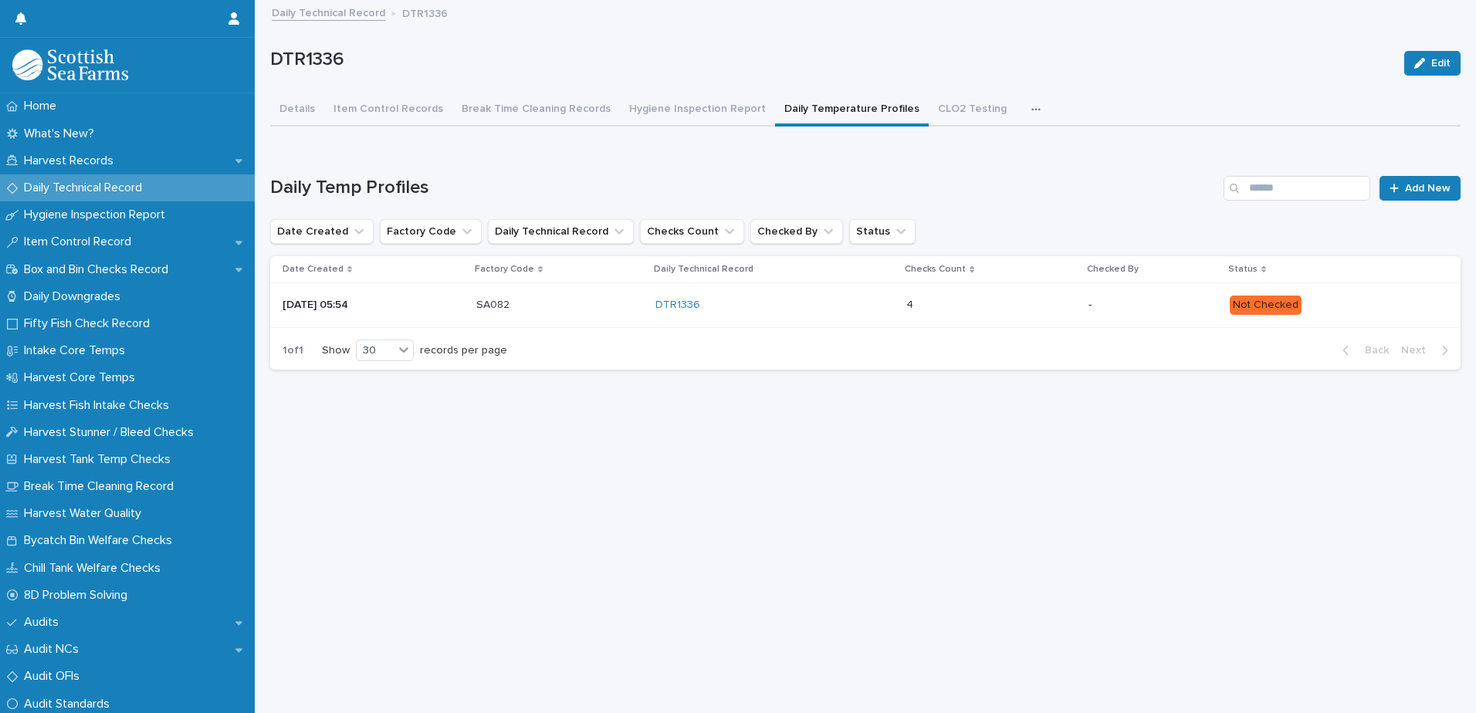
click at [1347, 308] on p "Not Checked" at bounding box center [1332, 305] width 206 height 19
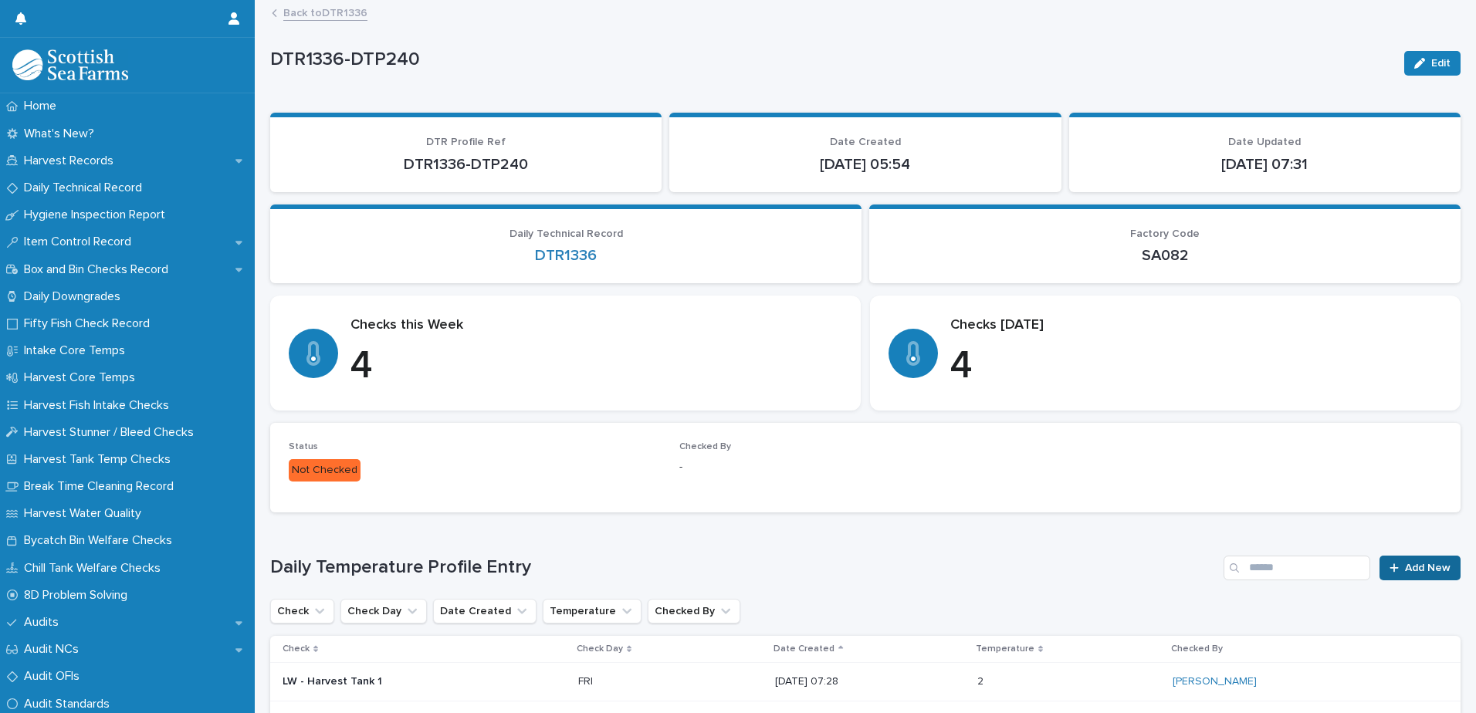
click at [1405, 567] on span "Add New" at bounding box center [1428, 568] width 46 height 11
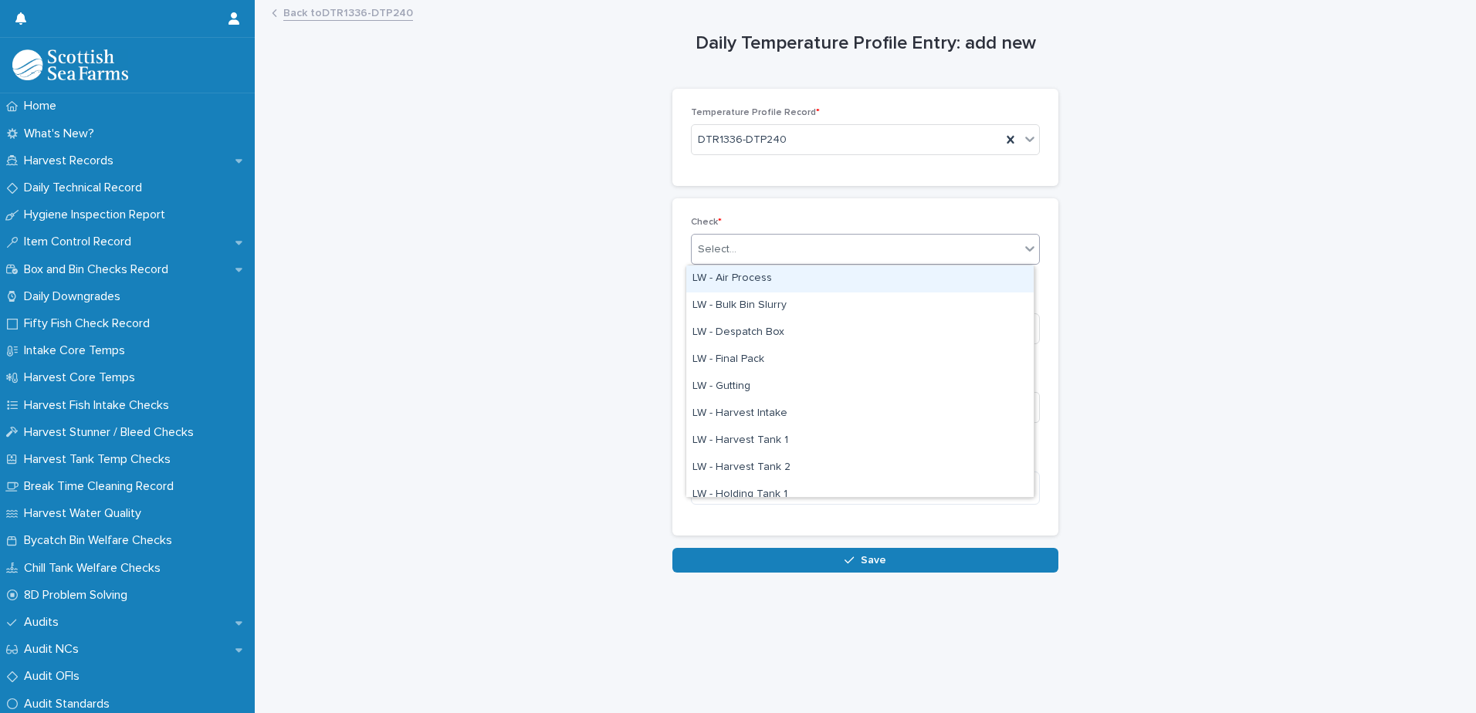
click at [722, 246] on div "Select..." at bounding box center [717, 250] width 39 height 16
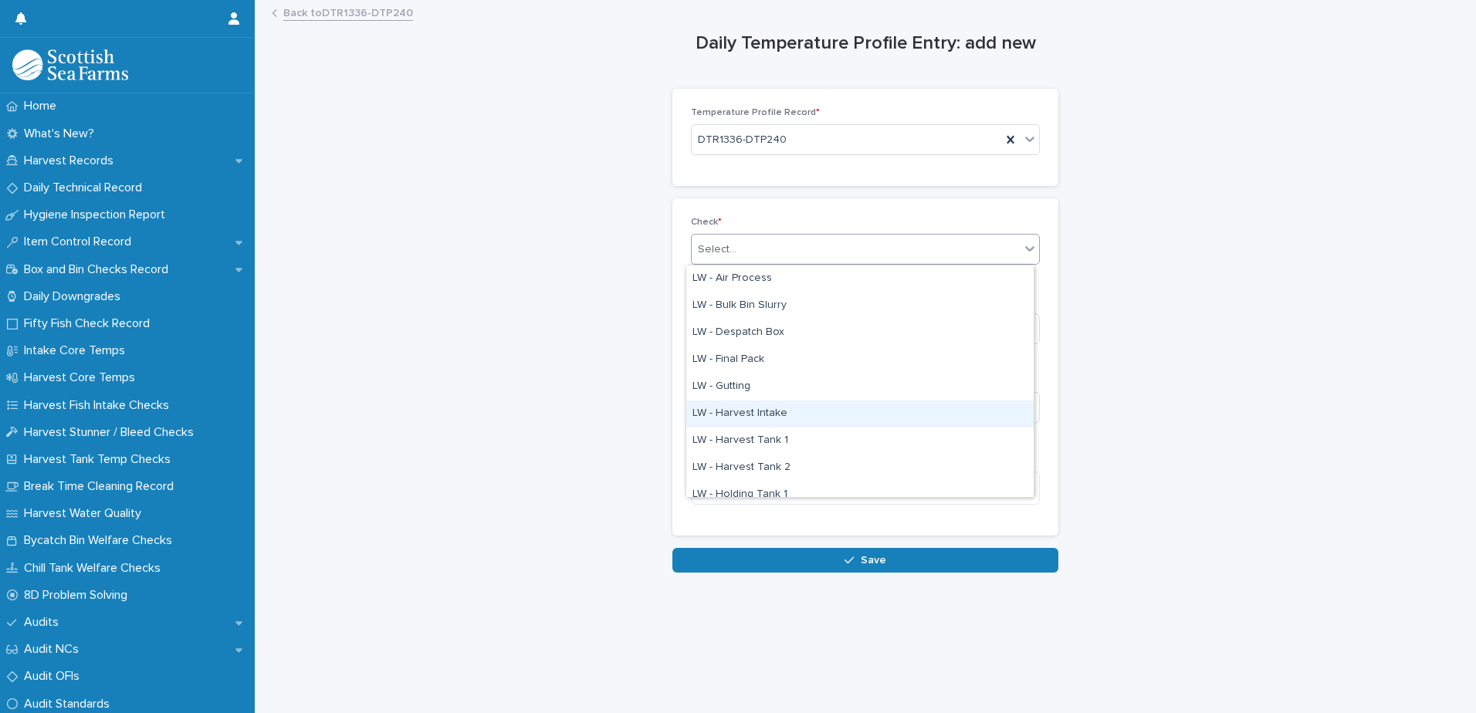
click at [756, 411] on div "LW - Harvest Intake" at bounding box center [859, 414] width 347 height 27
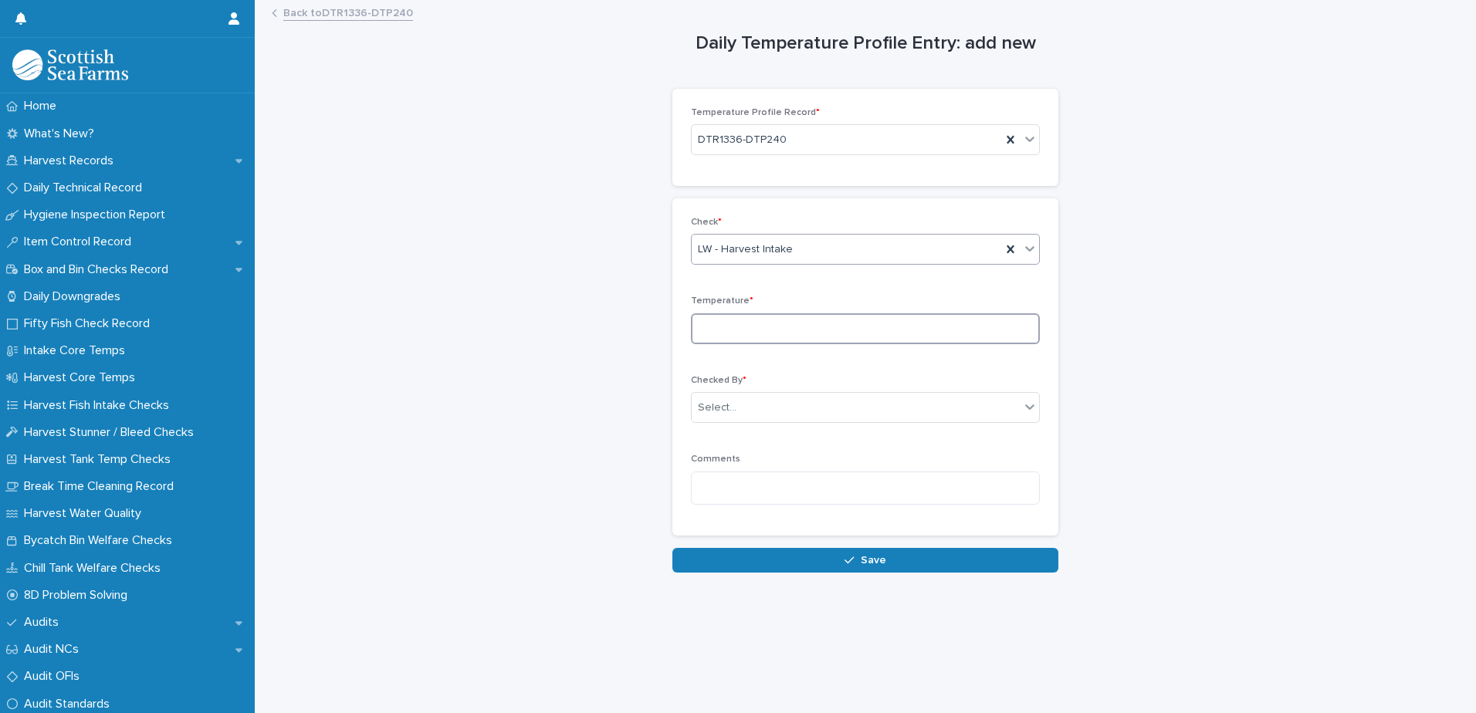
click at [719, 319] on input at bounding box center [865, 328] width 349 height 31
type input "***"
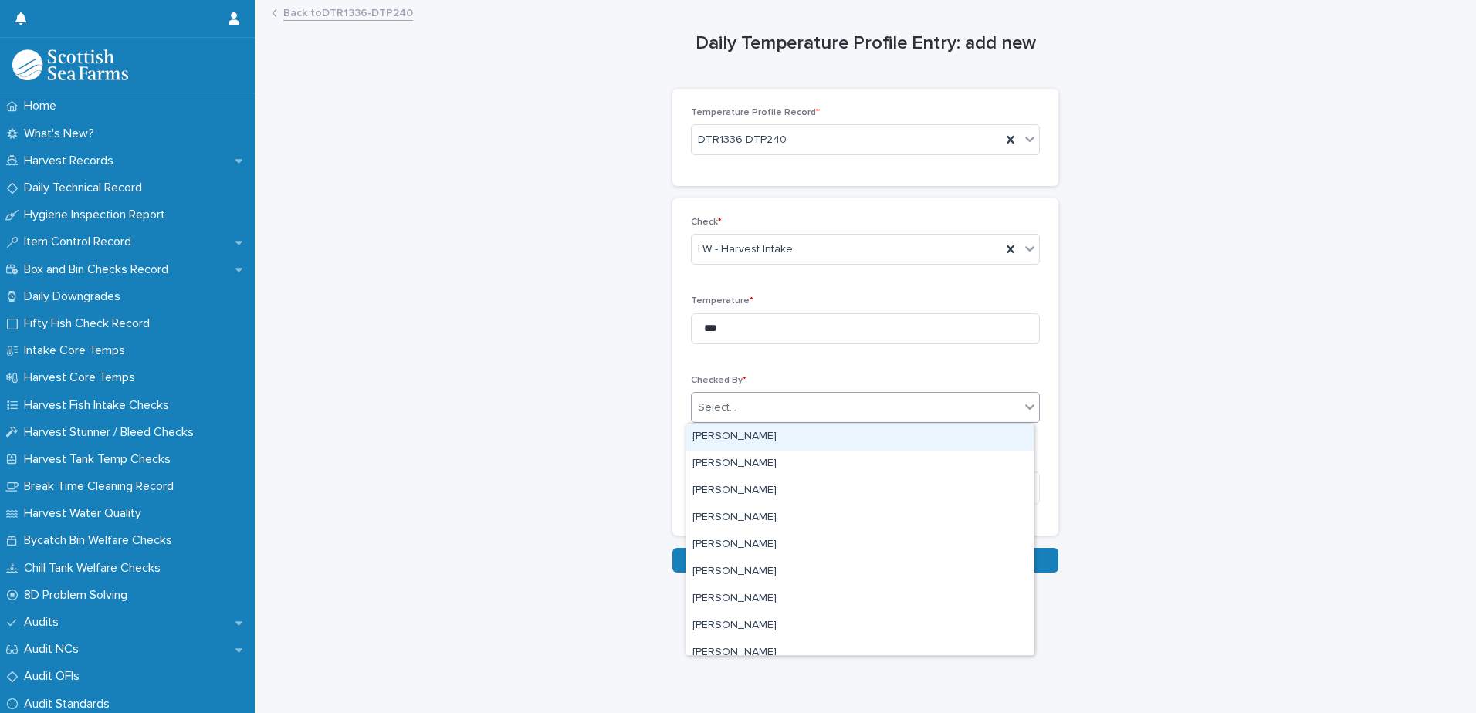
click at [720, 414] on div "Select..." at bounding box center [717, 408] width 39 height 16
type input "***"
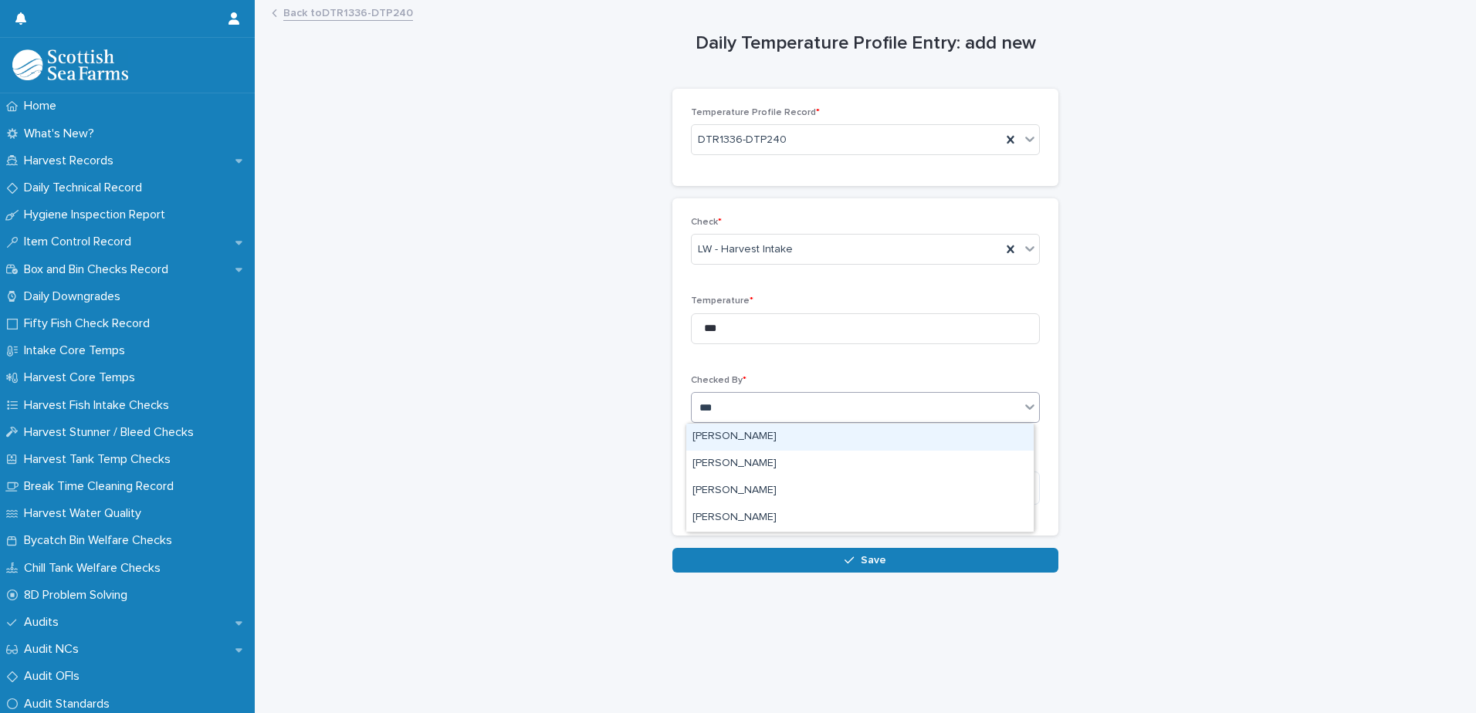
click at [732, 436] on div "[PERSON_NAME]" at bounding box center [859, 437] width 347 height 27
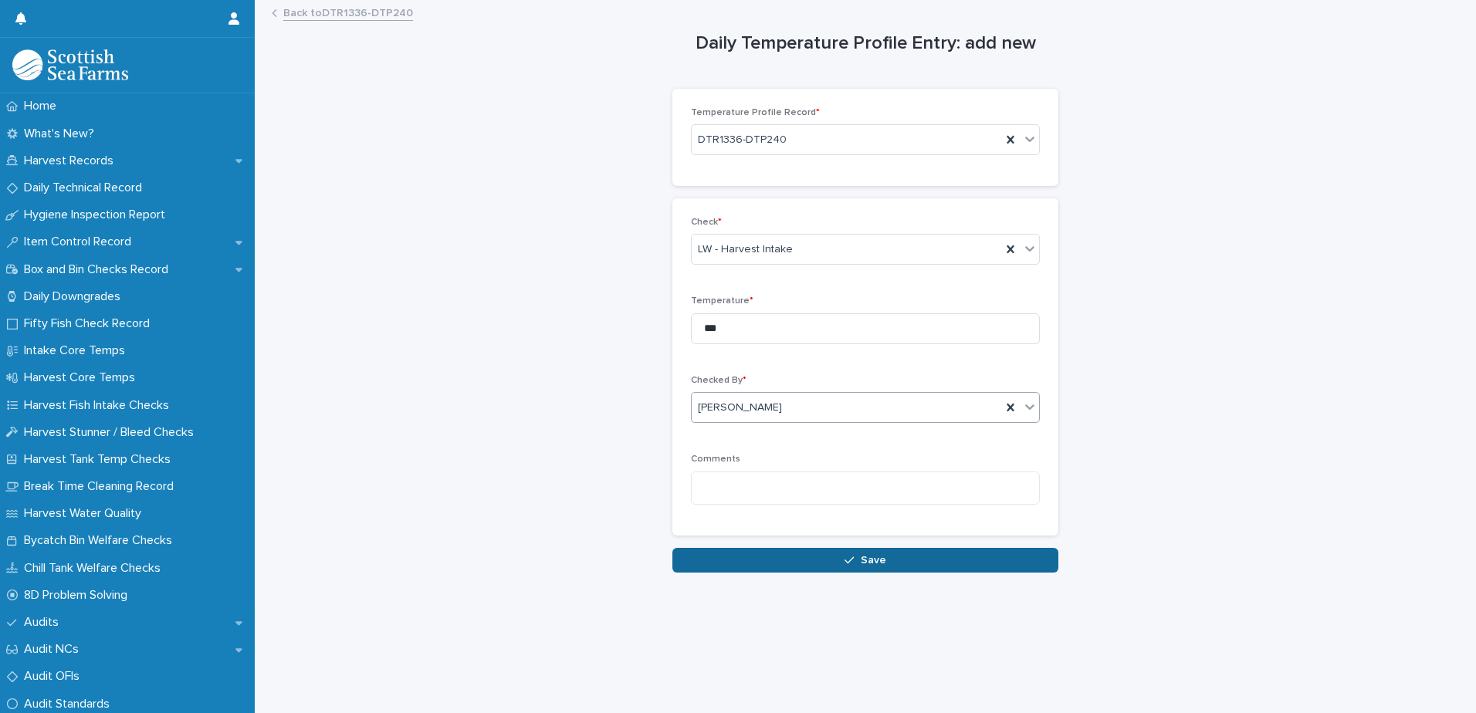
click at [736, 563] on button "Save" at bounding box center [865, 560] width 386 height 25
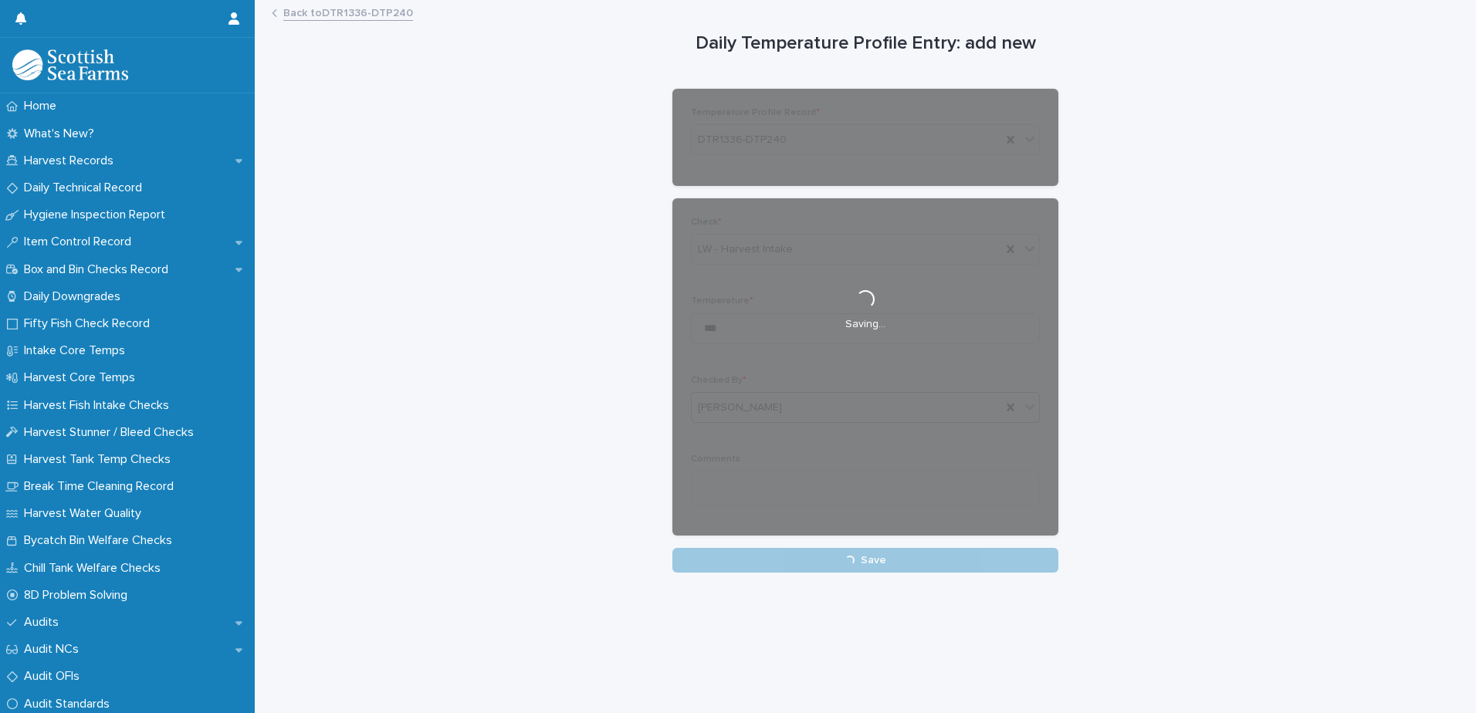
click at [340, 15] on link "Back to DTR1336-DTP240" at bounding box center [348, 12] width 130 height 18
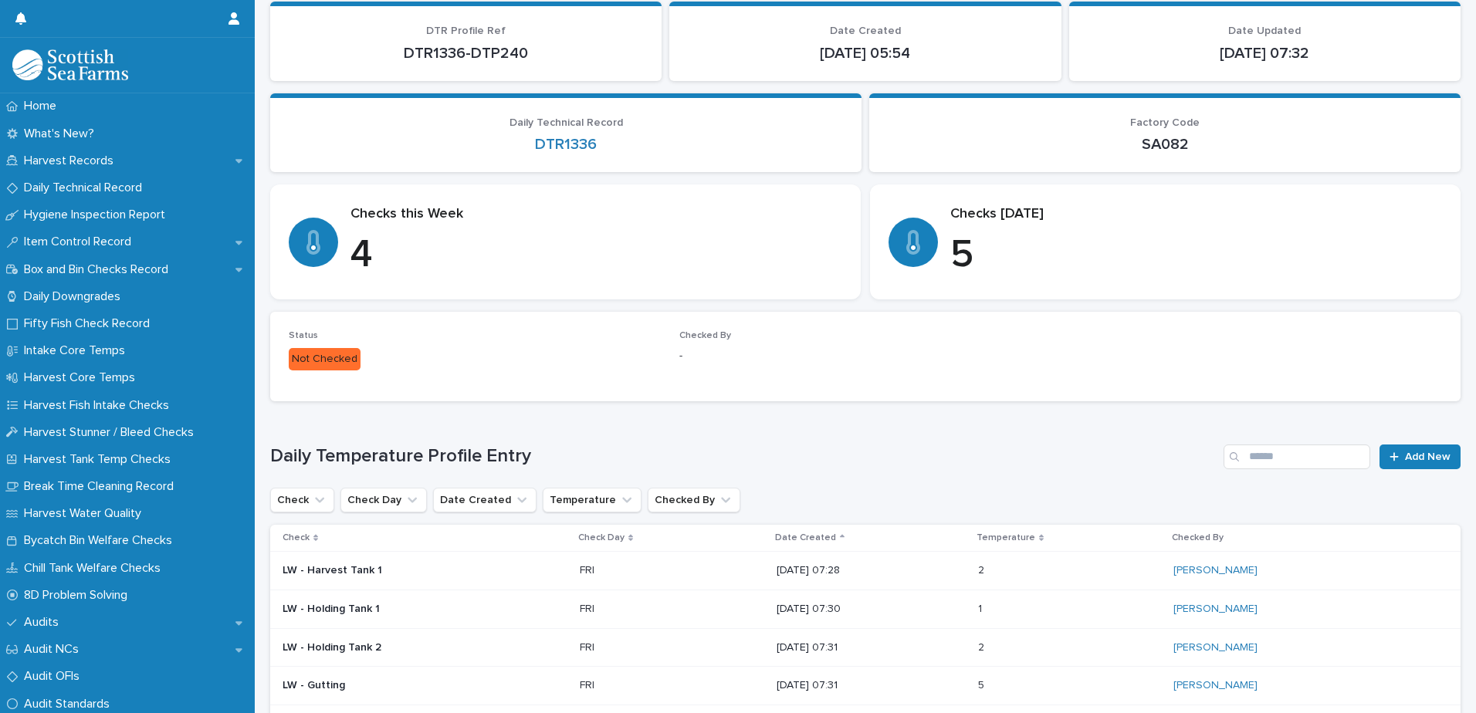
scroll to position [285, 0]
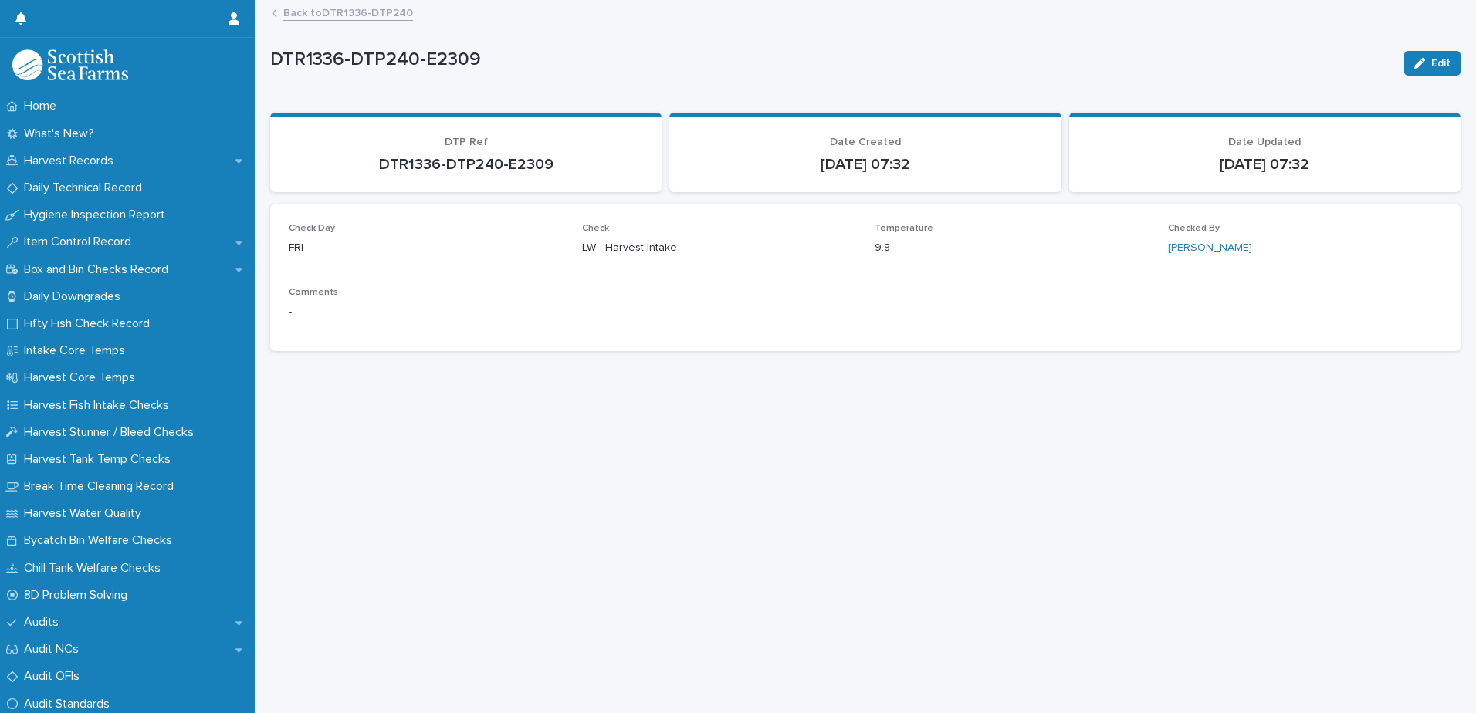
click at [324, 13] on link "Back to DTR1336-DTP240" at bounding box center [348, 12] width 130 height 18
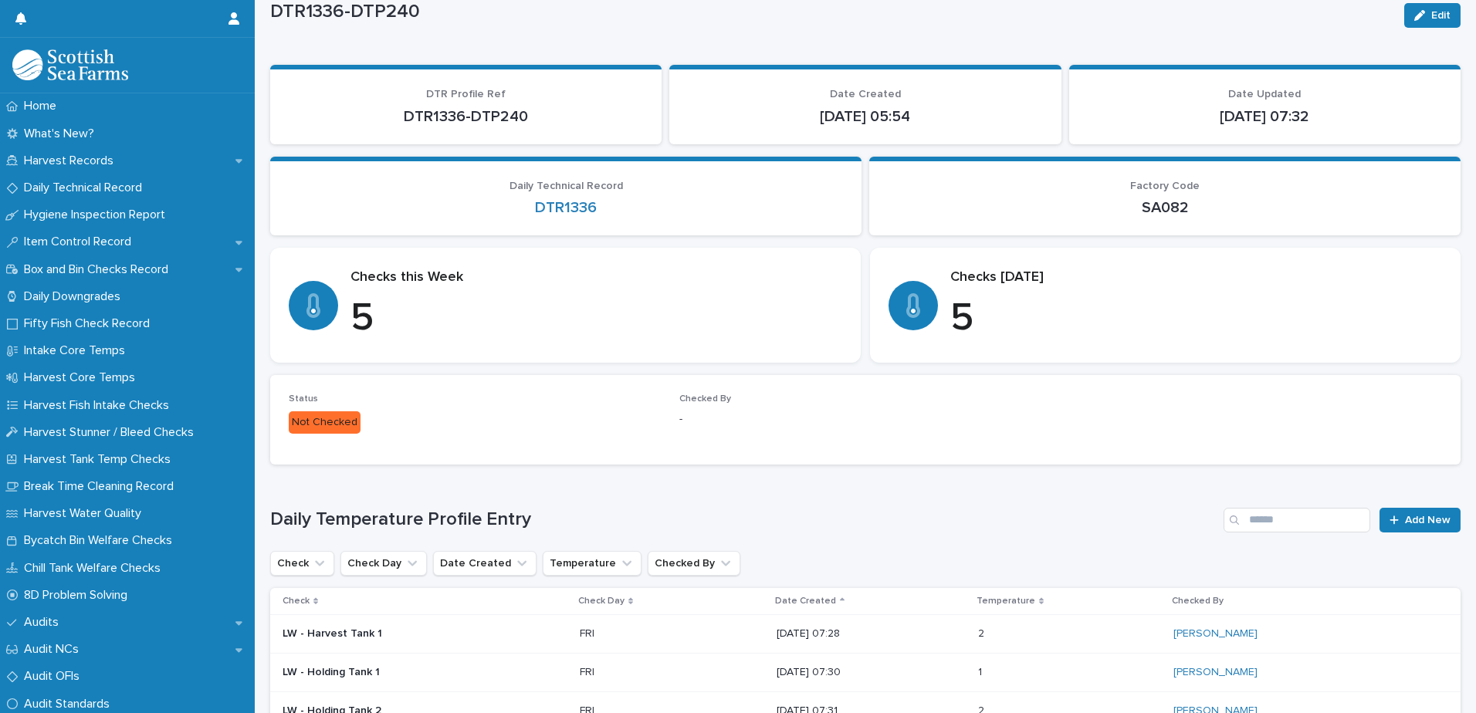
scroll to position [285, 0]
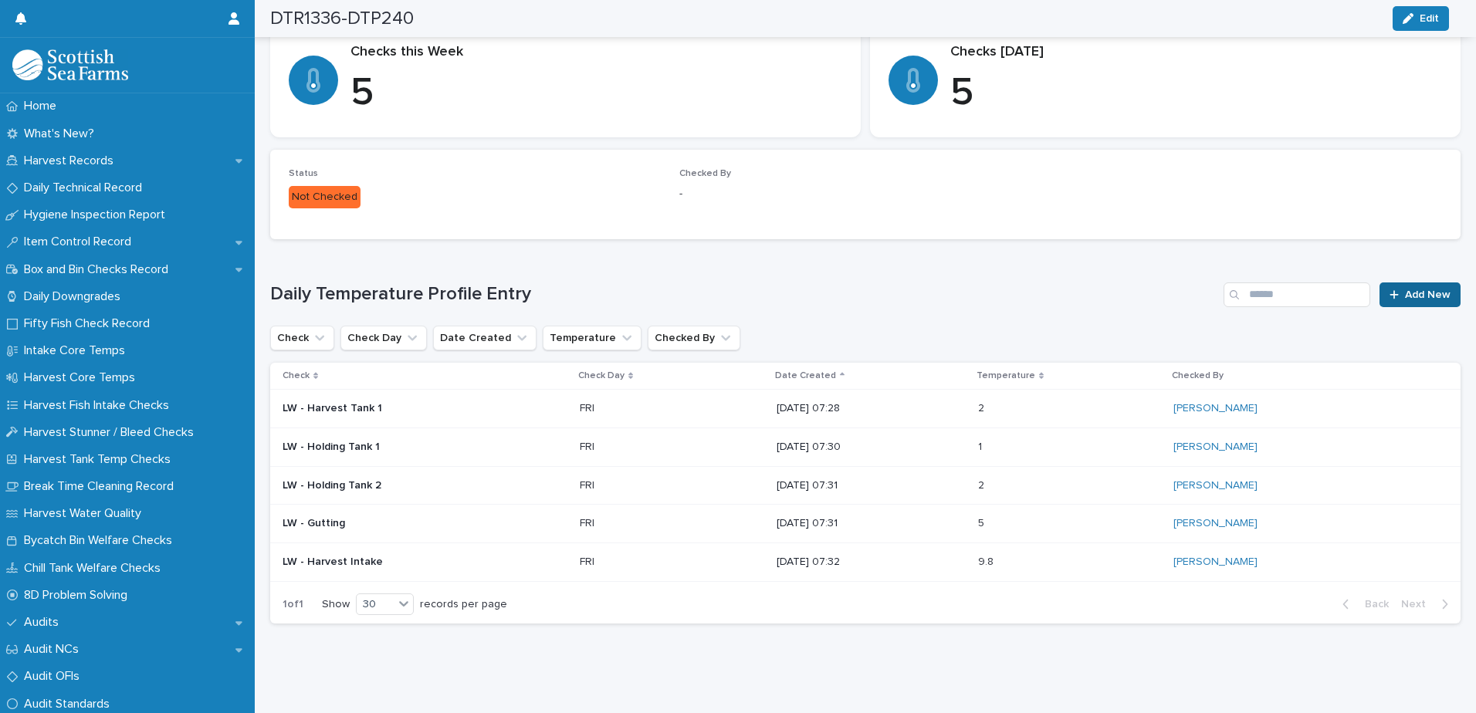
click at [1405, 289] on span "Add New" at bounding box center [1428, 294] width 46 height 11
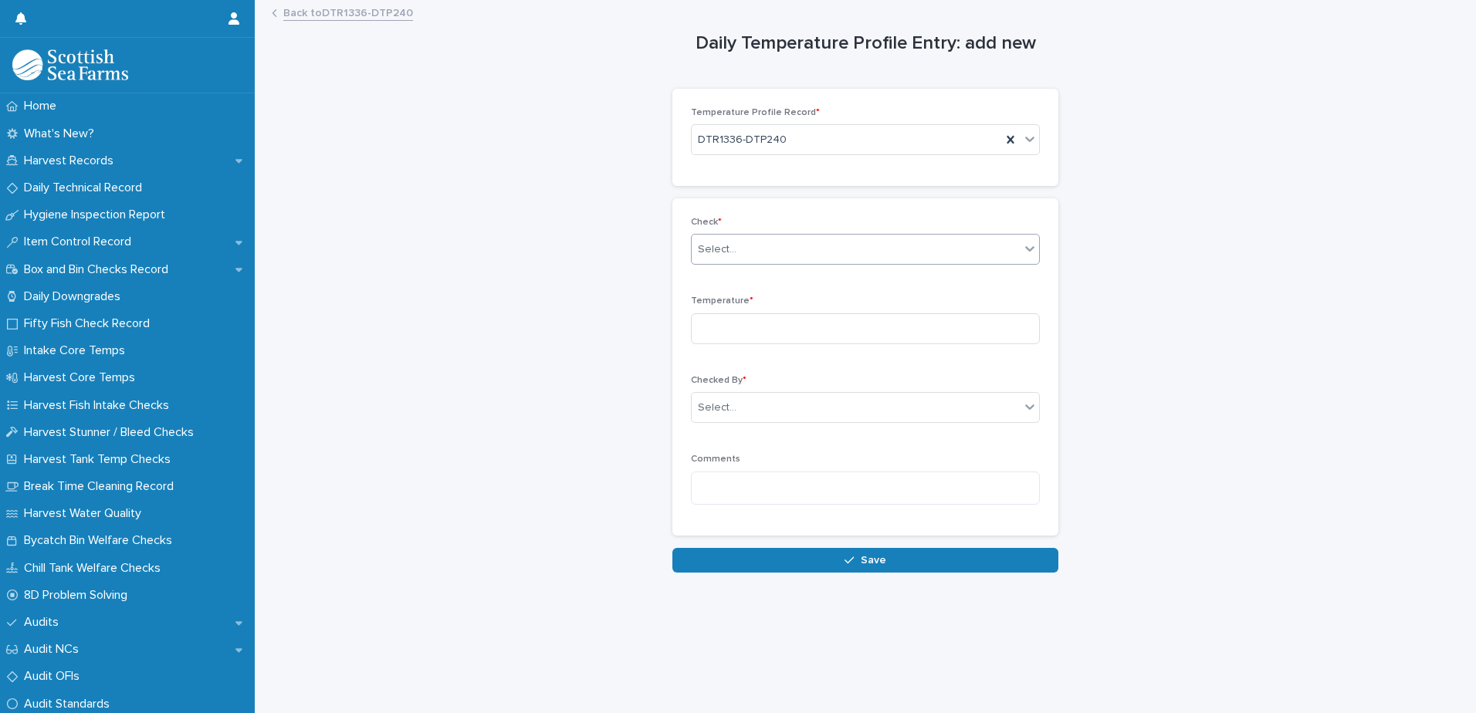
click at [714, 250] on div "Select..." at bounding box center [717, 250] width 39 height 16
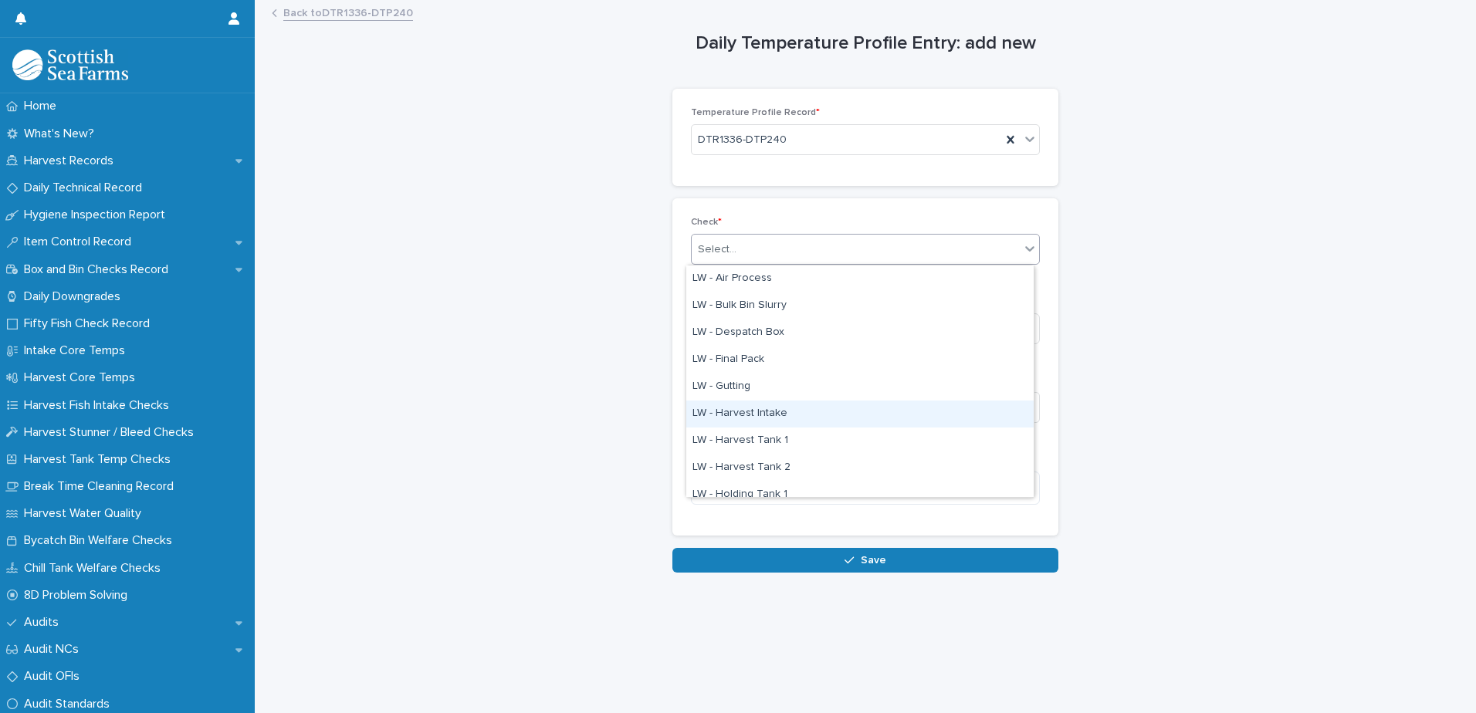
scroll to position [77, 0]
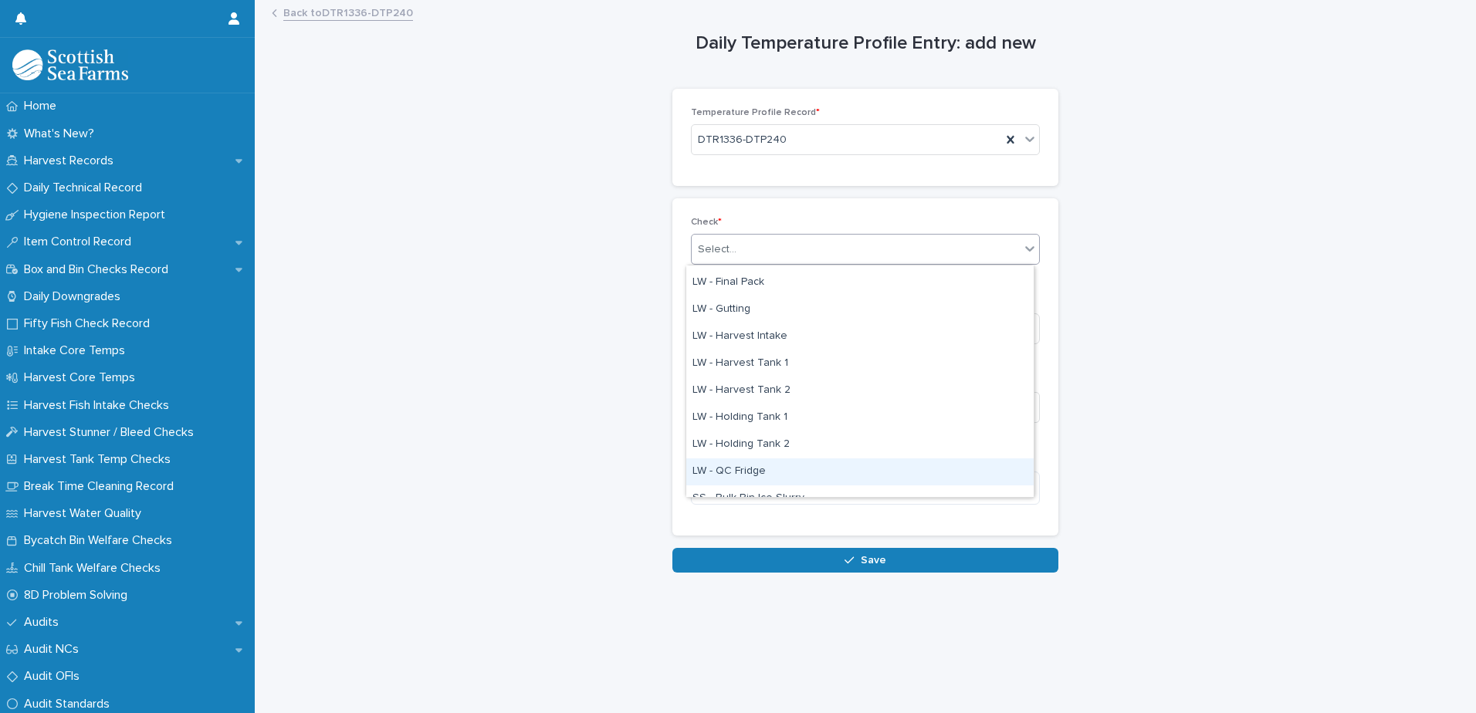
click at [732, 468] on div "LW - QC Fridge" at bounding box center [859, 471] width 347 height 27
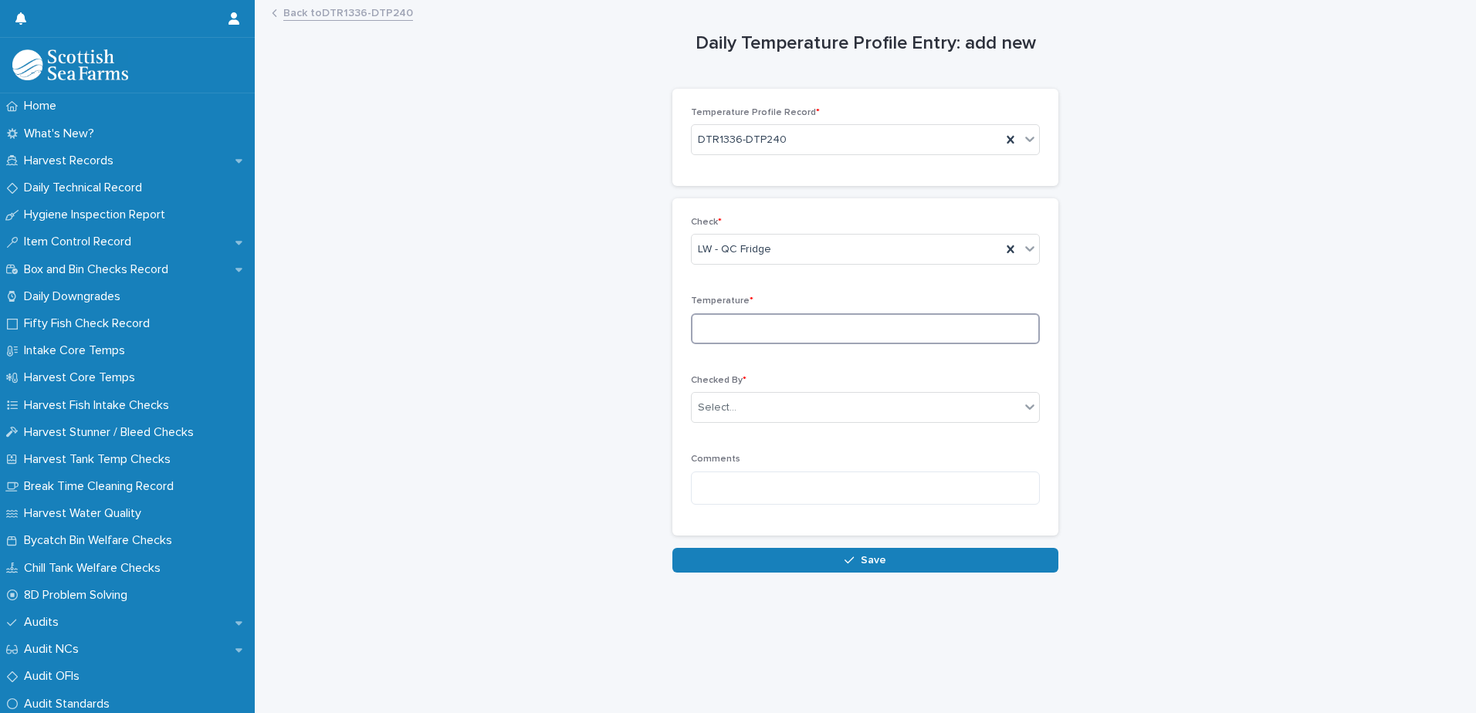
click at [716, 324] on input at bounding box center [865, 328] width 349 height 31
type input "***"
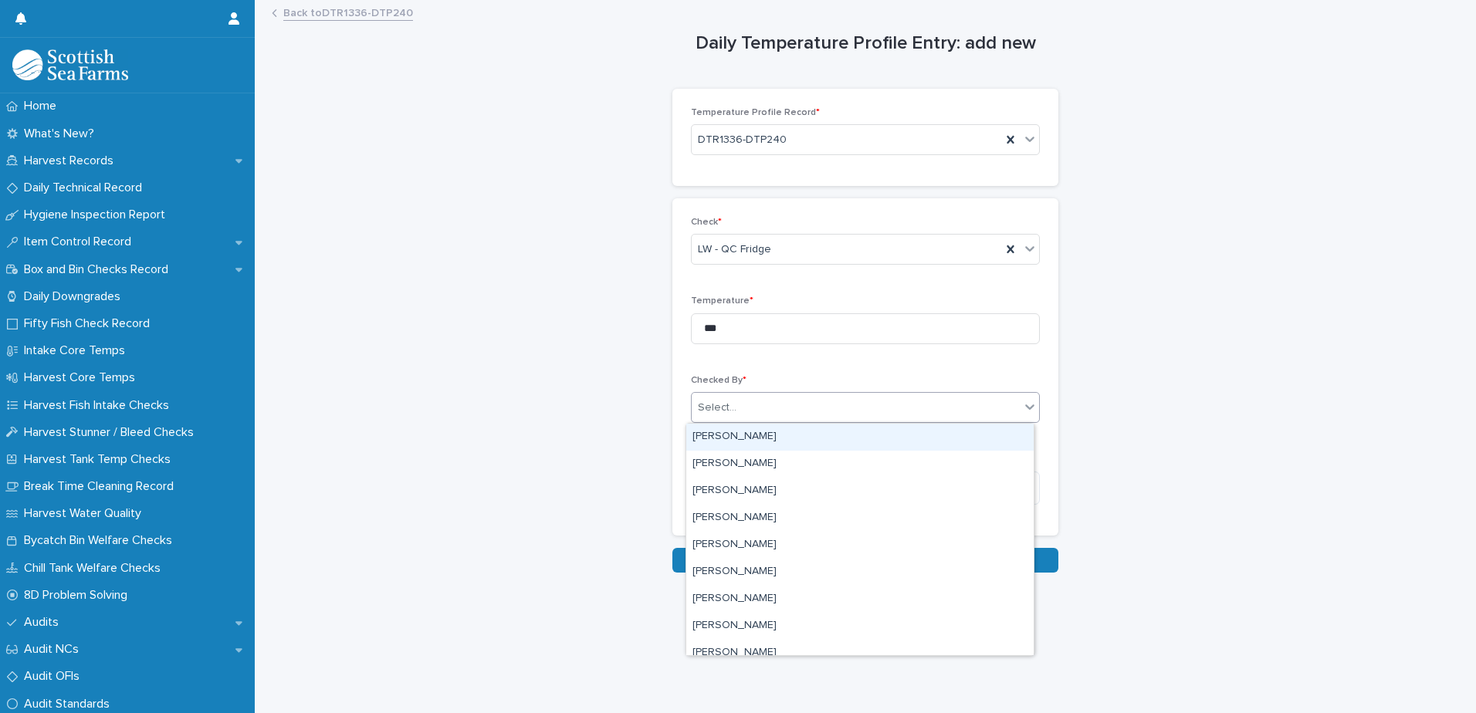
click at [722, 414] on div "Select..." at bounding box center [717, 408] width 39 height 16
type input "***"
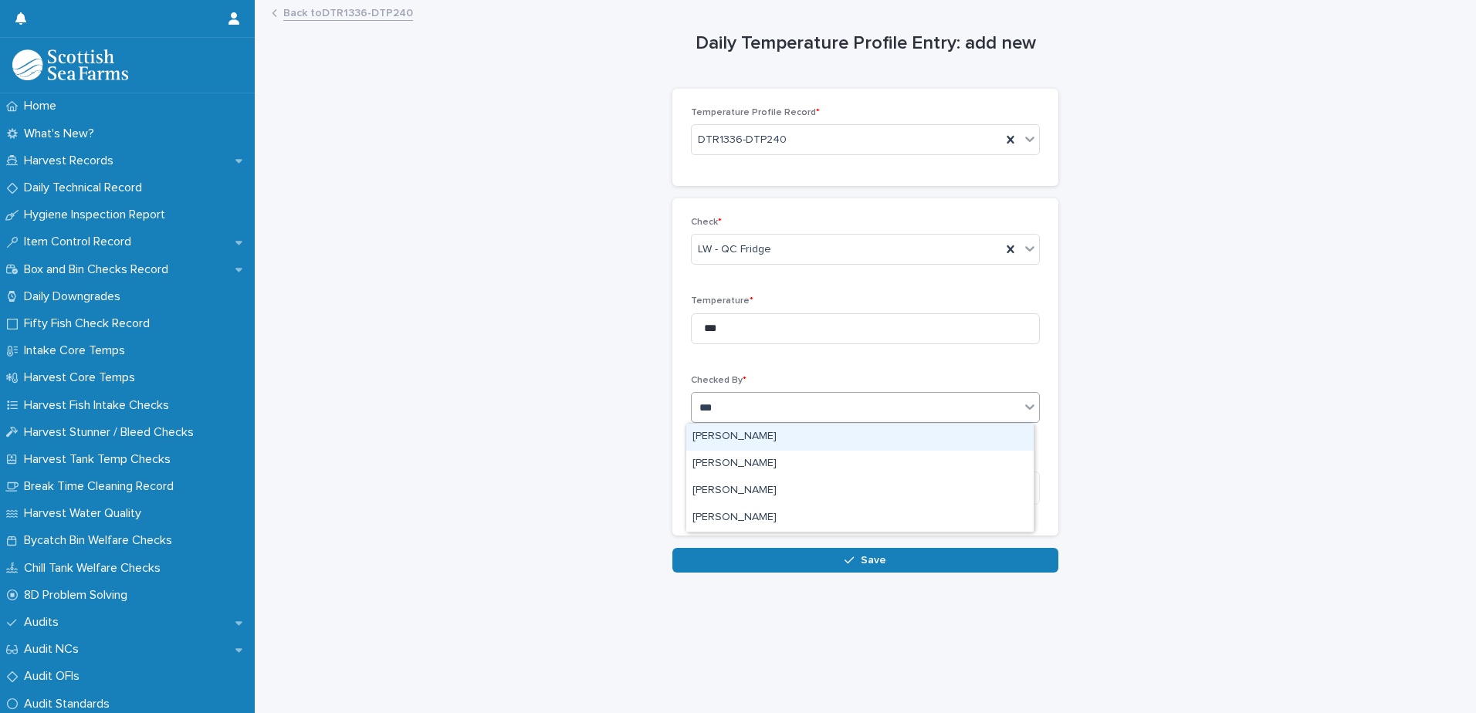
click at [727, 437] on div "[PERSON_NAME]" at bounding box center [859, 437] width 347 height 27
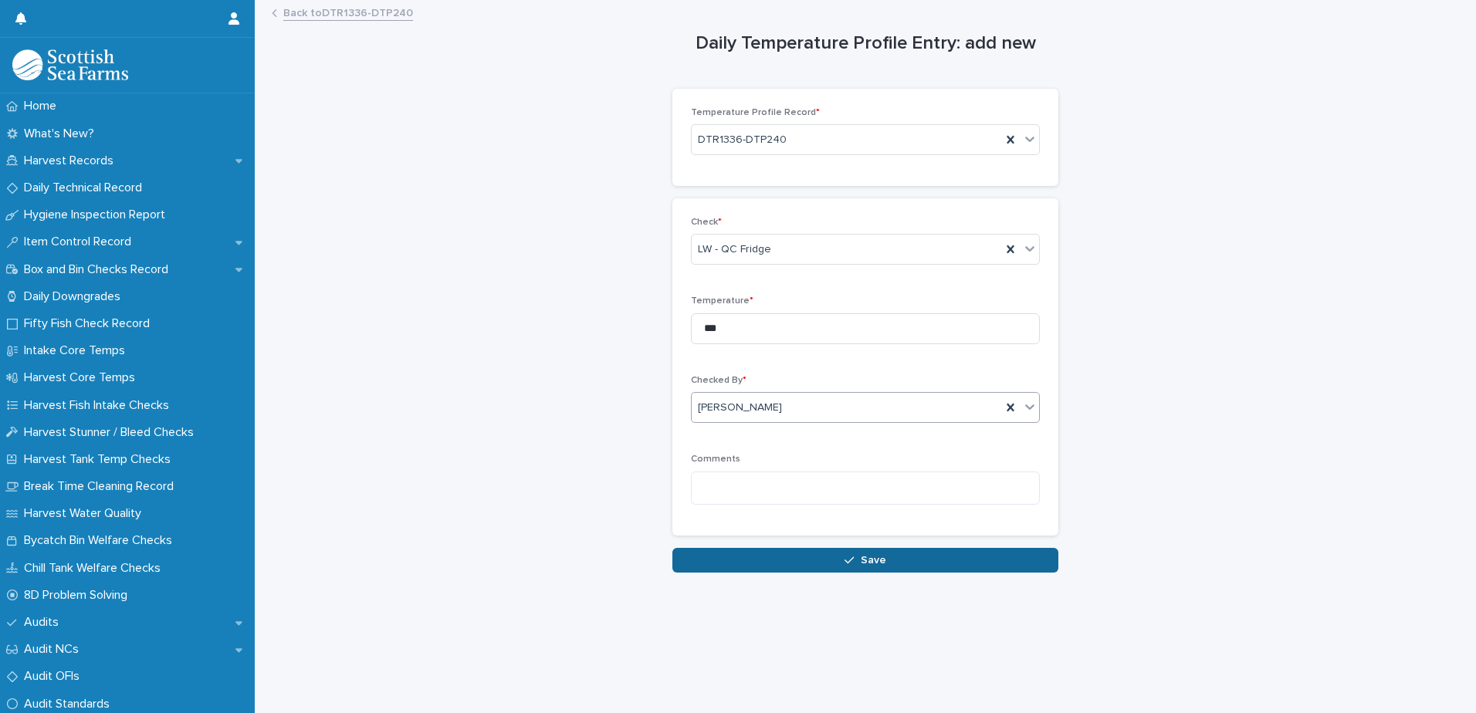
click at [718, 567] on button "Save" at bounding box center [865, 560] width 386 height 25
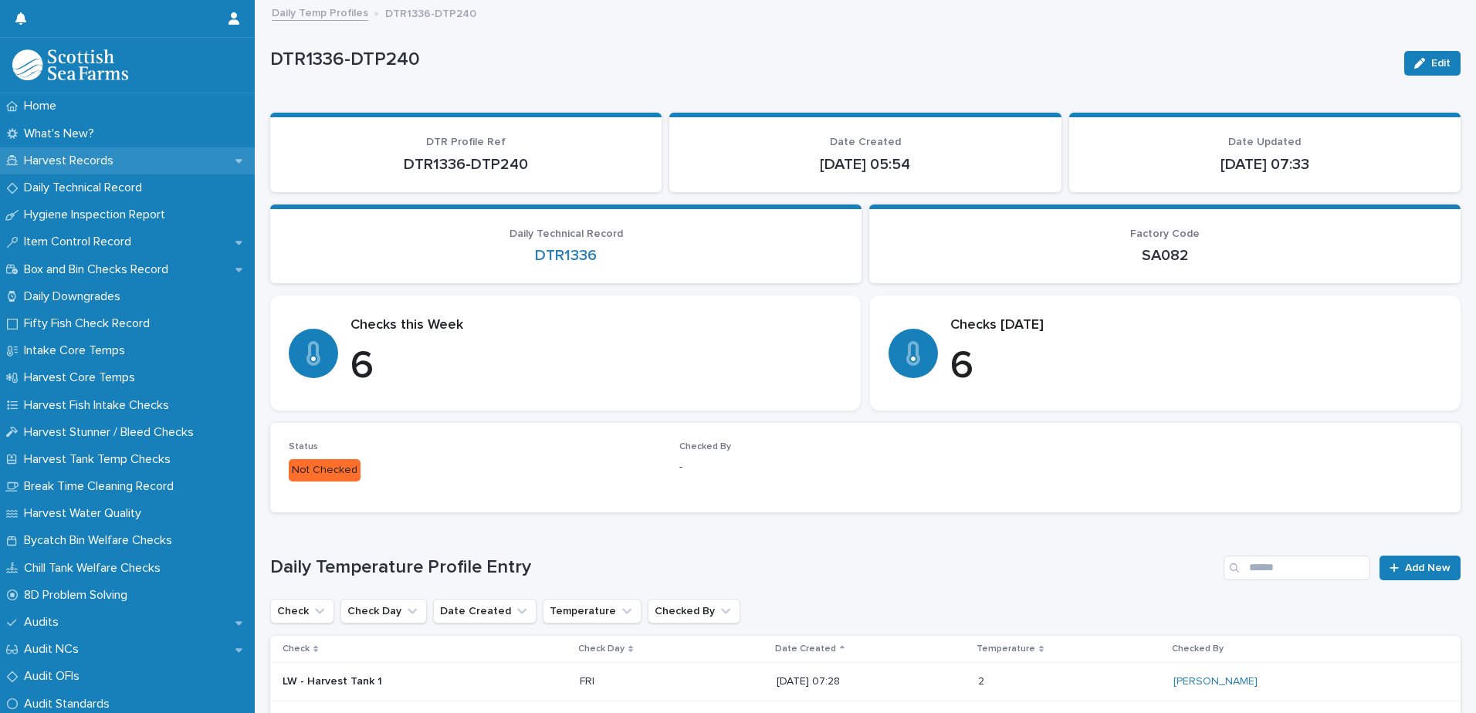
click at [53, 154] on p "Harvest Records" at bounding box center [72, 161] width 108 height 15
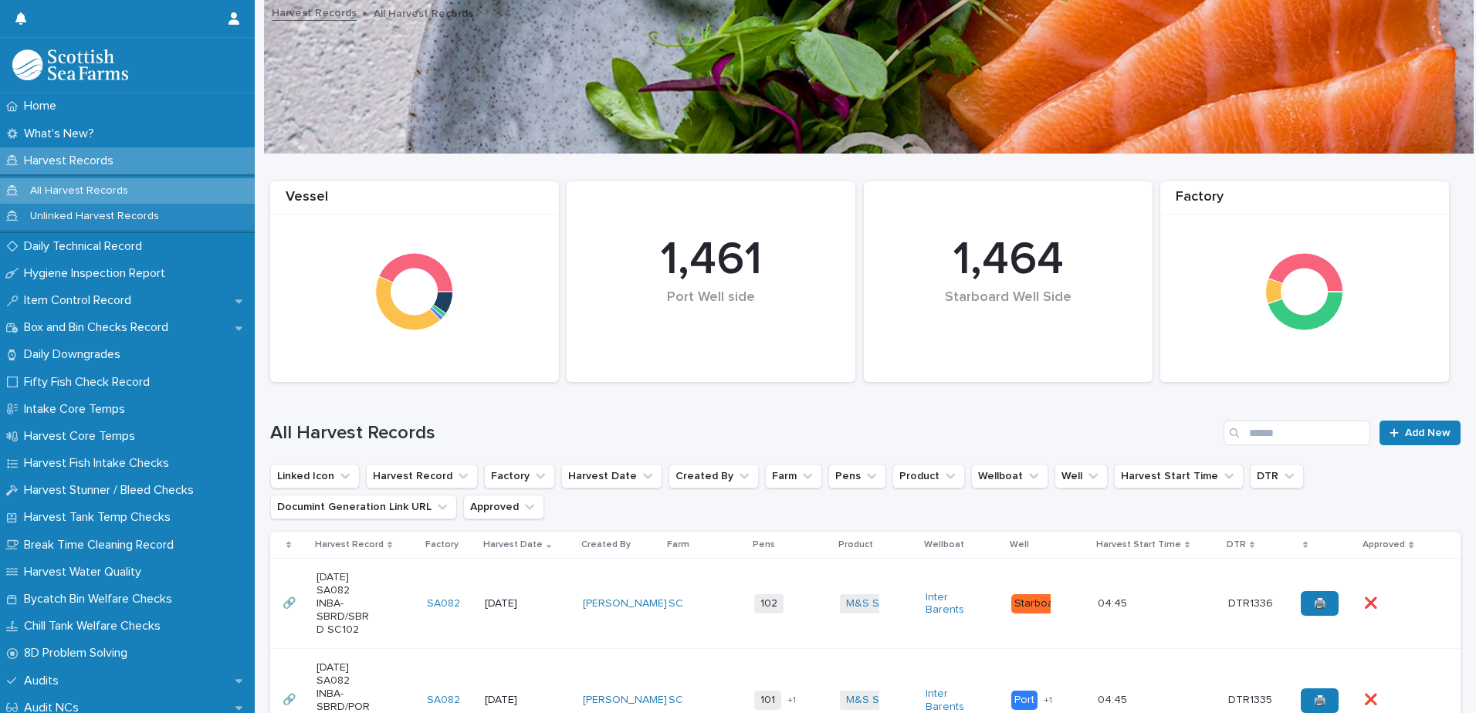
click at [718, 638] on td "SC" at bounding box center [705, 604] width 86 height 90
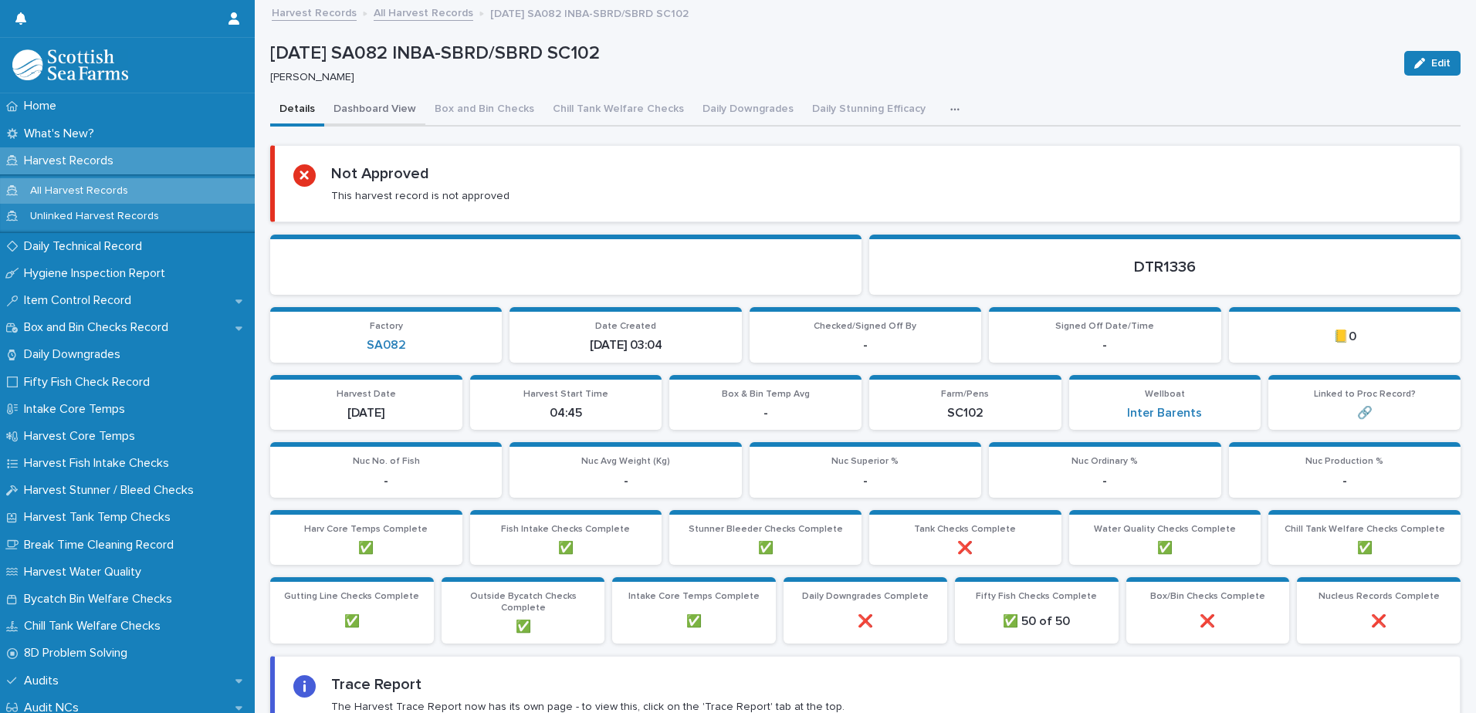
click at [360, 110] on button "Dashboard View" at bounding box center [374, 110] width 101 height 32
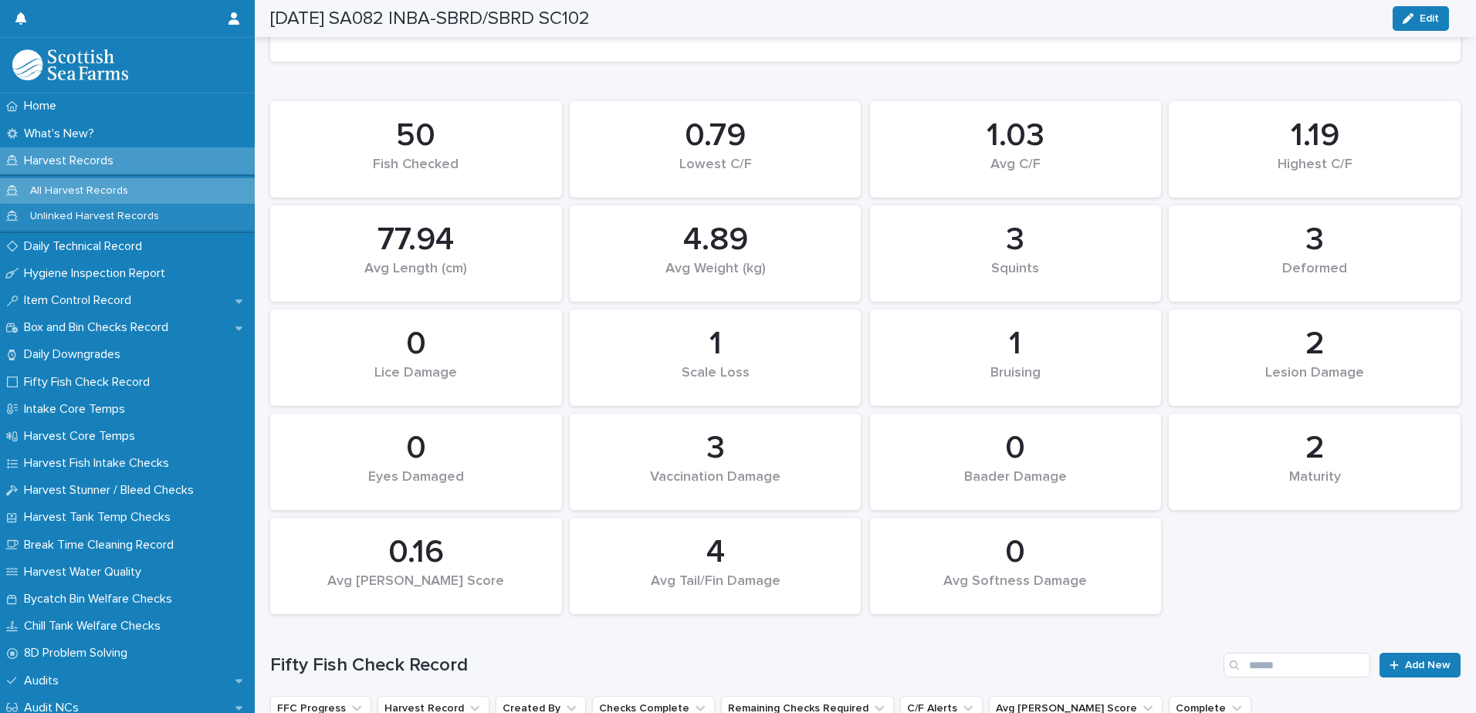
scroll to position [772, 0]
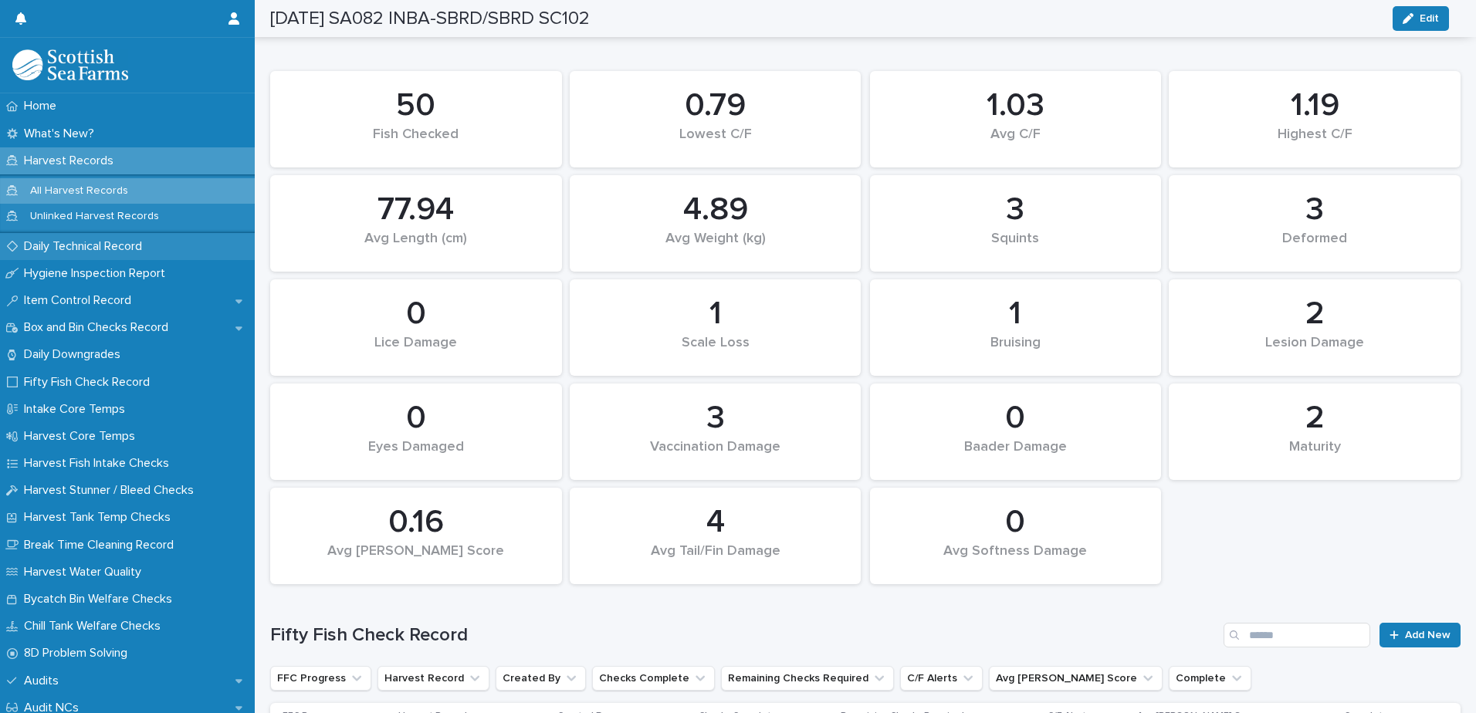
click at [58, 240] on p "Daily Technical Record" at bounding box center [86, 246] width 137 height 15
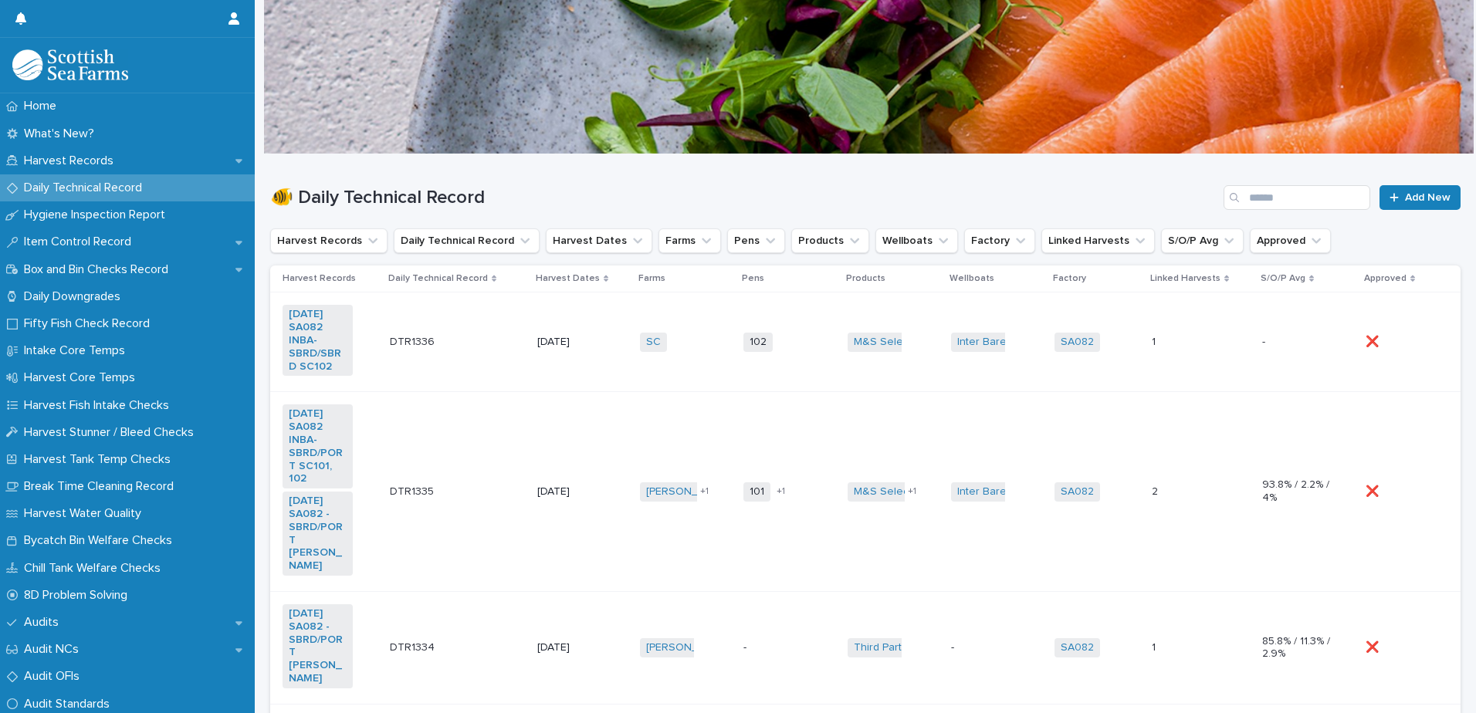
click at [725, 373] on td "SC + 0" at bounding box center [685, 342] width 103 height 100
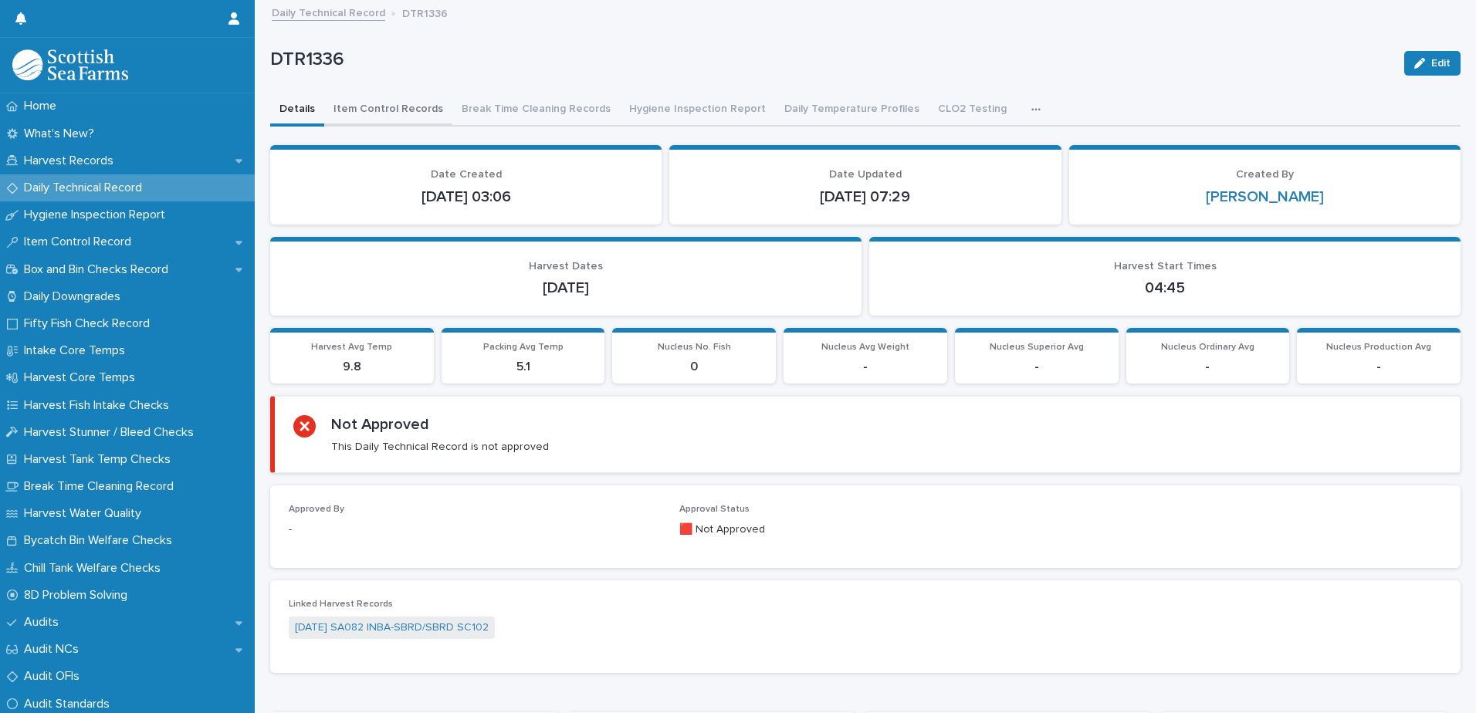
click at [364, 104] on button "Item Control Records" at bounding box center [388, 110] width 128 height 32
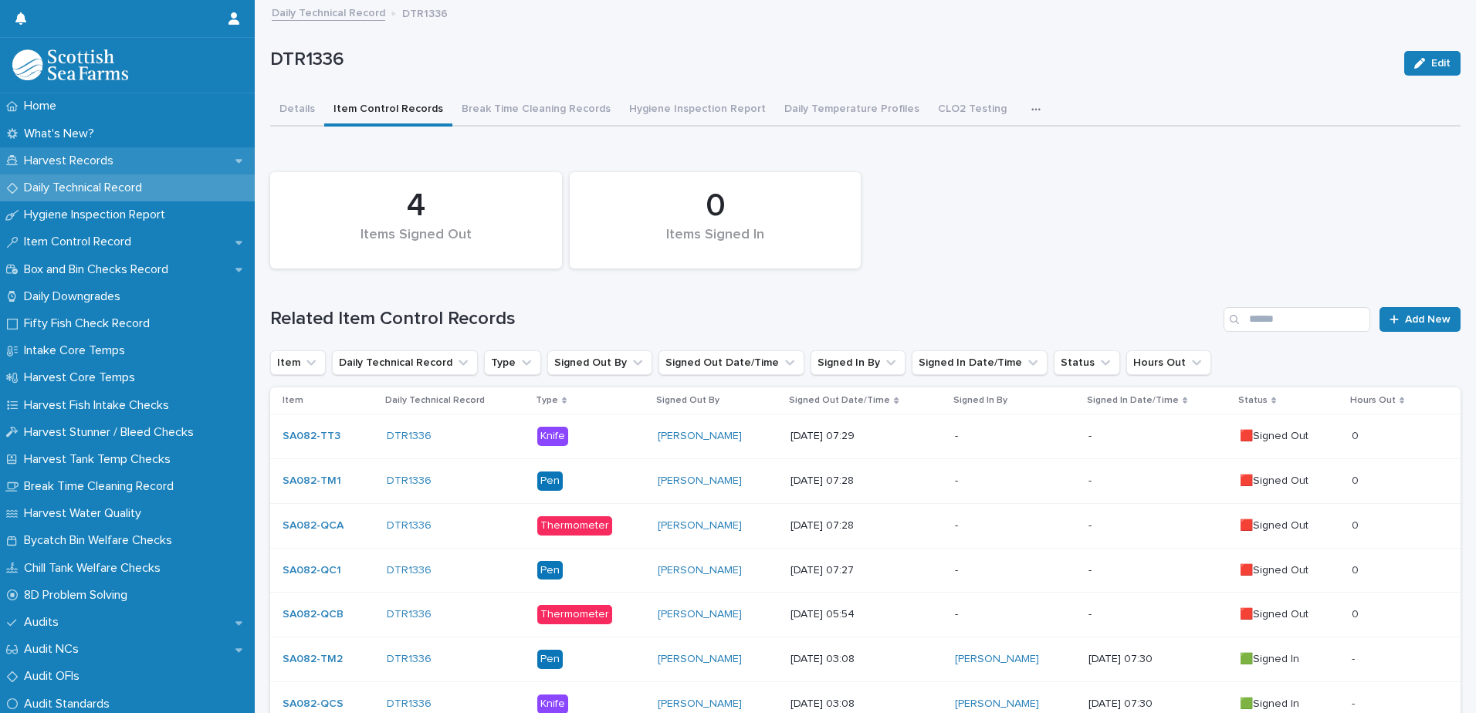
click at [47, 161] on p "Harvest Records" at bounding box center [72, 161] width 108 height 15
